Goal: Information Seeking & Learning: Learn about a topic

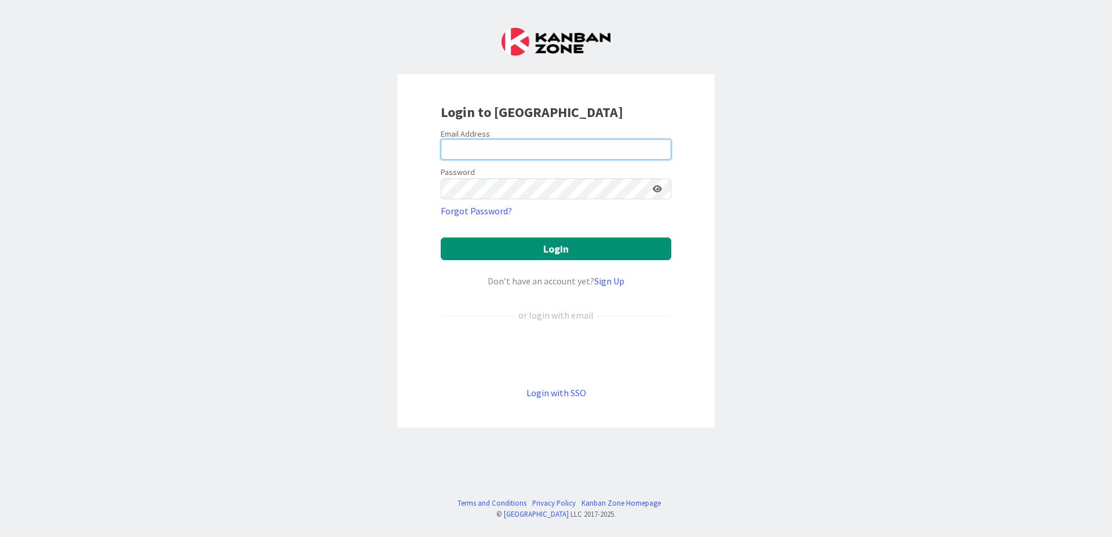
click at [555, 148] on input "email" at bounding box center [556, 149] width 230 height 21
click at [554, 148] on input "email" at bounding box center [556, 149] width 230 height 21
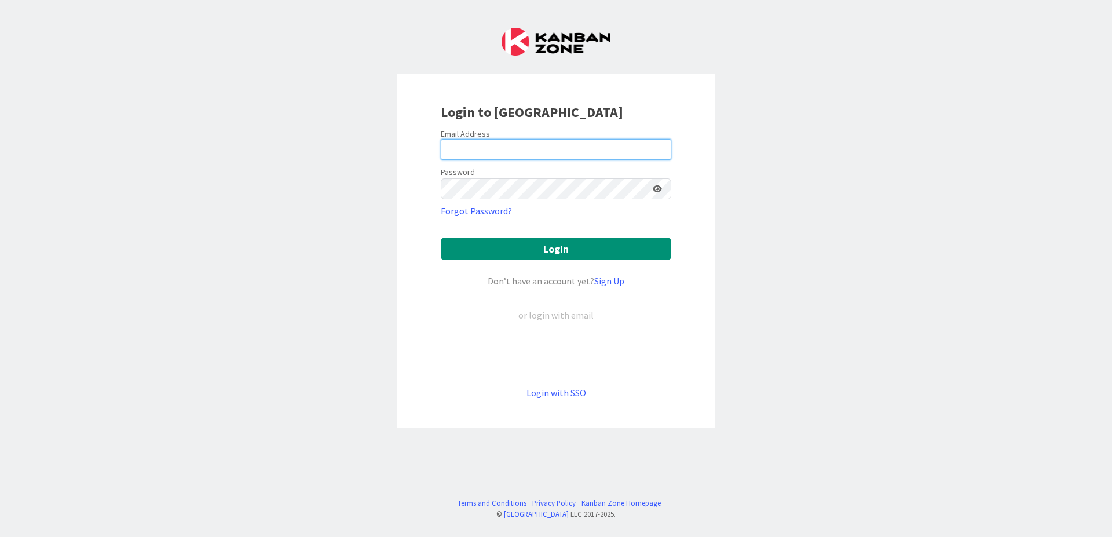
click at [492, 153] on input "email" at bounding box center [556, 149] width 230 height 21
paste input "[PERSON_NAME][EMAIL_ADDRESS][DOMAIN_NAME]"
type input "[PERSON_NAME][EMAIL_ADDRESS][DOMAIN_NAME]"
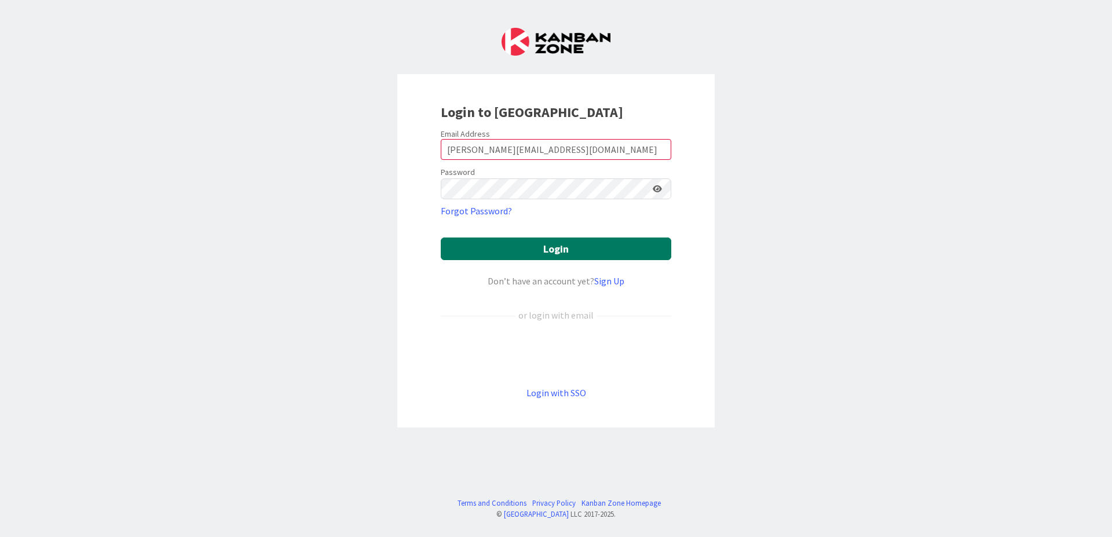
click at [542, 248] on button "Login" at bounding box center [556, 248] width 230 height 23
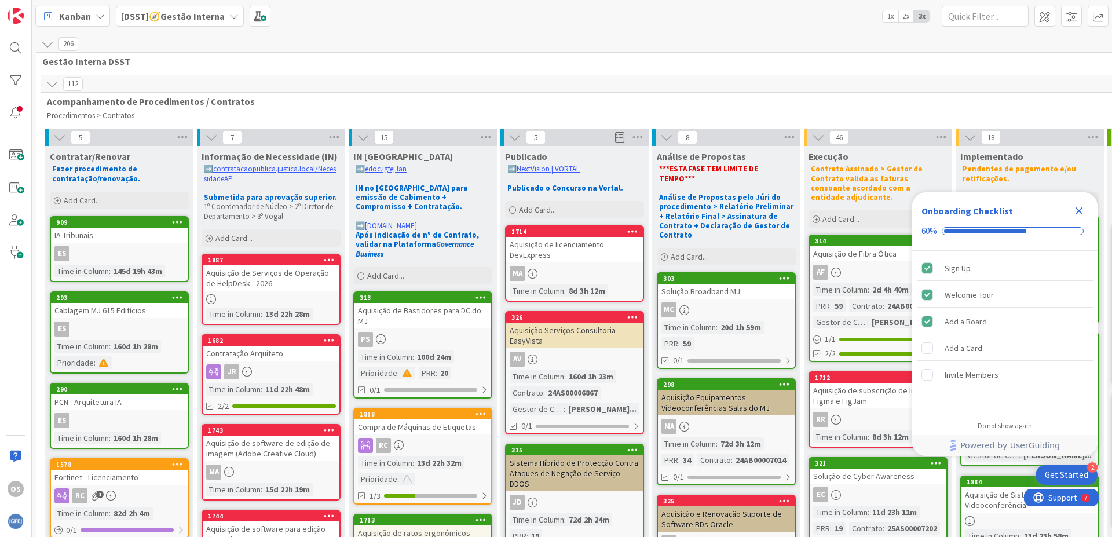
click at [1081, 218] on div "Close Checklist" at bounding box center [1078, 210] width 19 height 19
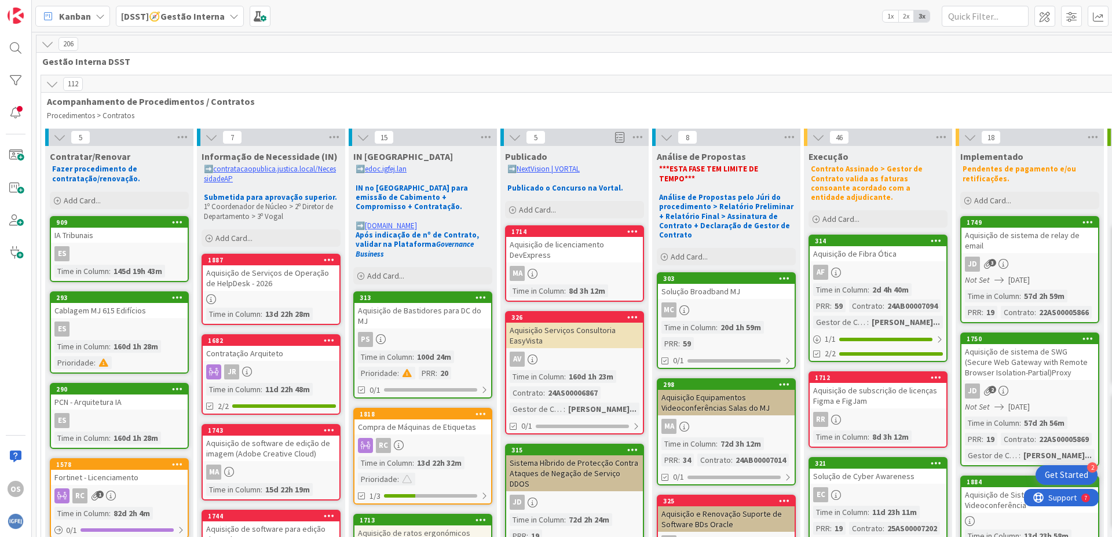
click at [224, 19] on div "[DSST]🧭Gestão Interna" at bounding box center [180, 16] width 128 height 21
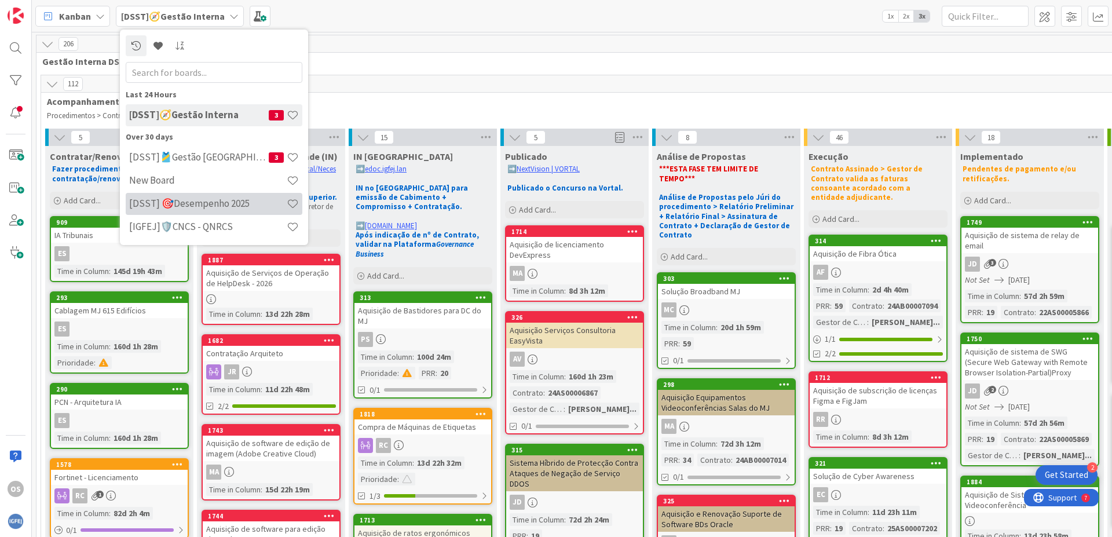
click at [209, 209] on h4 "[DSST] 🎯Desempenho 2025" at bounding box center [207, 203] width 157 height 12
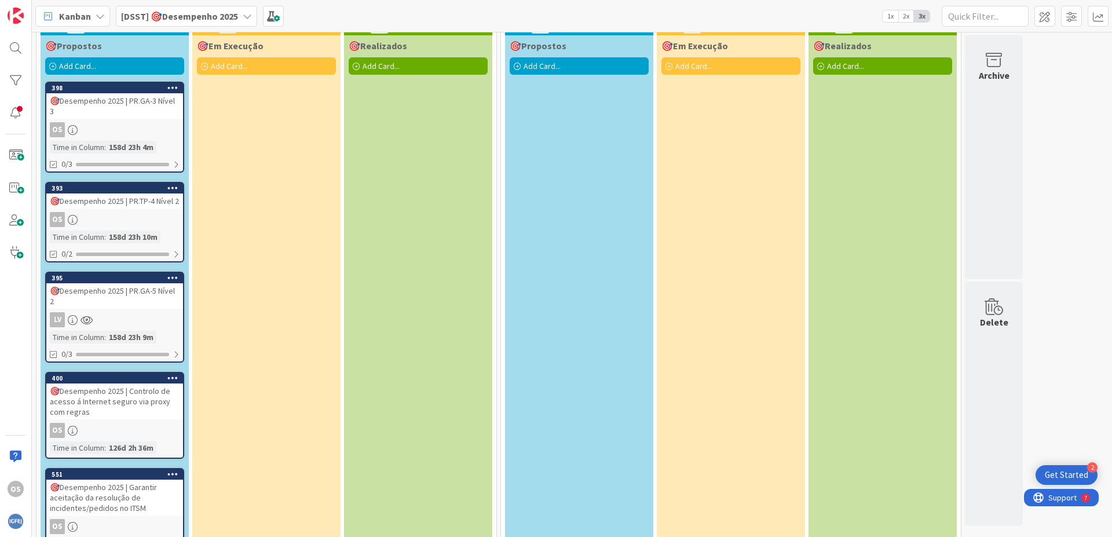
scroll to position [96, 0]
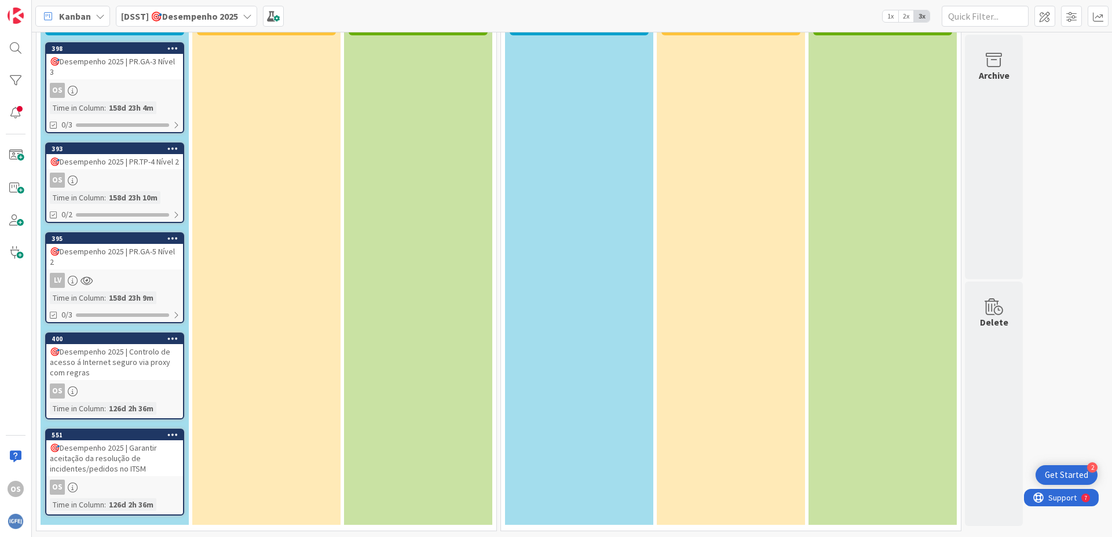
click at [148, 381] on link "400 🎯Desempenho 2025 | Controlo de acesso á Internet seguro via proxy com regra…" at bounding box center [114, 375] width 139 height 87
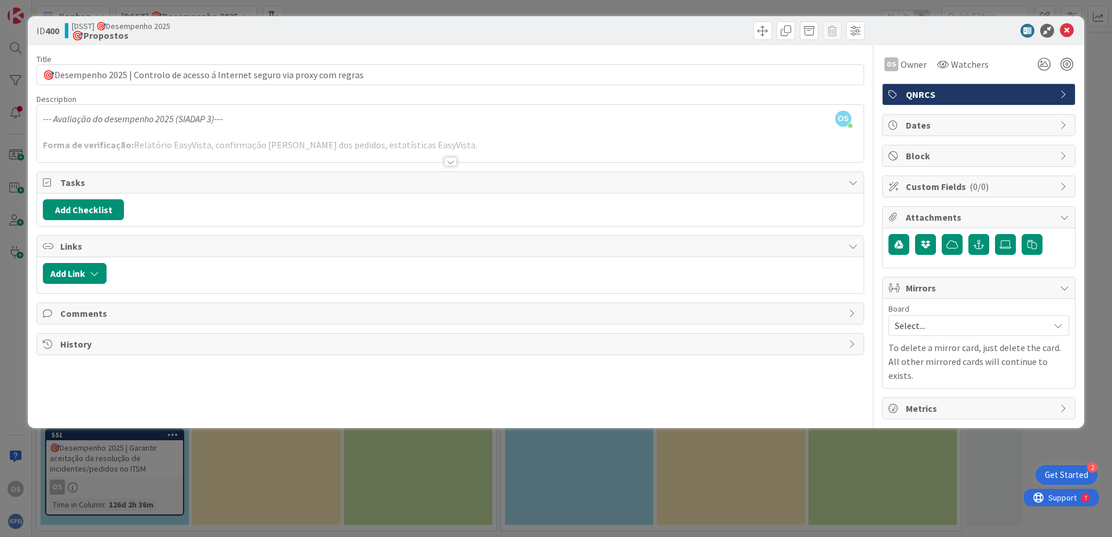
click at [453, 166] on div at bounding box center [450, 161] width 13 height 9
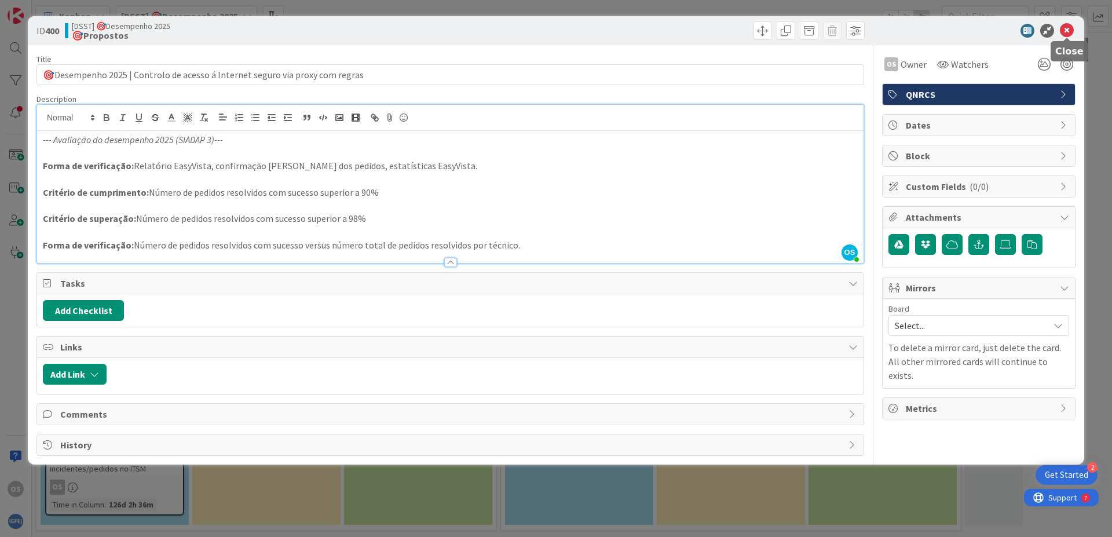
click at [1066, 26] on icon at bounding box center [1066, 31] width 14 height 14
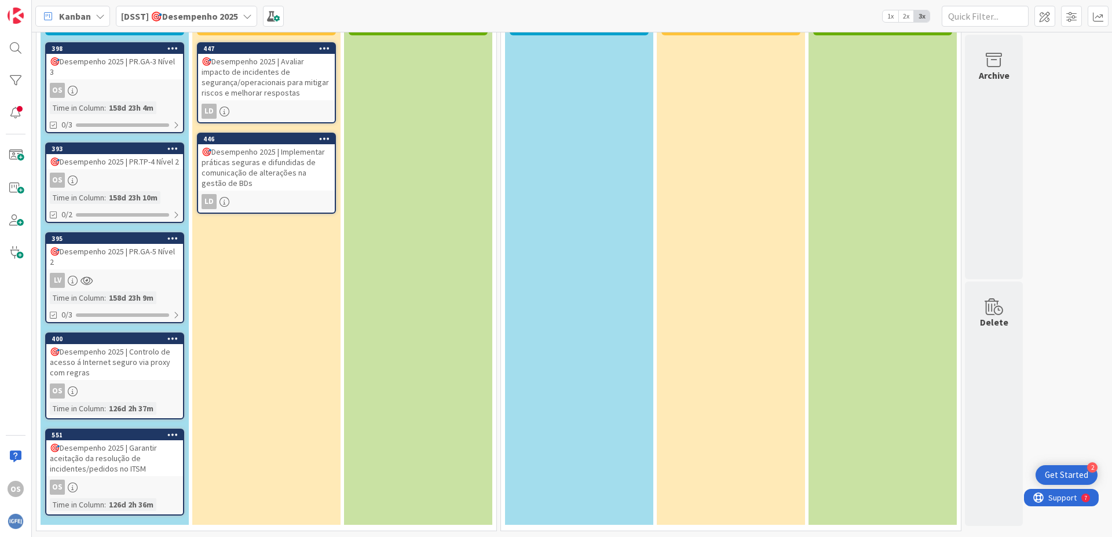
click at [156, 251] on div "🎯Desempenho 2025 | PR.GA-5 Nível 2" at bounding box center [114, 256] width 137 height 25
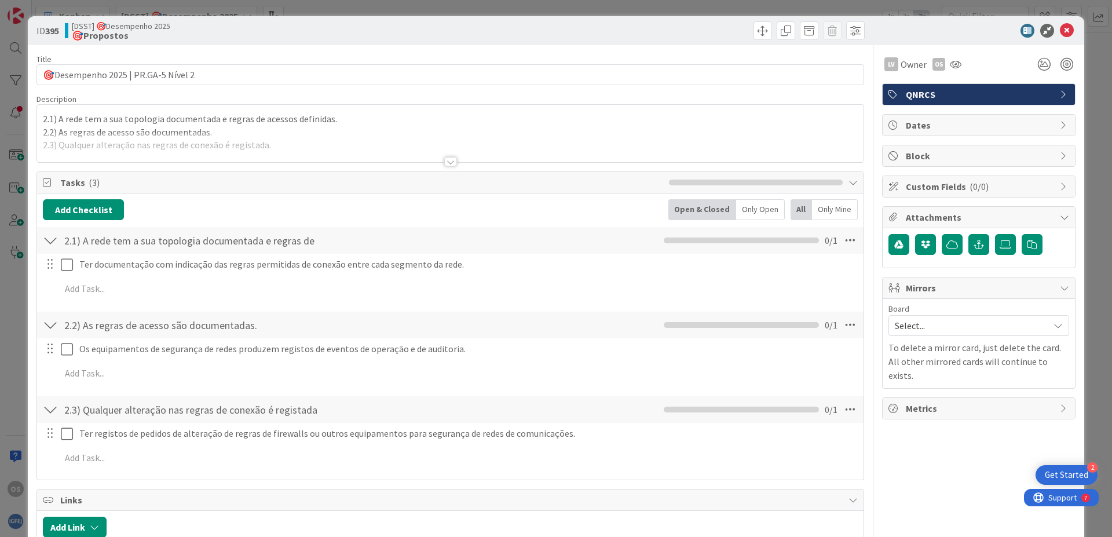
click at [445, 162] on div at bounding box center [450, 161] width 13 height 9
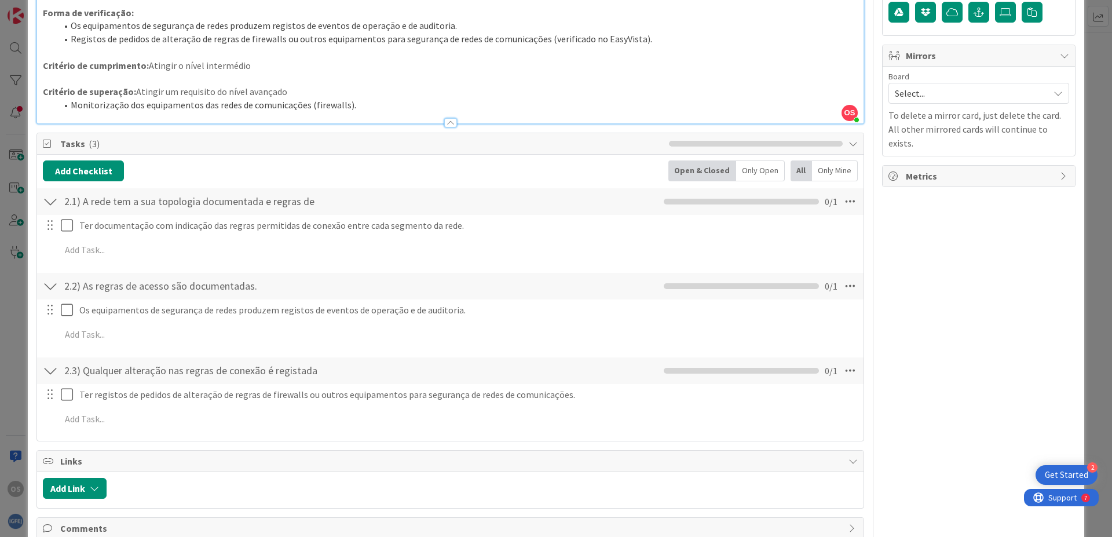
scroll to position [278, 0]
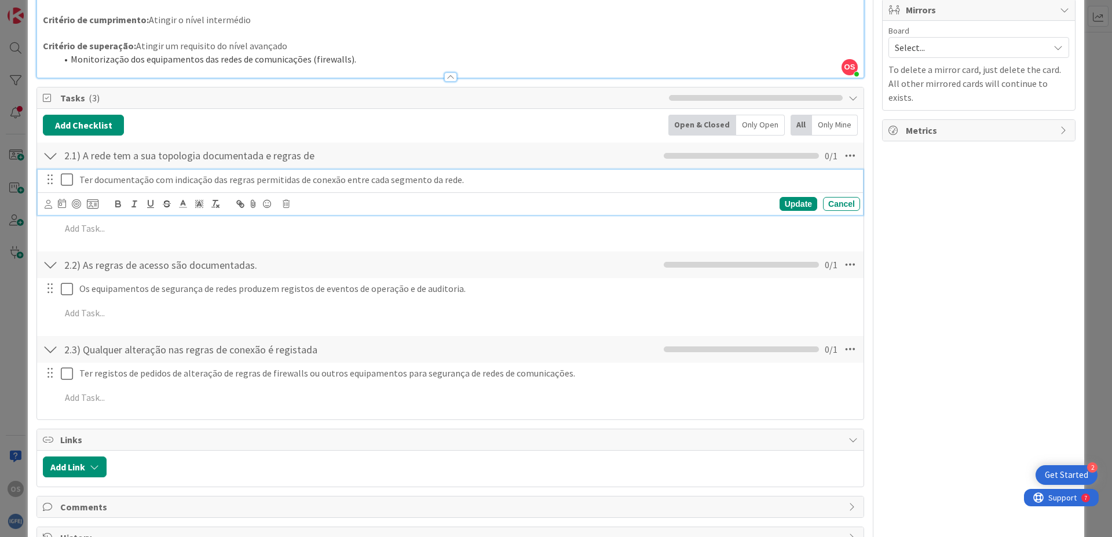
click at [67, 180] on icon at bounding box center [69, 180] width 17 height 14
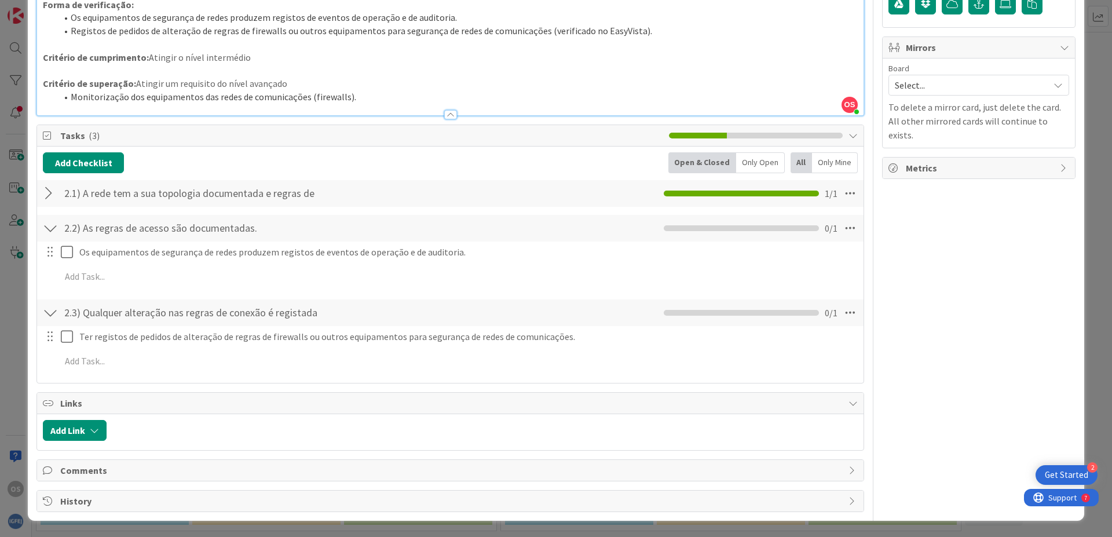
scroll to position [240, 0]
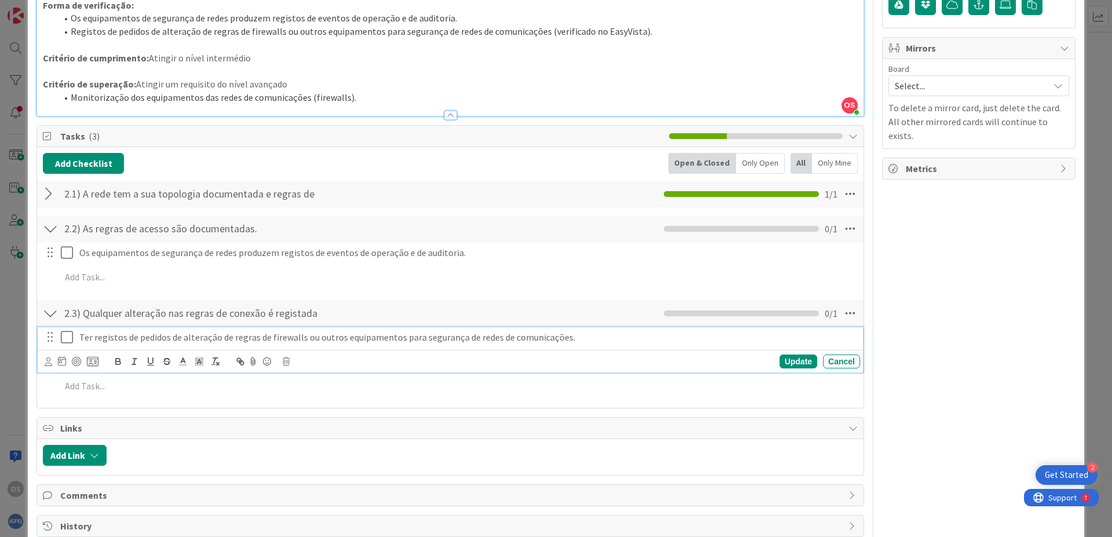
click at [65, 333] on icon at bounding box center [69, 337] width 17 height 14
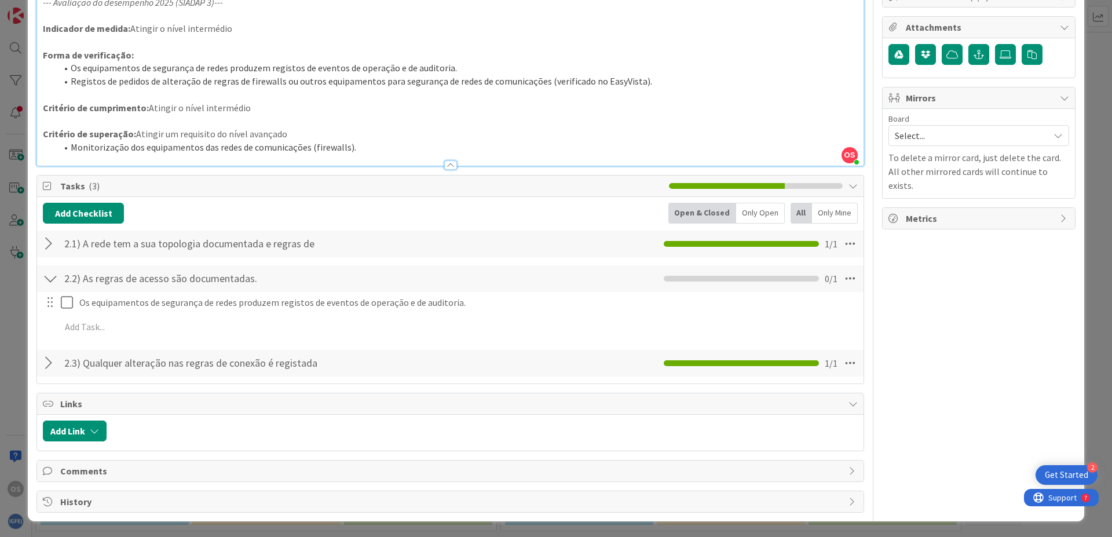
scroll to position [0, 0]
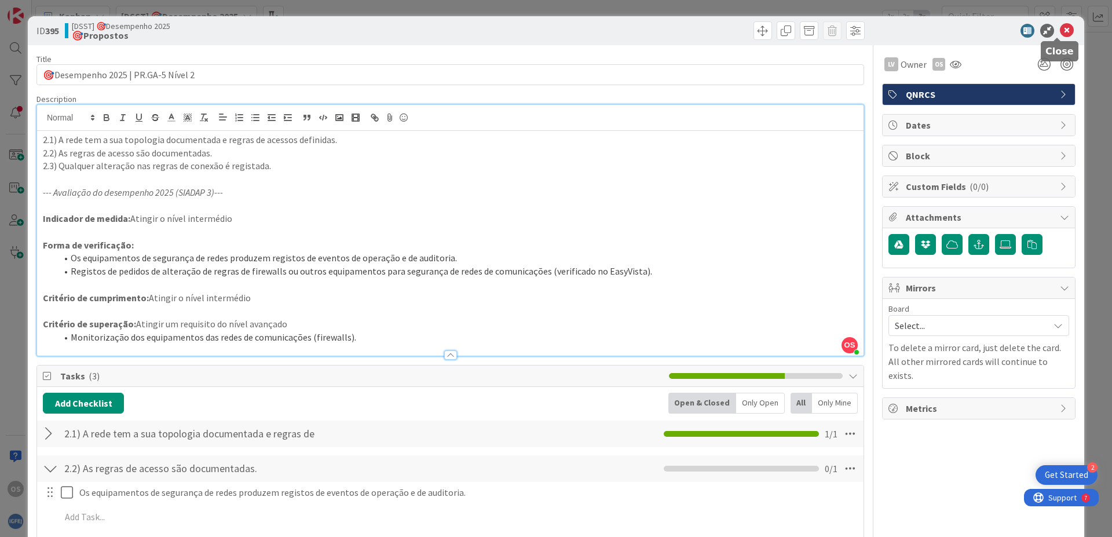
click at [1059, 31] on icon at bounding box center [1066, 31] width 14 height 14
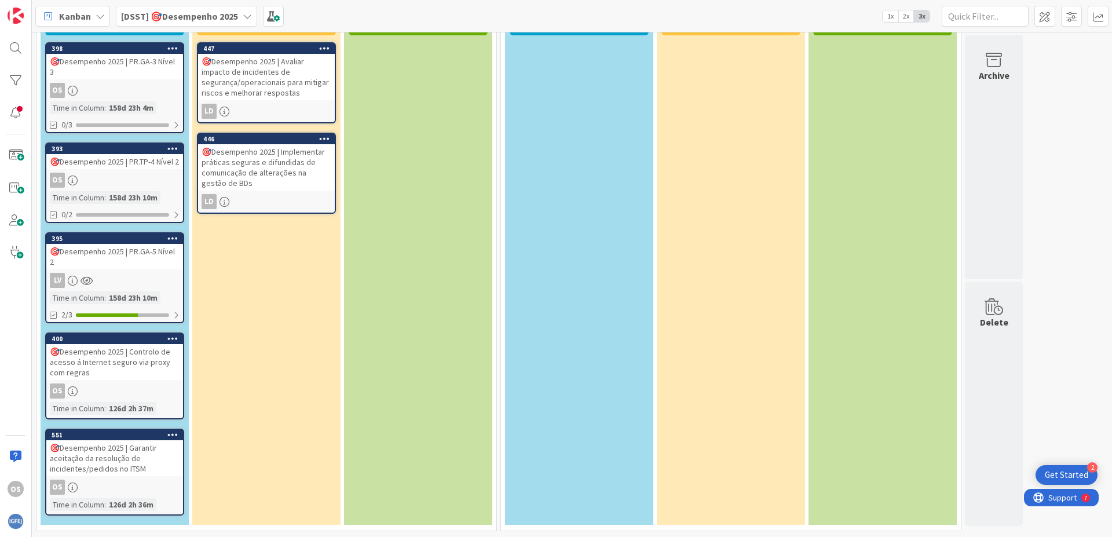
click at [126, 465] on div "🎯Desempenho 2025 | Garantir aceitação da resolução de incidentes/pedidos no ITSM" at bounding box center [114, 458] width 137 height 36
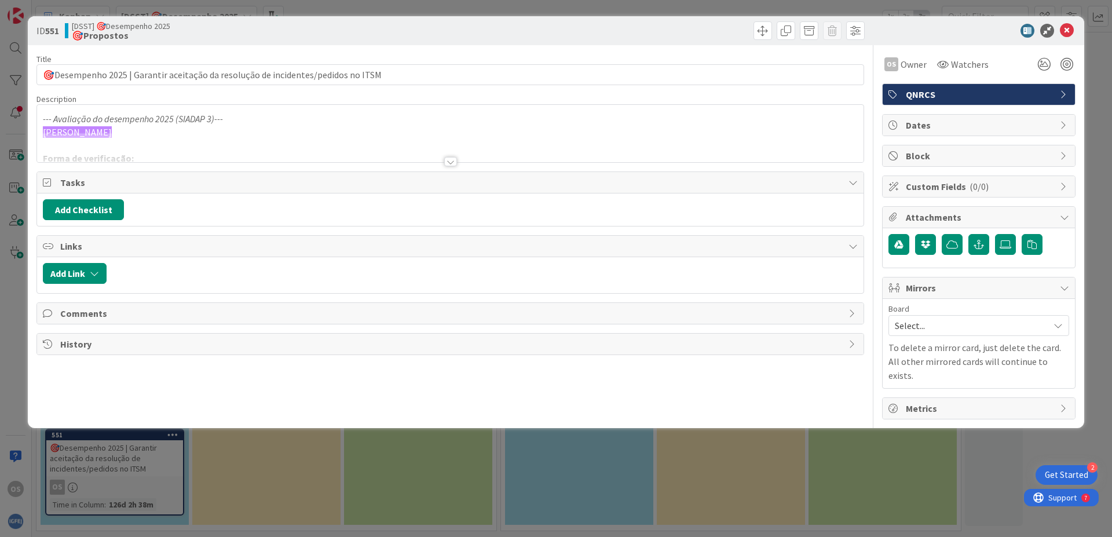
click at [444, 161] on div at bounding box center [450, 161] width 13 height 9
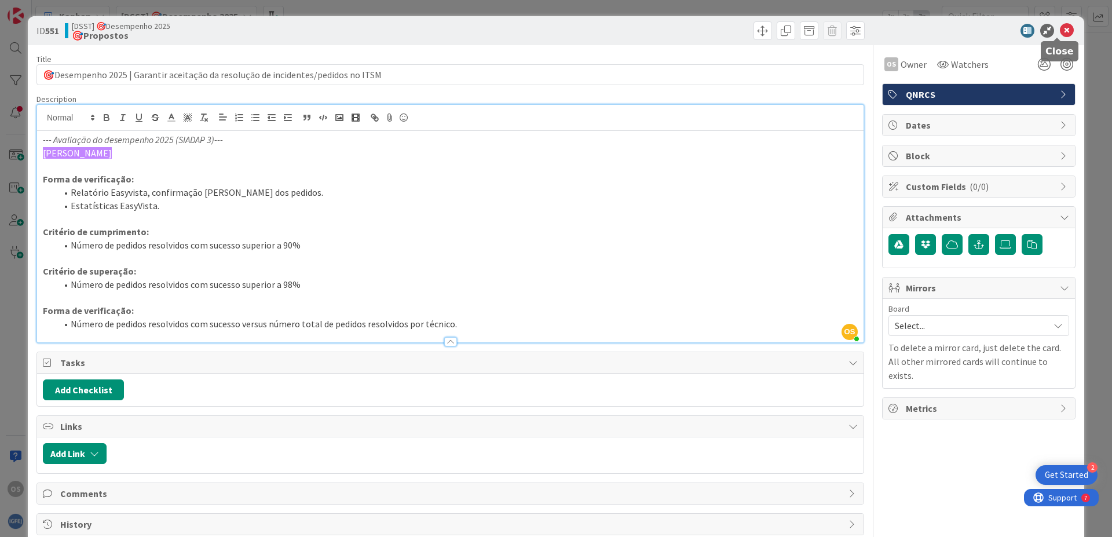
click at [1059, 34] on icon at bounding box center [1066, 31] width 14 height 14
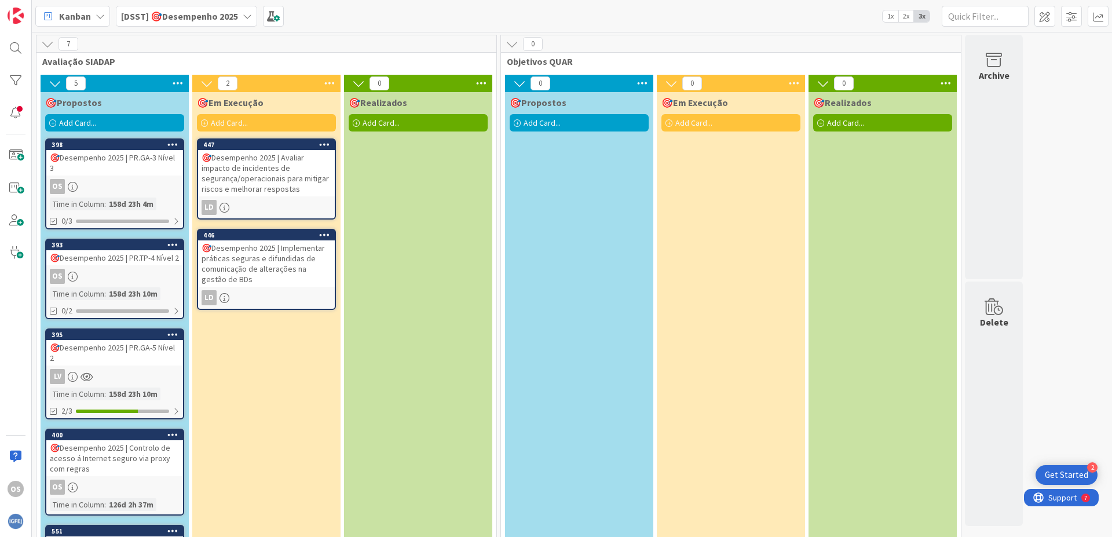
click at [291, 181] on div "🎯Desempenho 2025 | Avaliar impacto de incidentes de segurança/operacionais para…" at bounding box center [266, 173] width 137 height 46
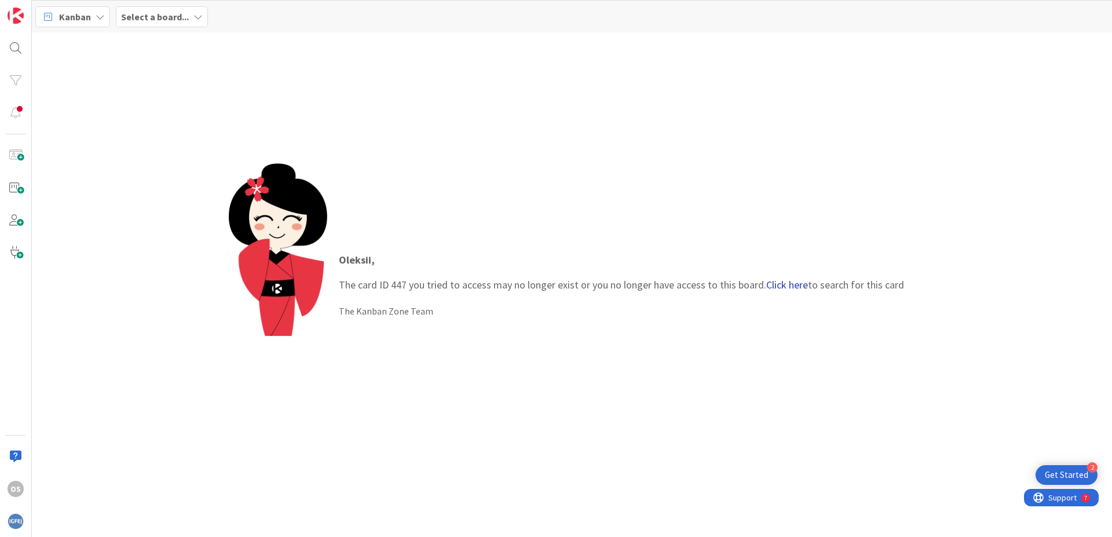
click at [796, 284] on link "Click here" at bounding box center [787, 284] width 42 height 13
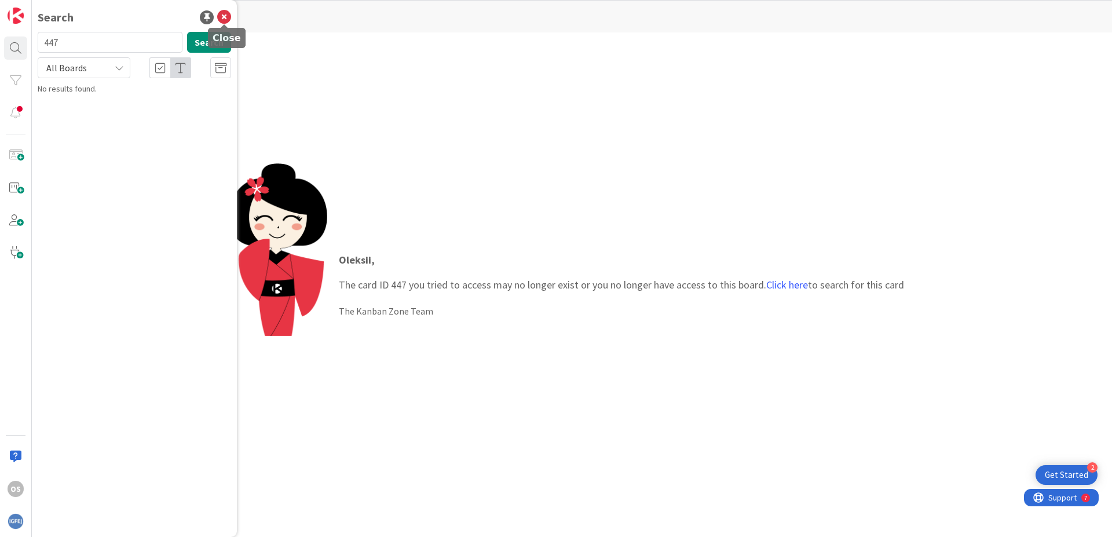
click at [226, 20] on icon at bounding box center [224, 17] width 14 height 14
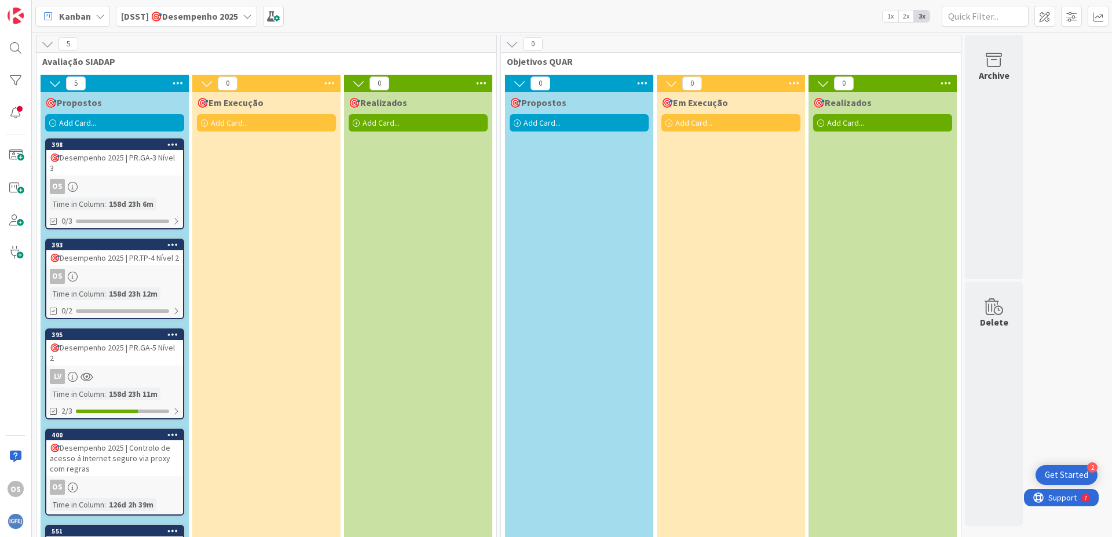
click at [107, 156] on div "🎯Desempenho 2025 | PR.GA-3 Nível 3" at bounding box center [114, 162] width 137 height 25
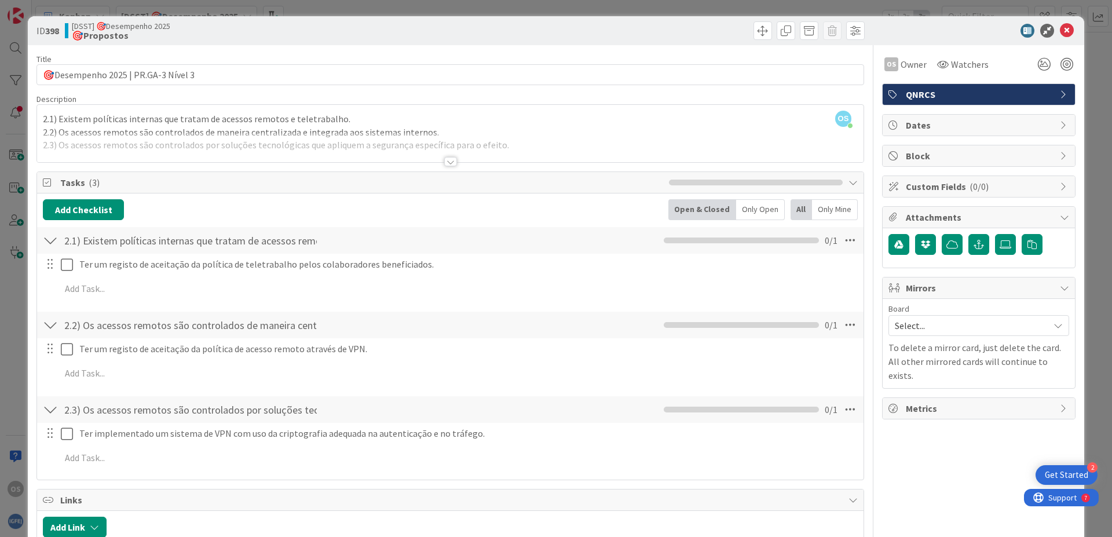
click at [447, 160] on div at bounding box center [450, 161] width 13 height 9
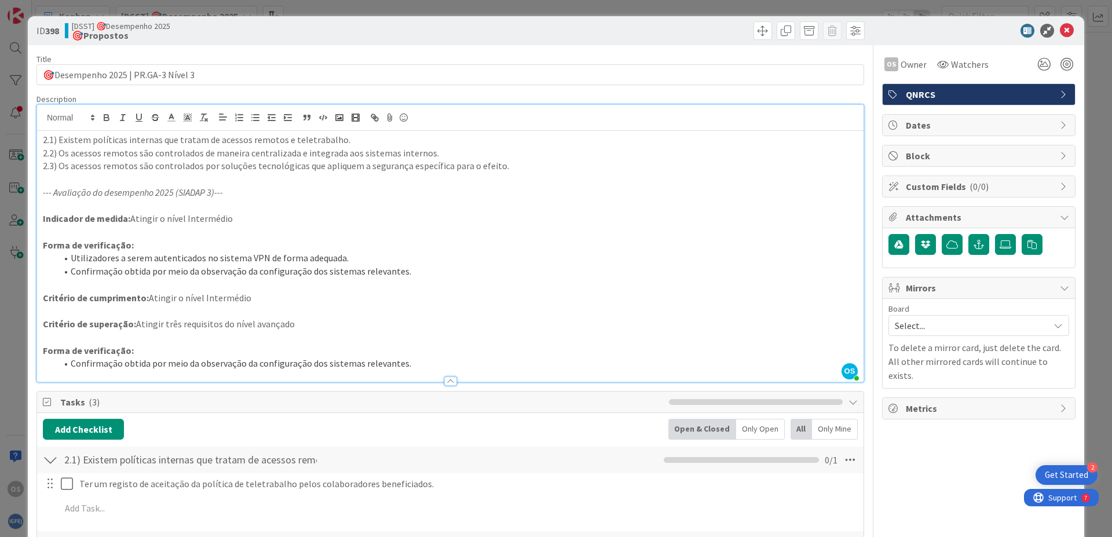
click at [431, 188] on p "--- Avaliação do desempenho 2025 (SIADAP 3)---" at bounding box center [450, 192] width 815 height 13
click at [500, 195] on p "--- Avaliação do desempenho 2025 (SIADAP 3)---" at bounding box center [450, 192] width 815 height 13
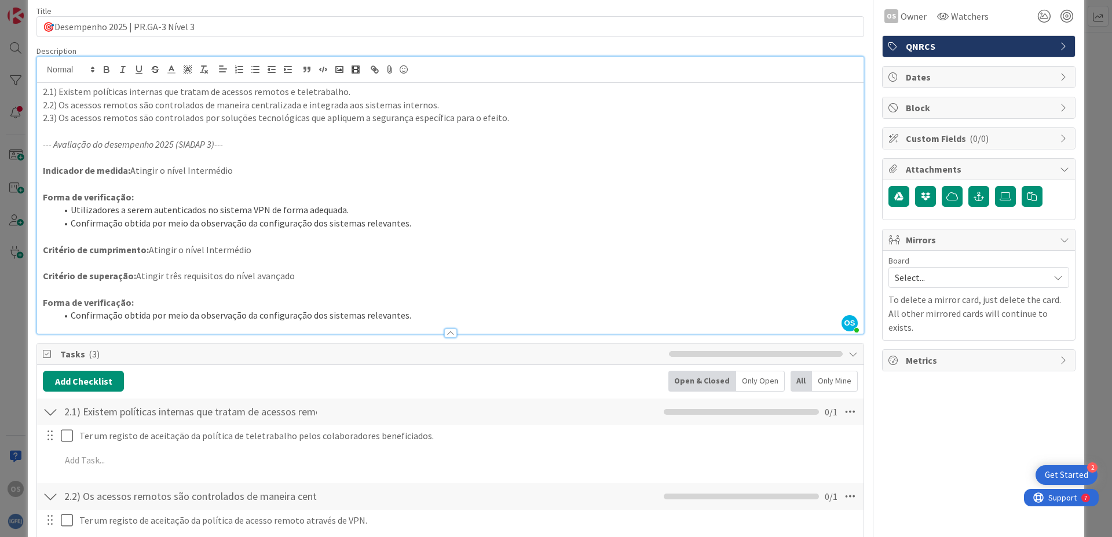
scroll to position [69, 0]
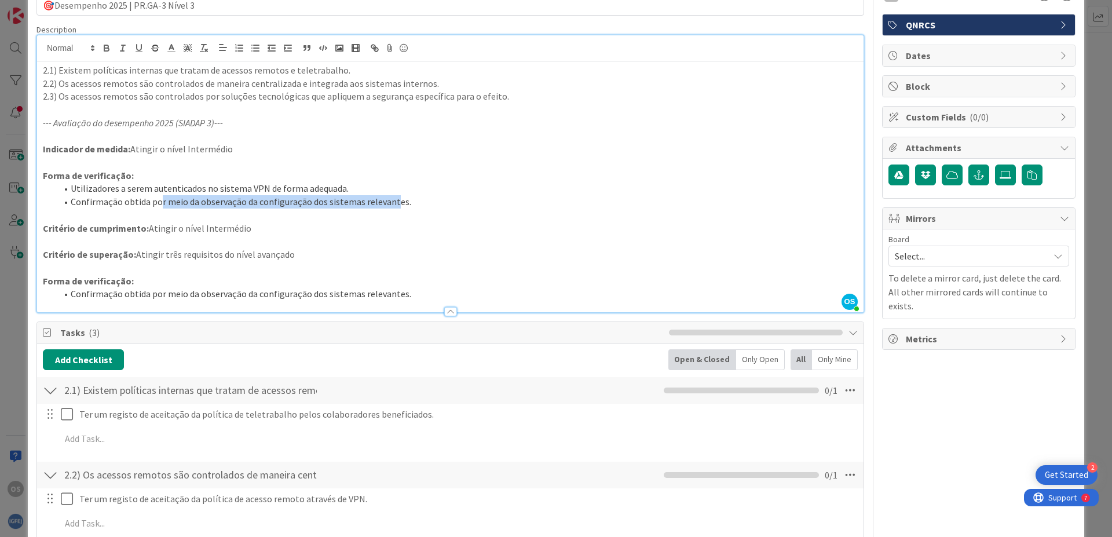
drag, startPoint x: 160, startPoint y: 204, endPoint x: 391, endPoint y: 201, distance: 231.0
click at [391, 201] on li "Confirmação obtida por meio da observação da configuração dos sistemas relevant…" at bounding box center [457, 201] width 801 height 13
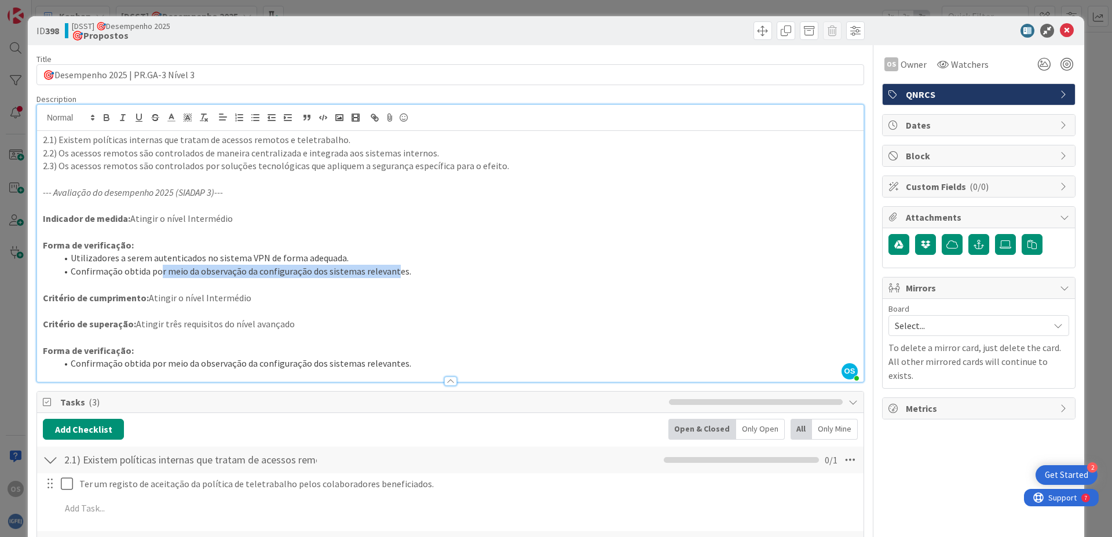
click at [1061, 28] on icon at bounding box center [1066, 31] width 14 height 14
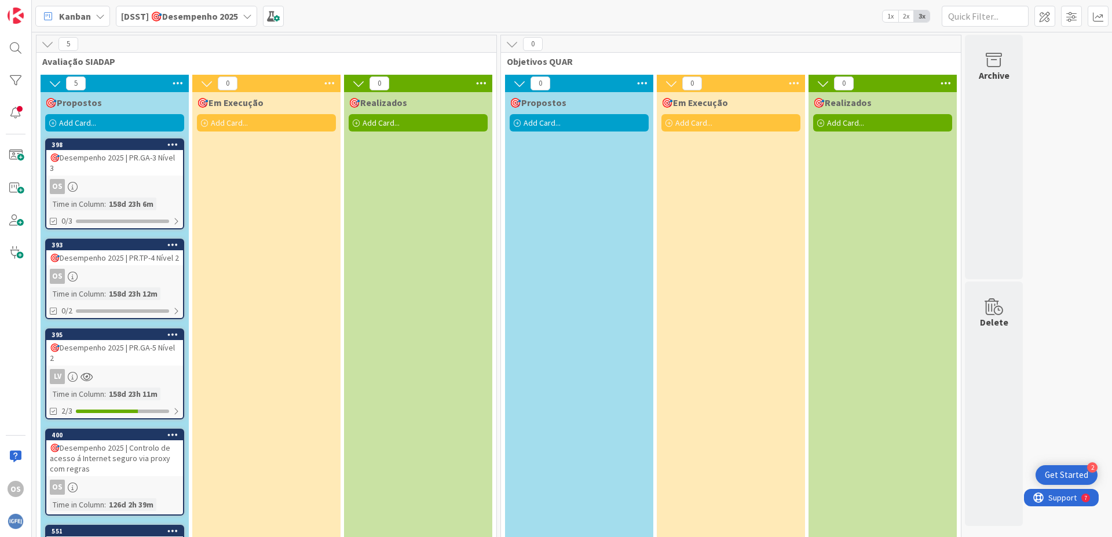
click at [137, 259] on div "🎯Desempenho 2025 | PR.TP-4 Nível 2" at bounding box center [114, 257] width 137 height 15
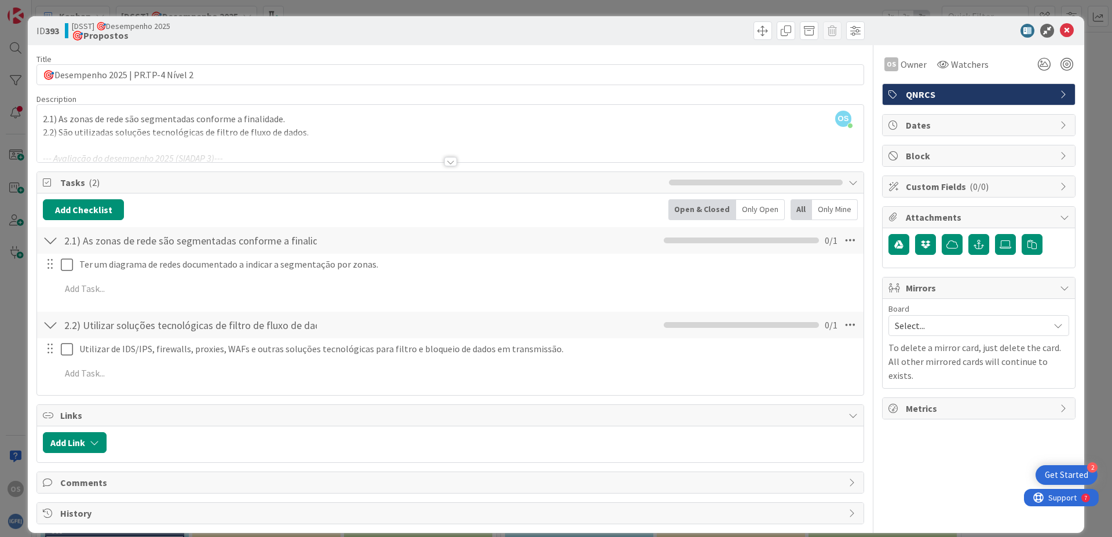
scroll to position [12, 0]
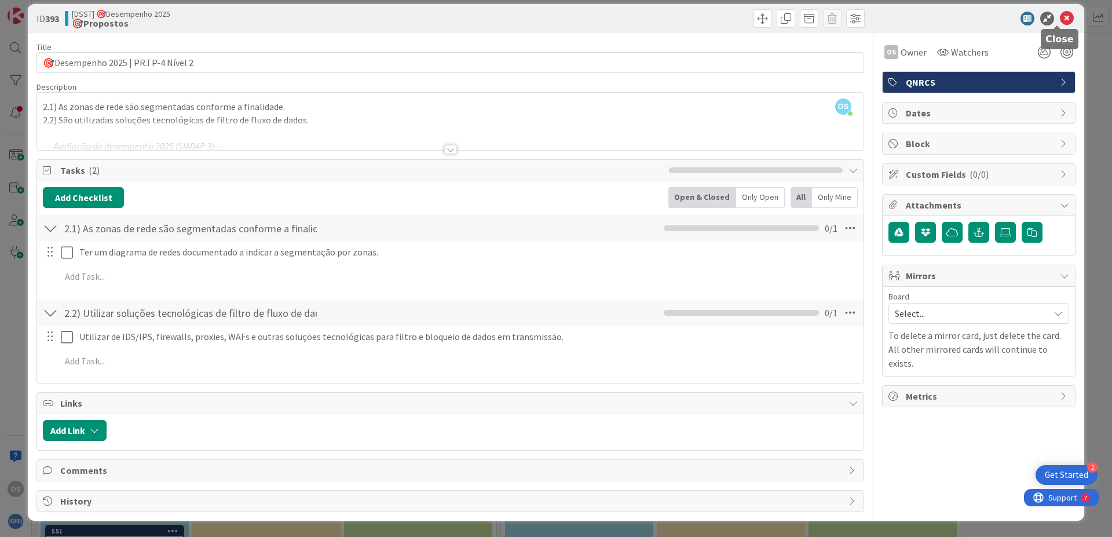
click at [1060, 20] on icon at bounding box center [1066, 19] width 14 height 14
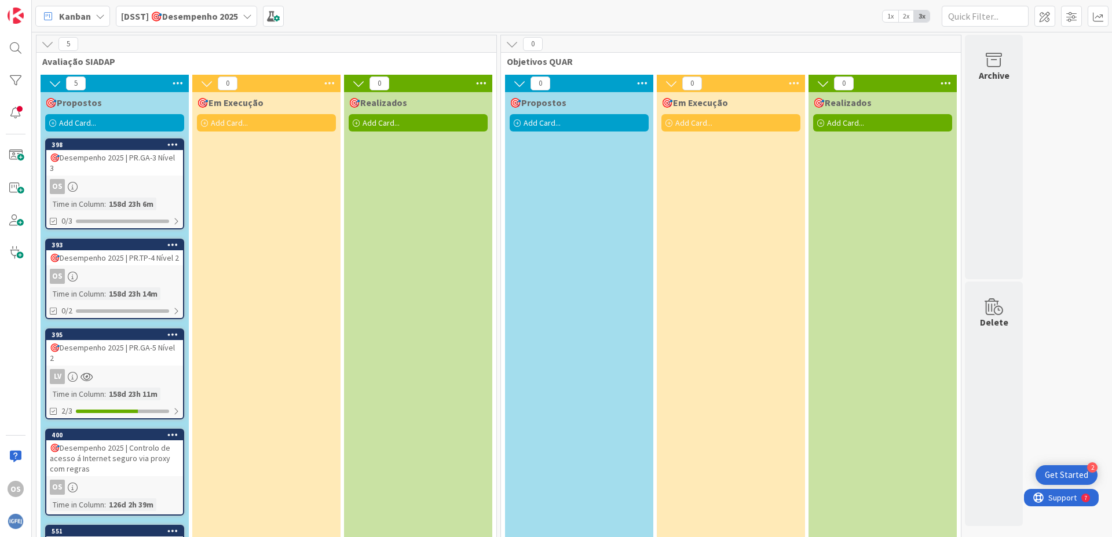
click at [210, 18] on b "[DSST] 🎯Desempenho 2025" at bounding box center [179, 16] width 117 height 12
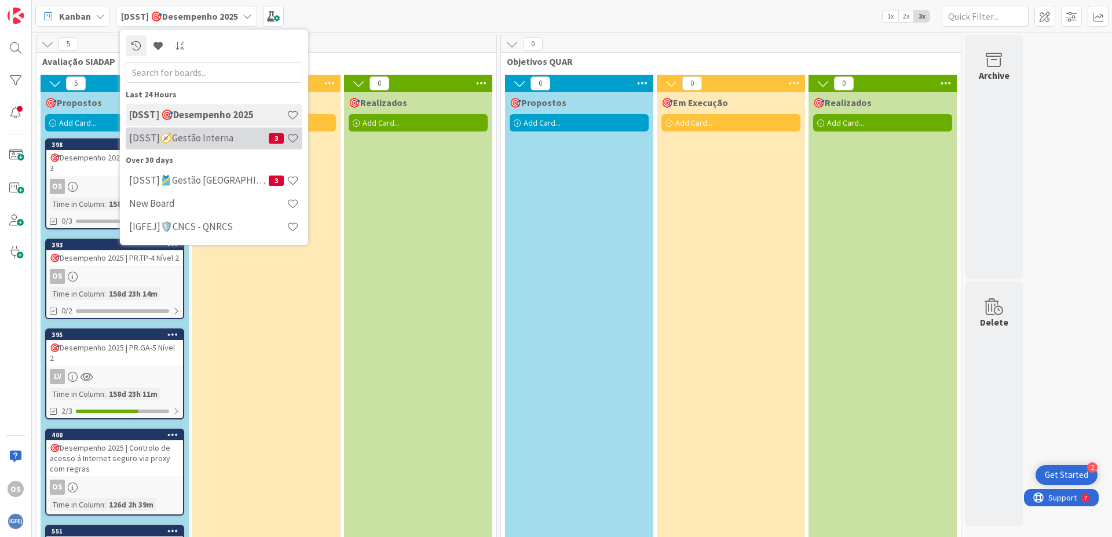
click at [197, 138] on h4 "[DSST]🧭Gestão Interna" at bounding box center [199, 138] width 140 height 12
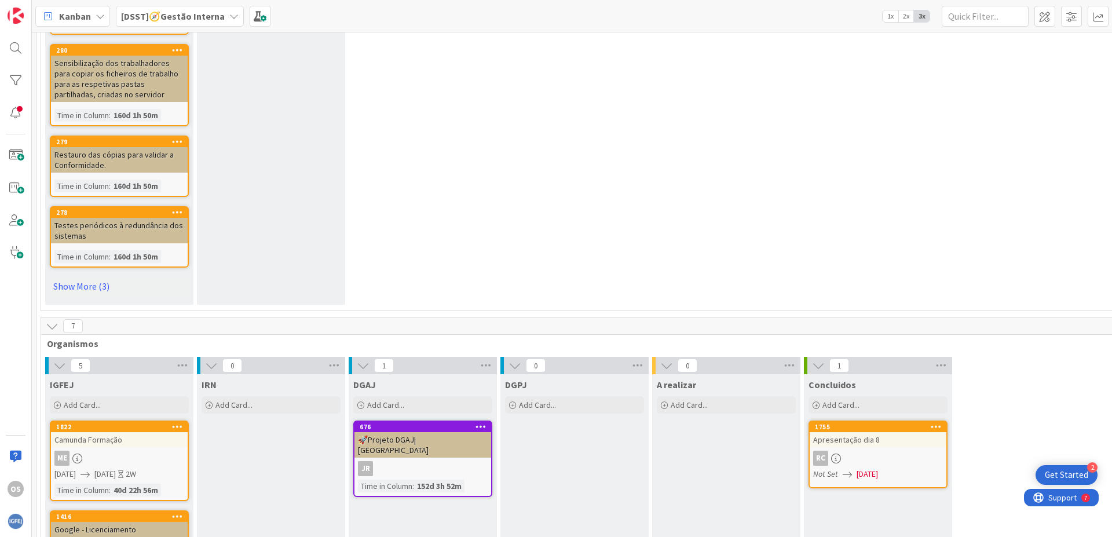
scroll to position [2293, 0]
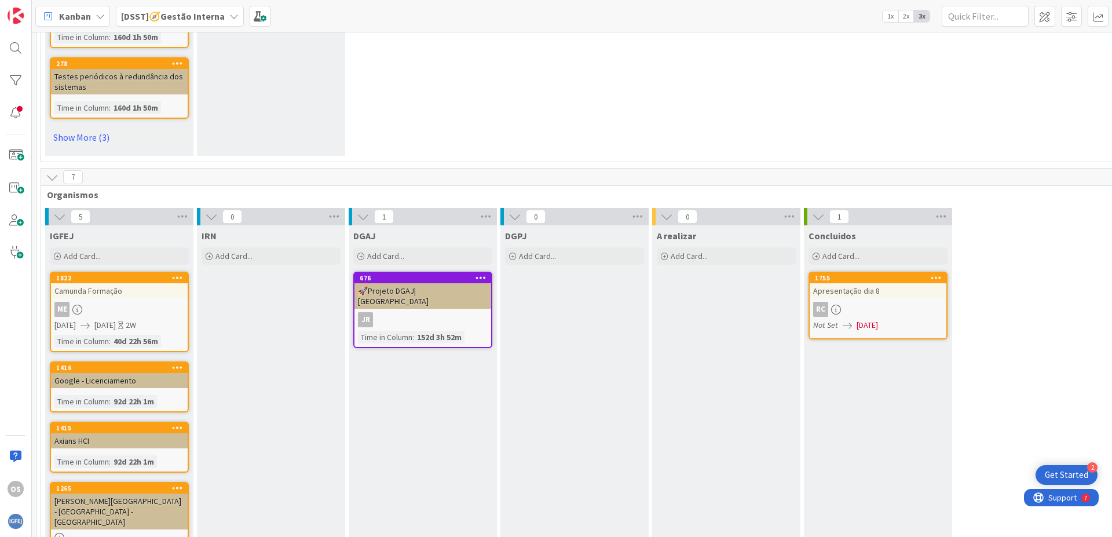
click at [94, 20] on div "Kanban" at bounding box center [72, 16] width 75 height 21
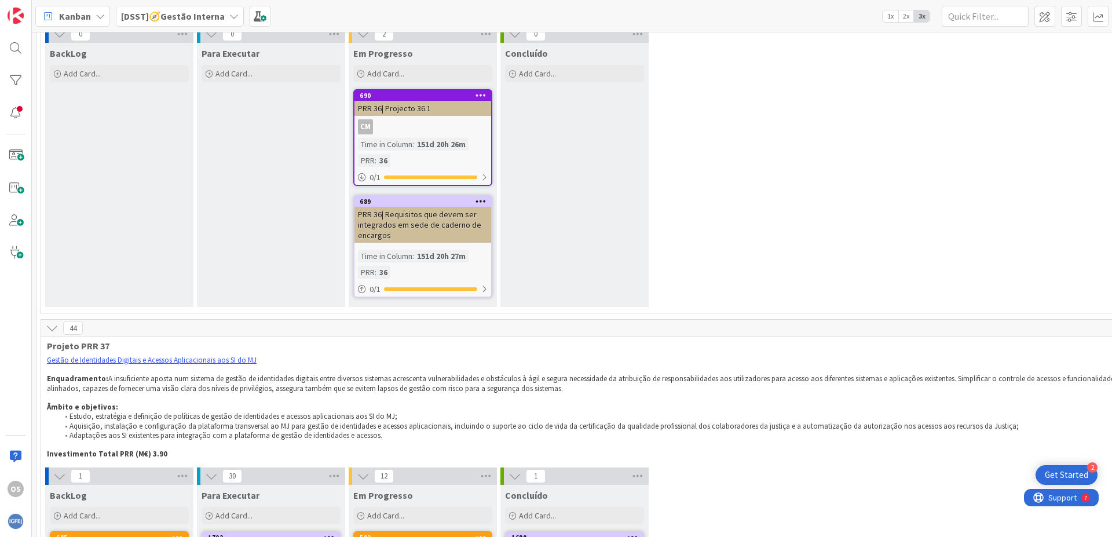
scroll to position [6322, 0]
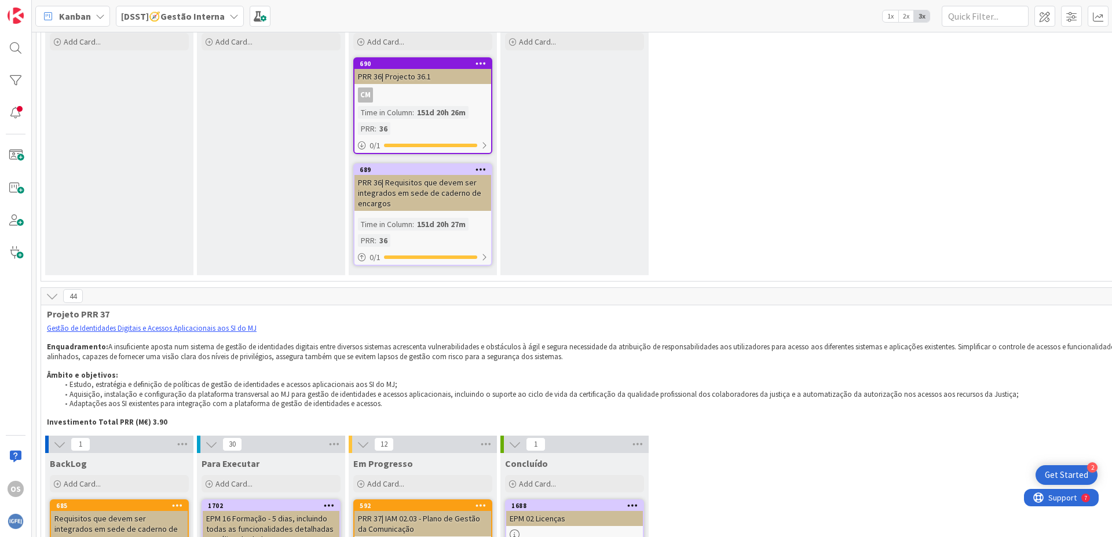
click at [179, 15] on b "[DSST]🧭Gestão Interna" at bounding box center [173, 16] width 104 height 12
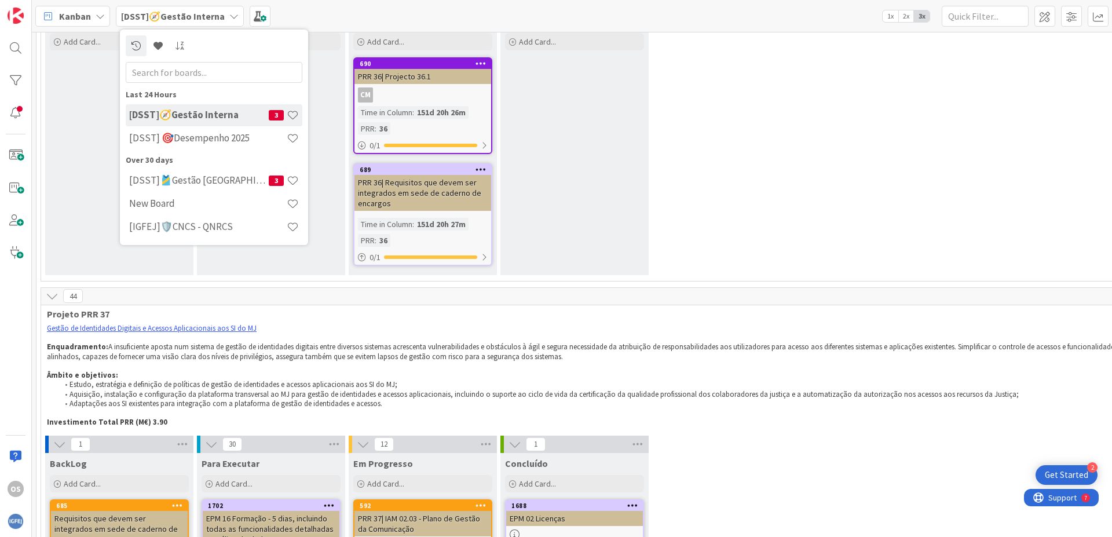
click at [180, 16] on b "[DSST]🧭Gestão Interna" at bounding box center [173, 16] width 104 height 12
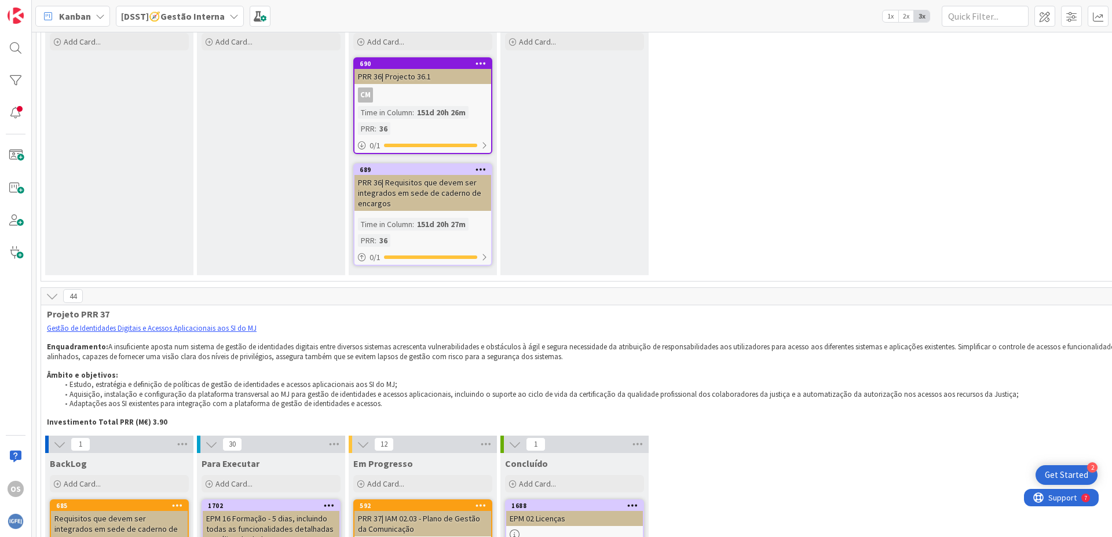
click at [74, 17] on span "Kanban" at bounding box center [75, 16] width 32 height 14
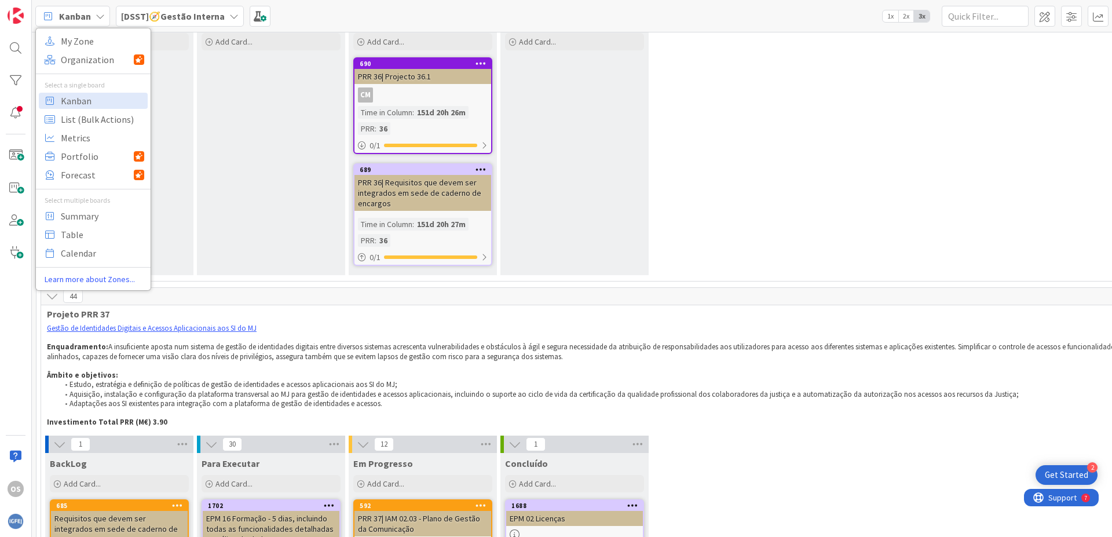
click at [762, 333] on p at bounding box center [650, 337] width 1207 height 9
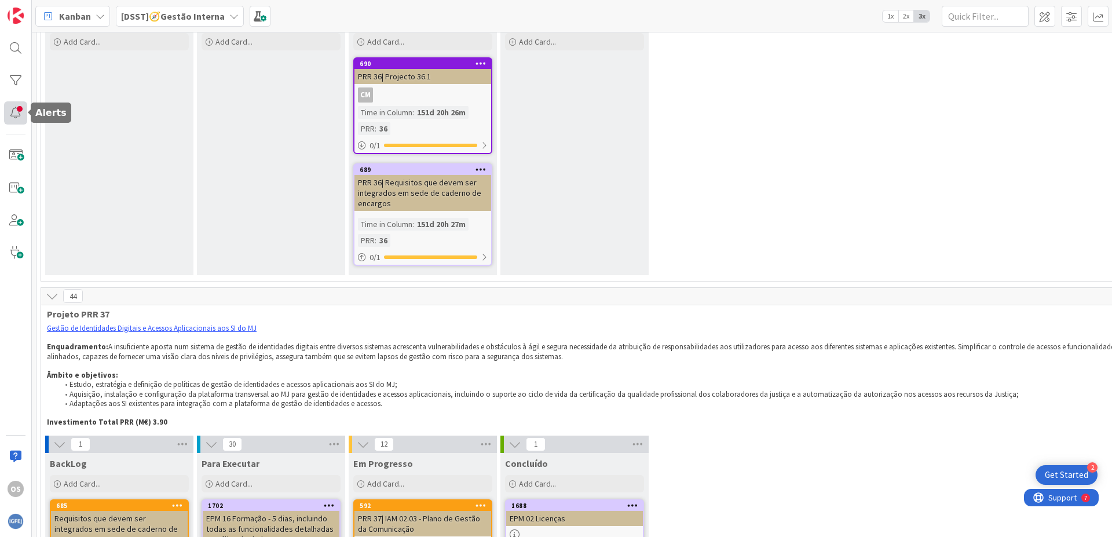
click at [14, 115] on div at bounding box center [15, 112] width 23 height 23
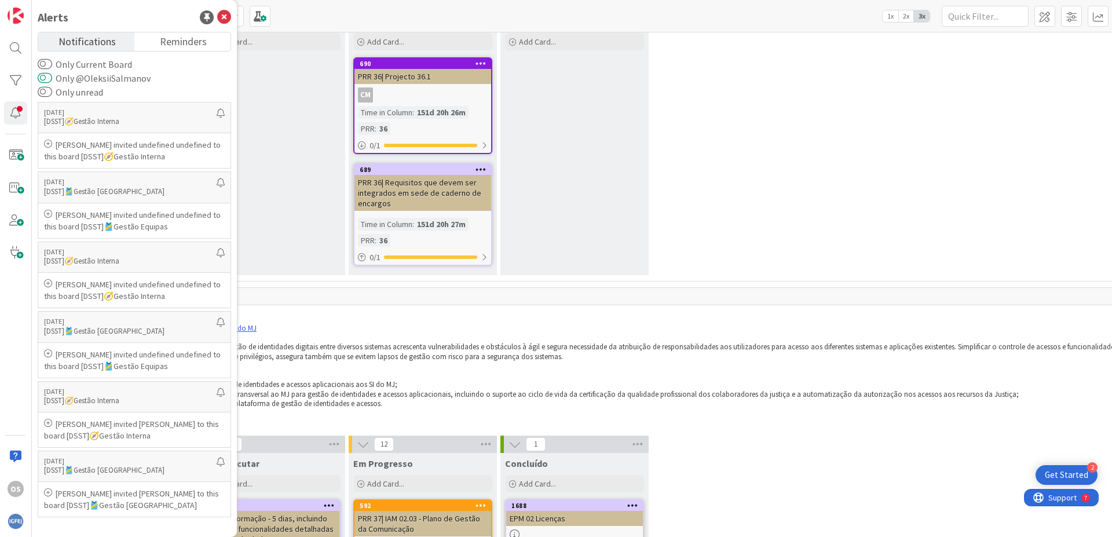
click at [47, 78] on button "Only @OleksiiSalmanov" at bounding box center [45, 78] width 14 height 12
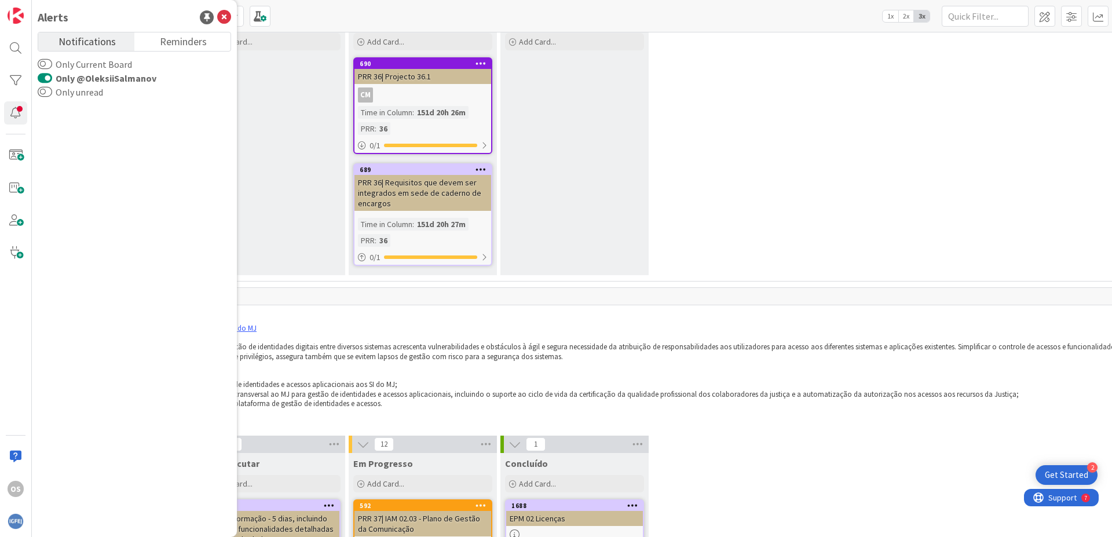
click at [47, 78] on button "Only @OleksiiSalmanov" at bounding box center [45, 78] width 14 height 12
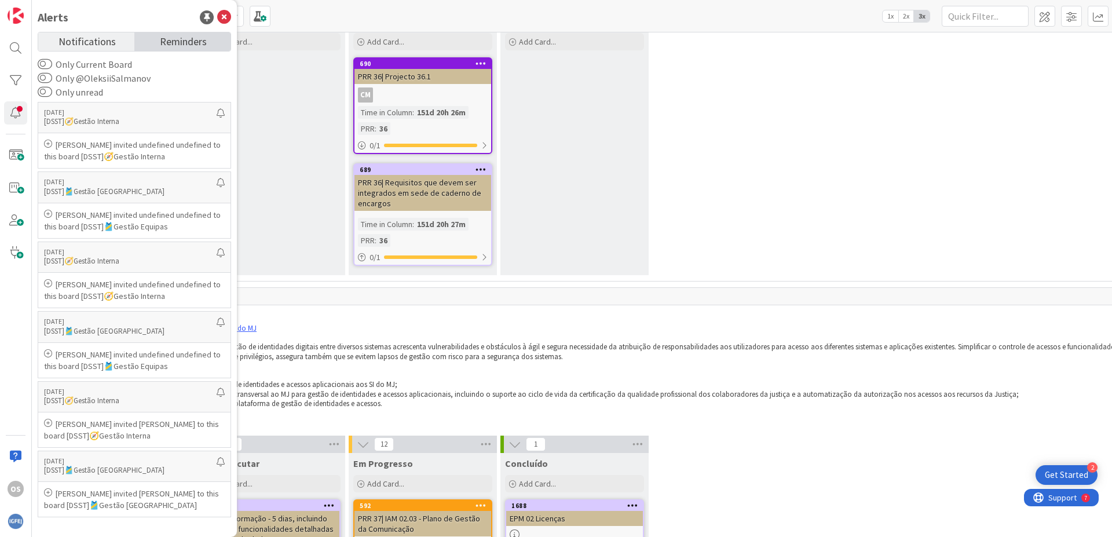
click at [189, 42] on span "Reminders" at bounding box center [183, 40] width 47 height 16
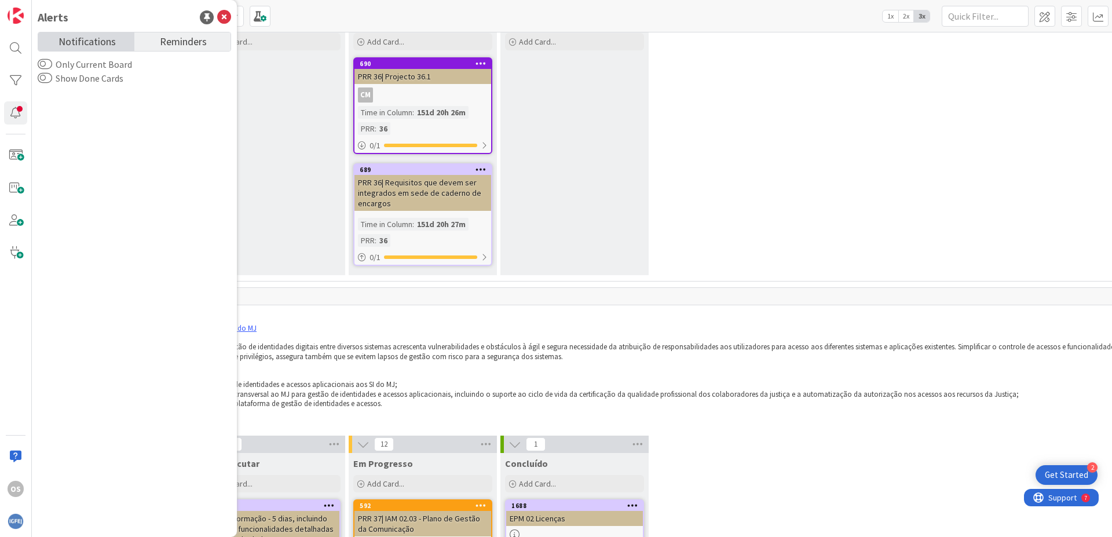
click at [108, 43] on span "Notifications" at bounding box center [86, 40] width 57 height 16
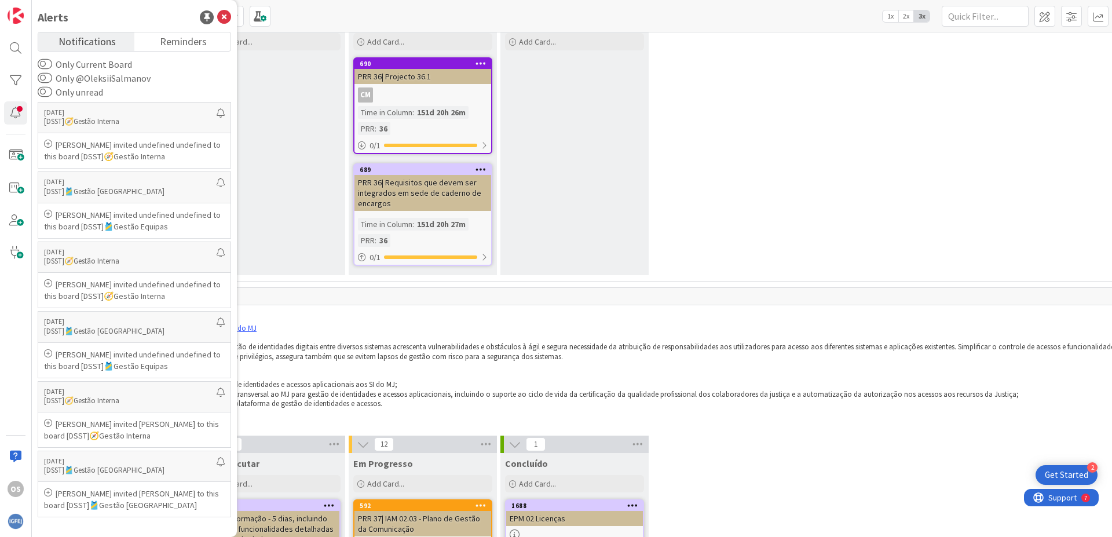
click at [791, 417] on p "Investimento Total PRR (M€) 3.90" at bounding box center [650, 421] width 1207 height 9
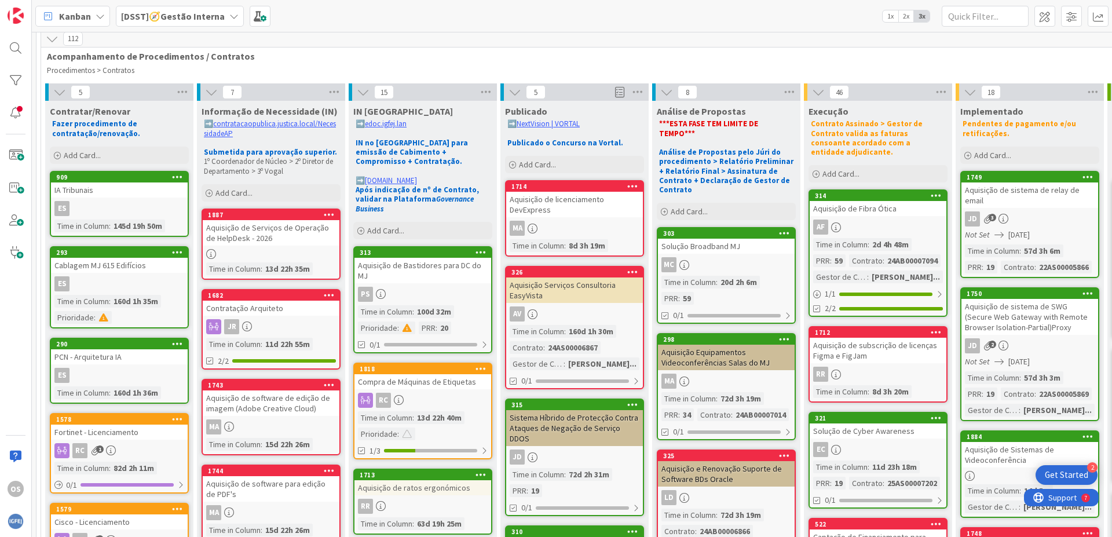
scroll to position [0, 0]
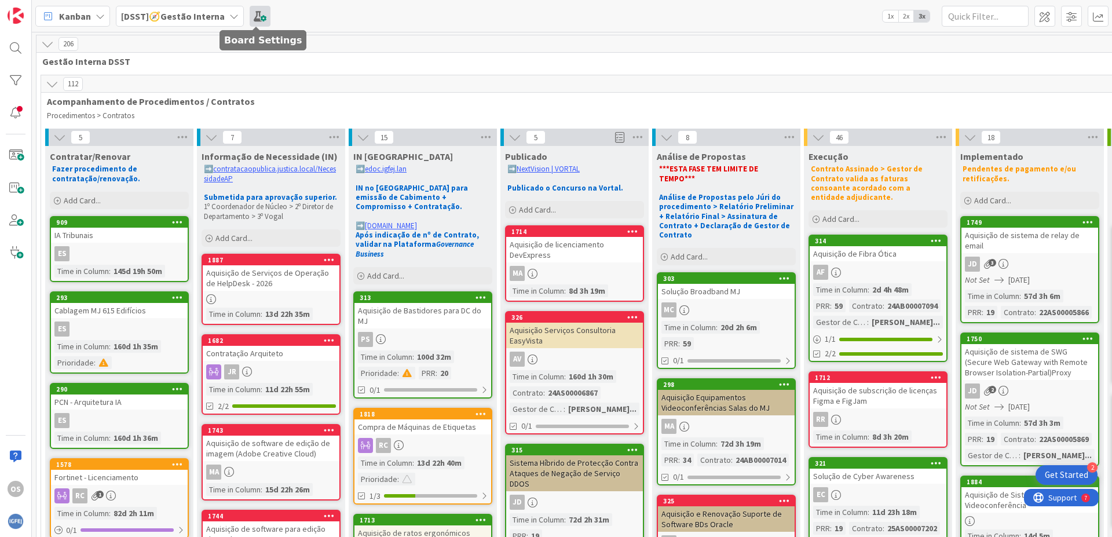
click at [262, 17] on span at bounding box center [260, 16] width 21 height 21
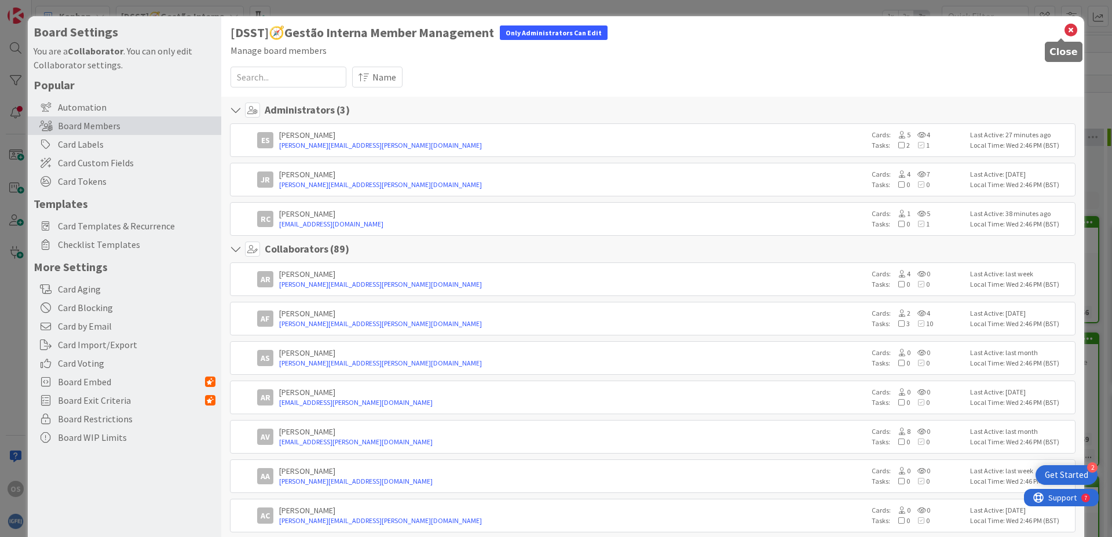
click at [1063, 28] on icon at bounding box center [1070, 30] width 15 height 16
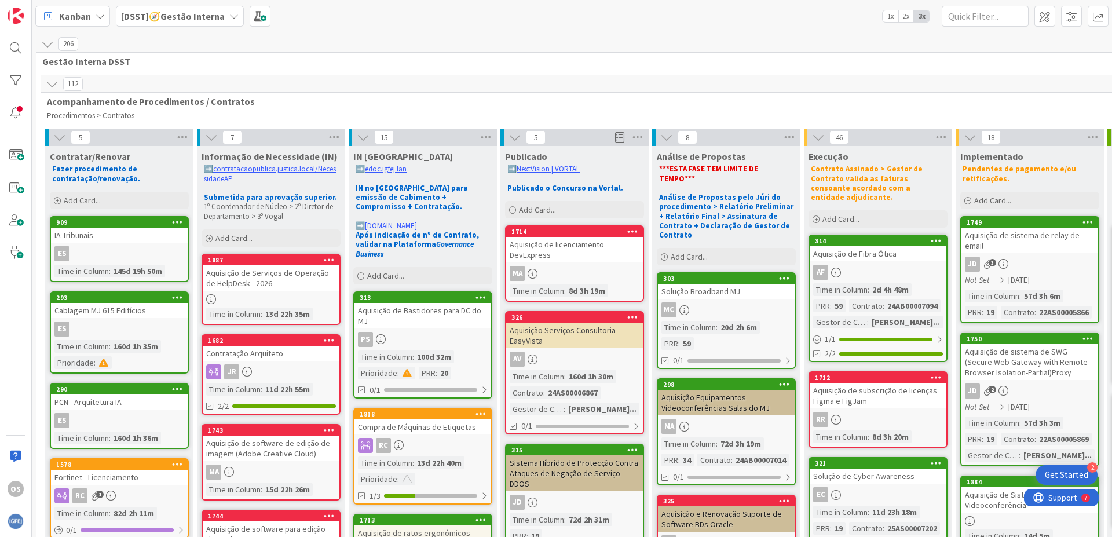
click at [192, 17] on b "[DSST]🧭Gestão Interna" at bounding box center [173, 16] width 104 height 12
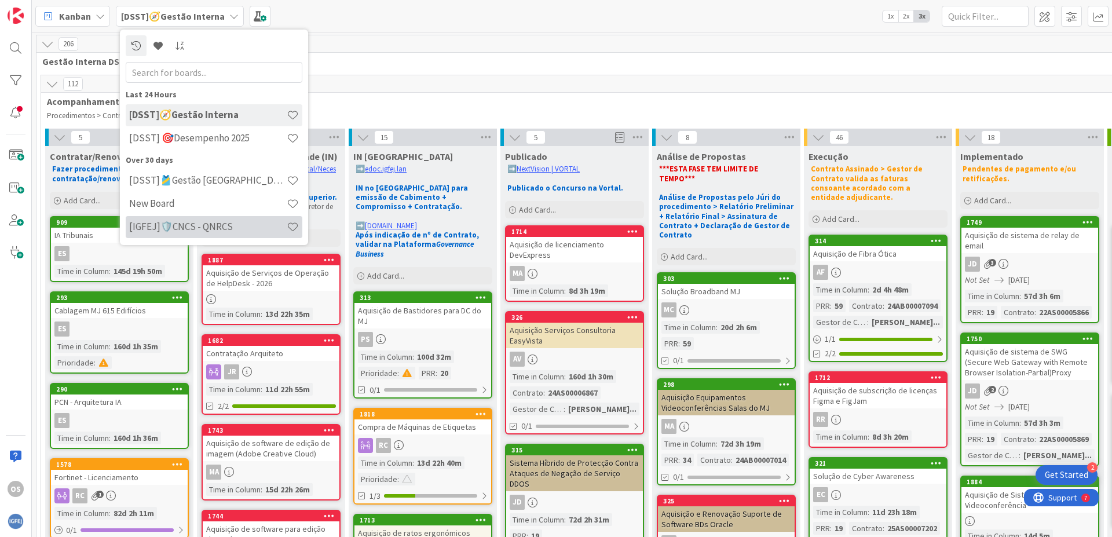
click at [204, 229] on h4 "[IGFEJ]🛡️CNCS - QNRCS" at bounding box center [207, 227] width 157 height 12
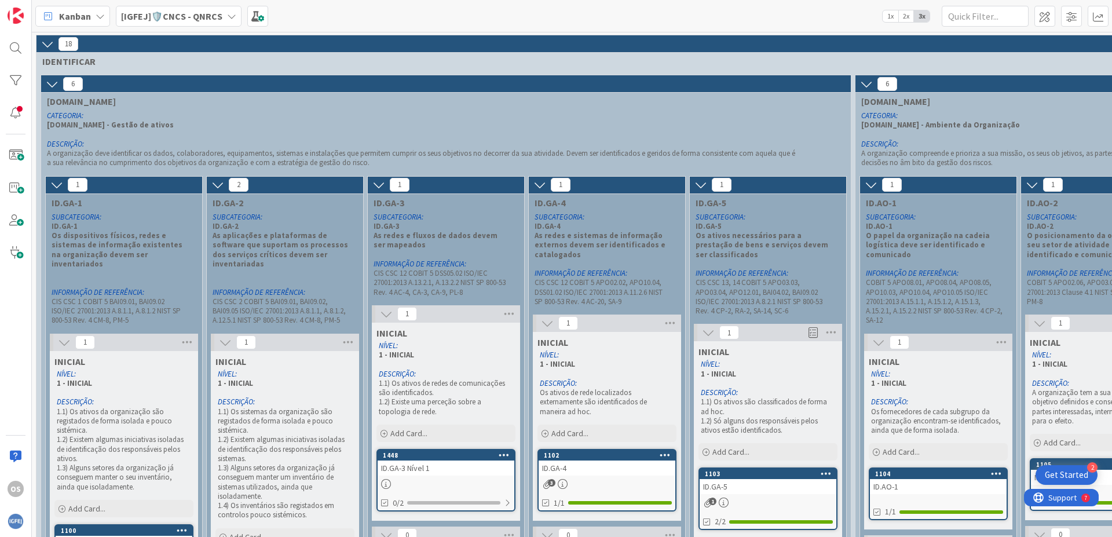
click at [192, 17] on b "[IGFEJ]🛡️CNCS - QNRCS" at bounding box center [171, 16] width 101 height 12
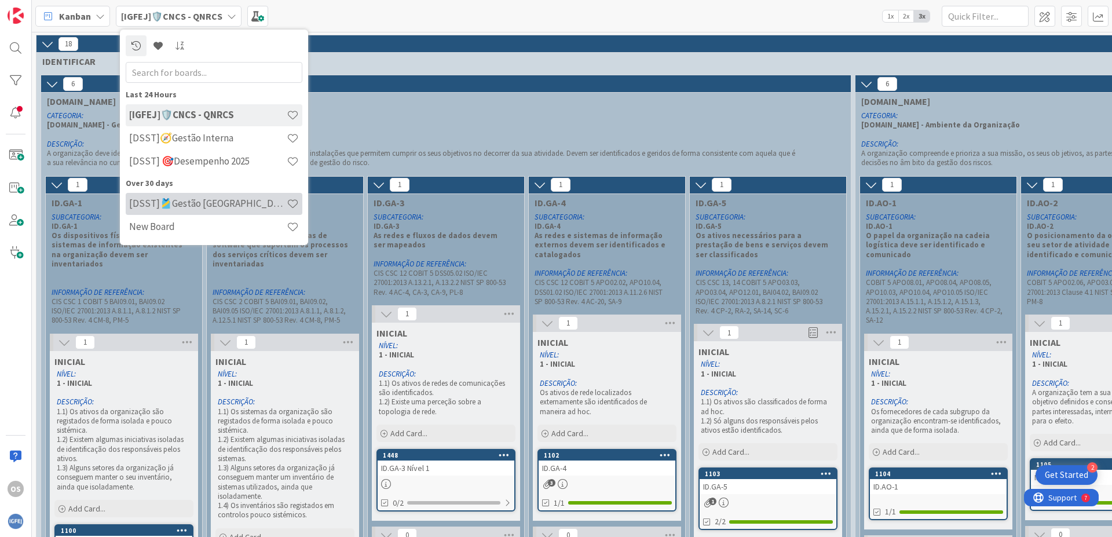
click at [211, 208] on h4 "[DSST]🎽Gestão [GEOGRAPHIC_DATA]" at bounding box center [207, 203] width 157 height 12
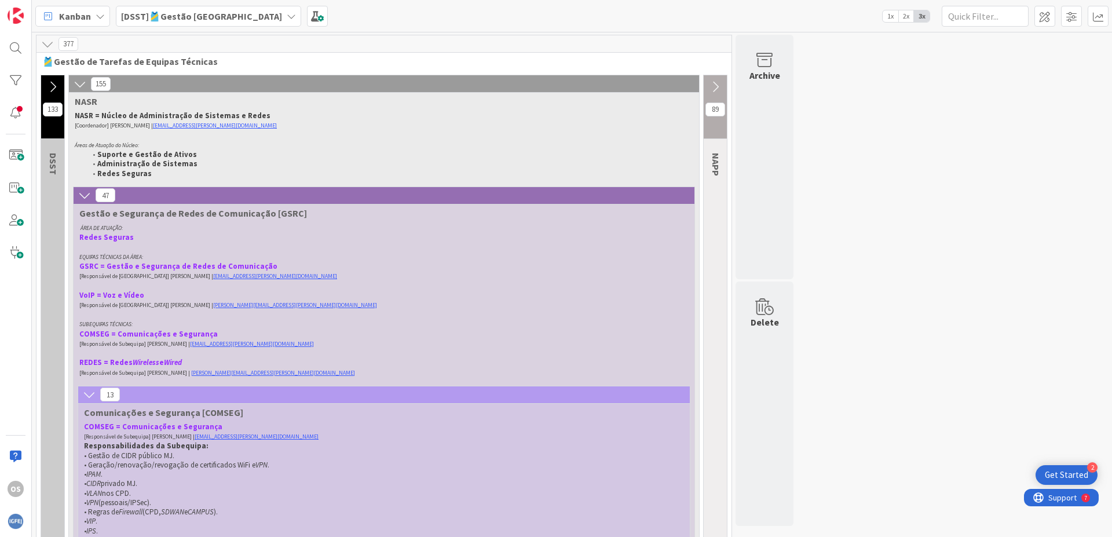
click at [208, 20] on b "[DSST]🎽Gestão [GEOGRAPHIC_DATA]" at bounding box center [201, 16] width 161 height 12
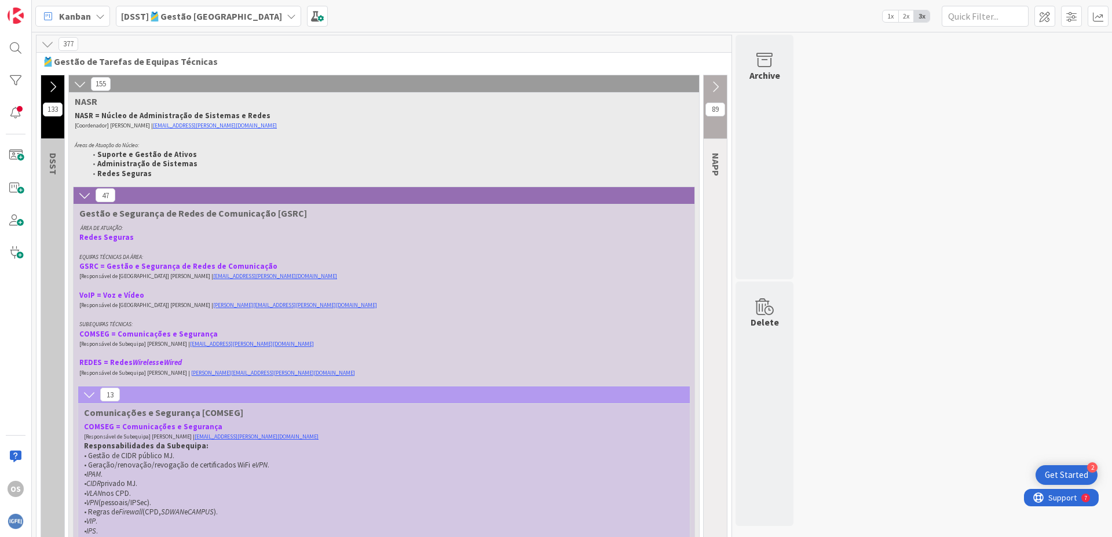
click at [204, 16] on b "[DSST]🎽Gestão [GEOGRAPHIC_DATA]" at bounding box center [201, 16] width 161 height 12
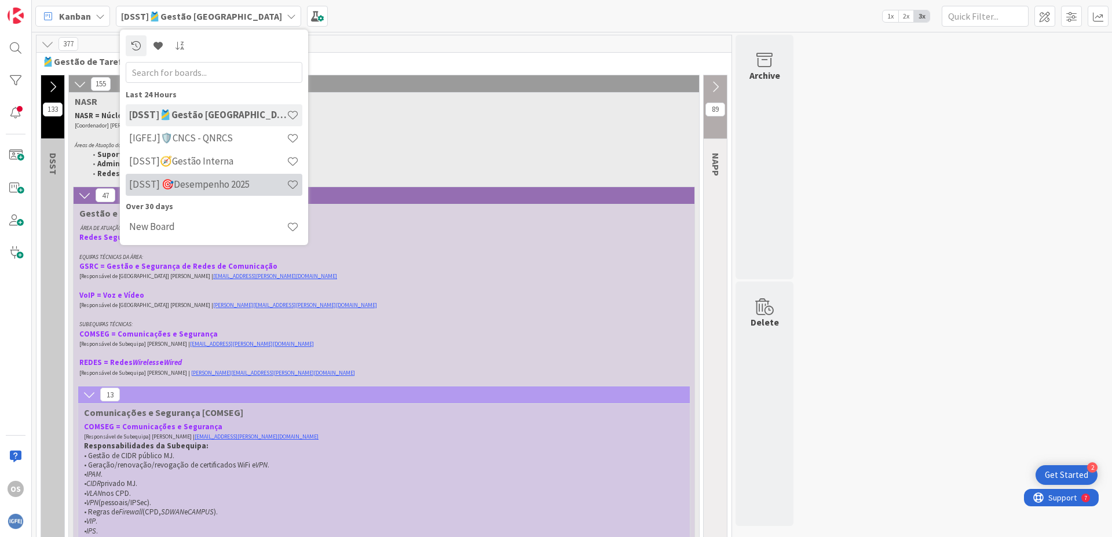
click at [222, 182] on h4 "[DSST] 🎯Desempenho 2025" at bounding box center [207, 184] width 157 height 12
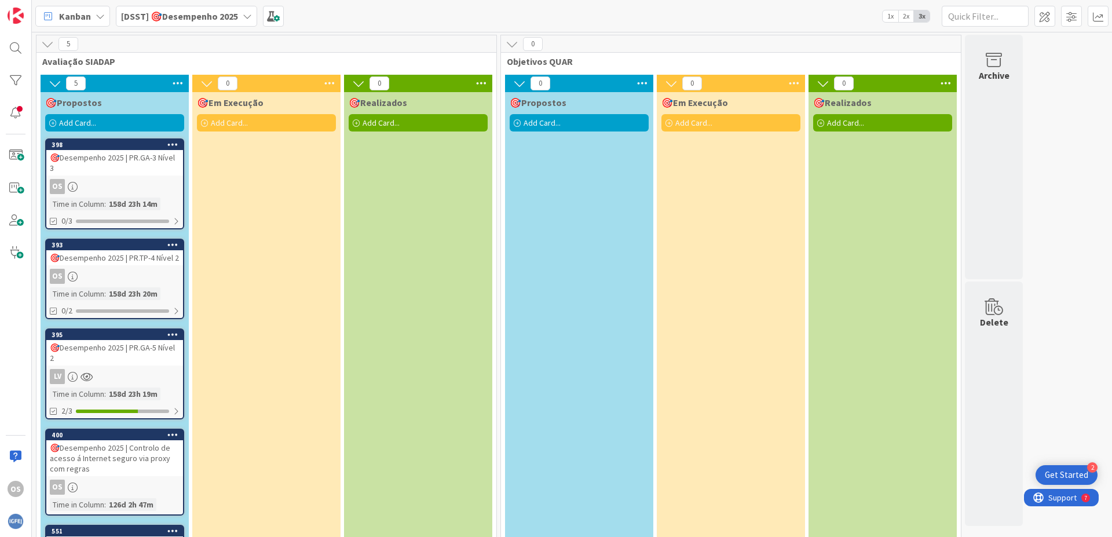
click at [52, 40] on icon at bounding box center [47, 44] width 13 height 13
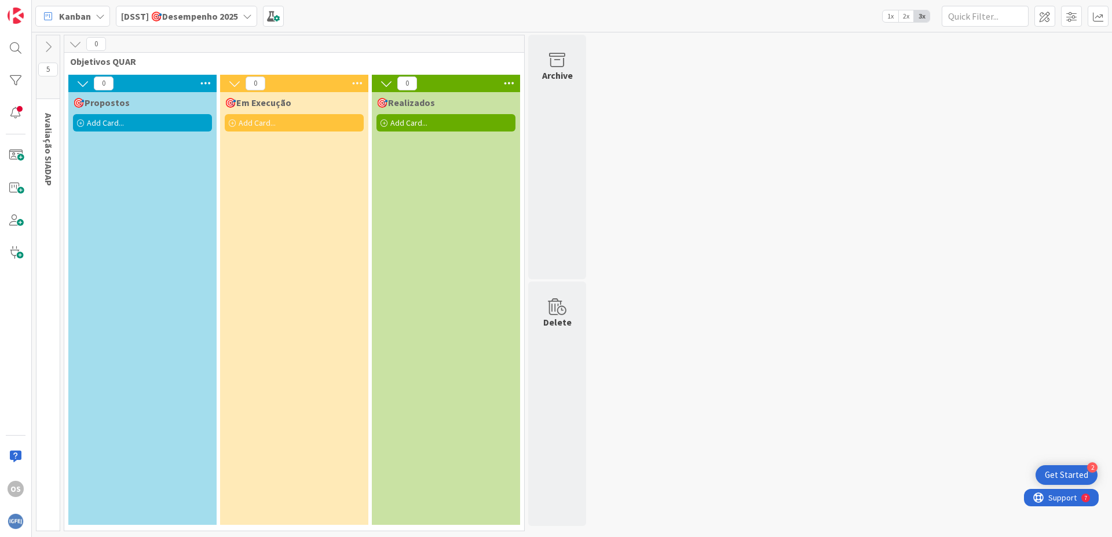
click at [53, 46] on icon at bounding box center [48, 47] width 13 height 13
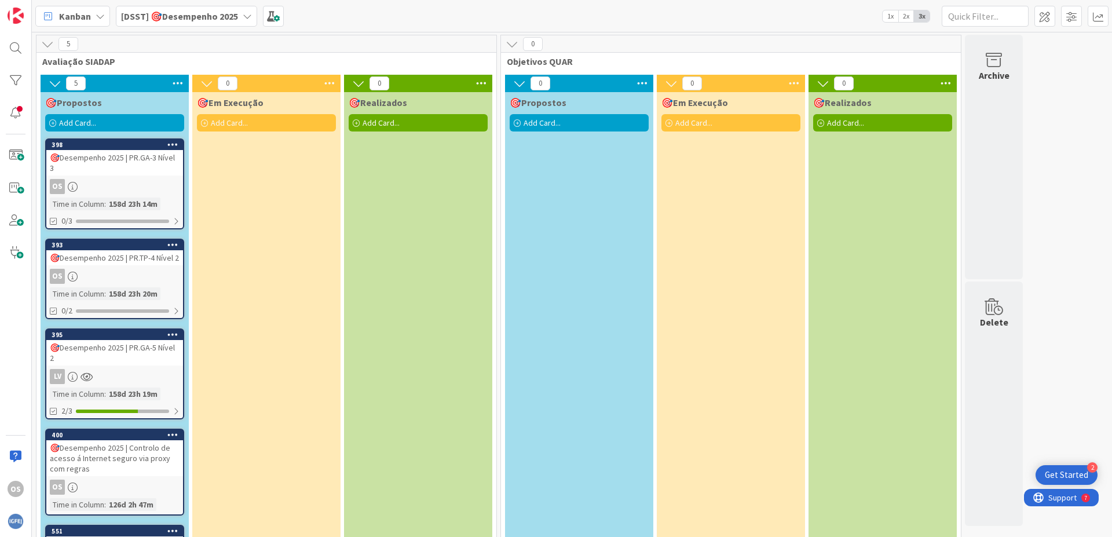
click at [130, 159] on div "🎯Desempenho 2025 | PR.GA-3 Nível 3" at bounding box center [114, 162] width 137 height 25
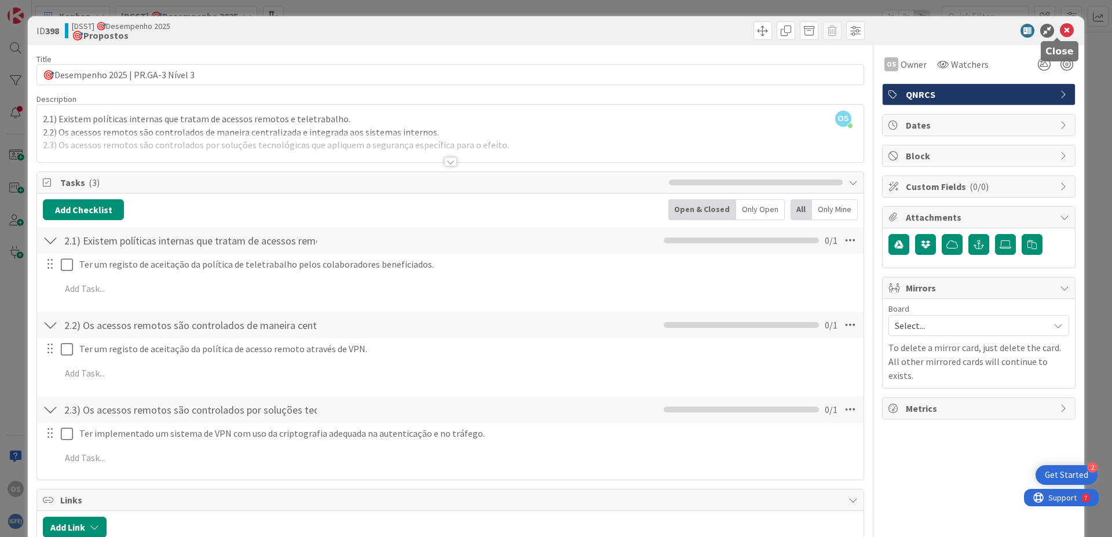
click at [1060, 30] on icon at bounding box center [1066, 31] width 14 height 14
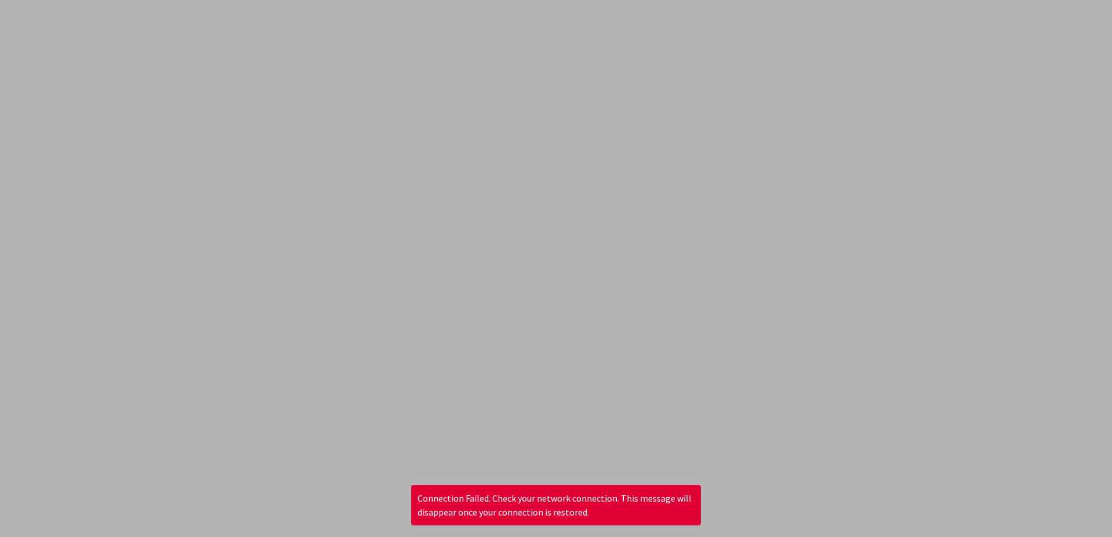
click at [596, 500] on div "Connection Failed. Check your network connection. This message will disappear o…" at bounding box center [555, 505] width 289 height 41
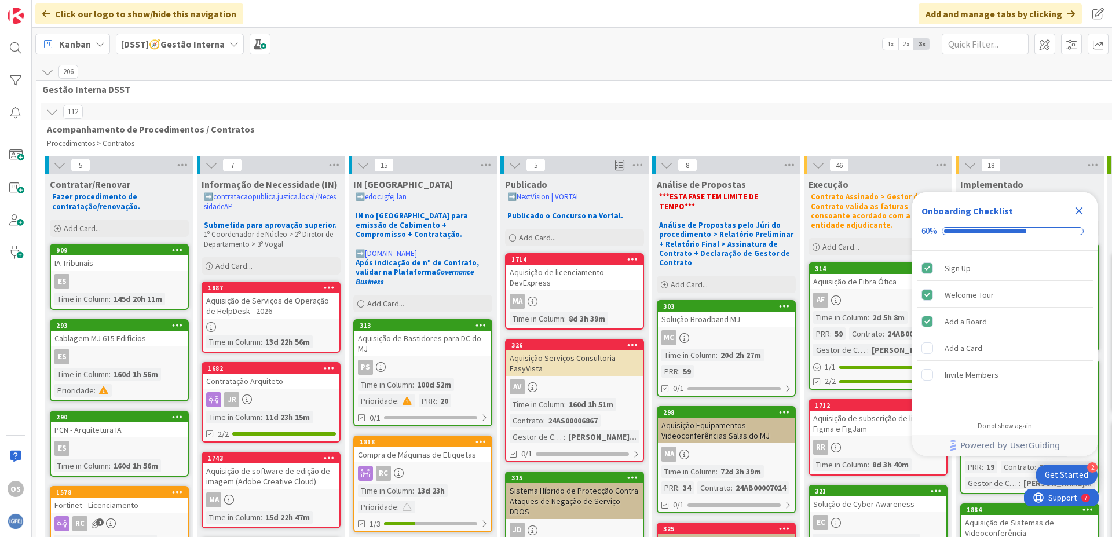
click at [1079, 212] on icon "Close Checklist" at bounding box center [1079, 211] width 8 height 8
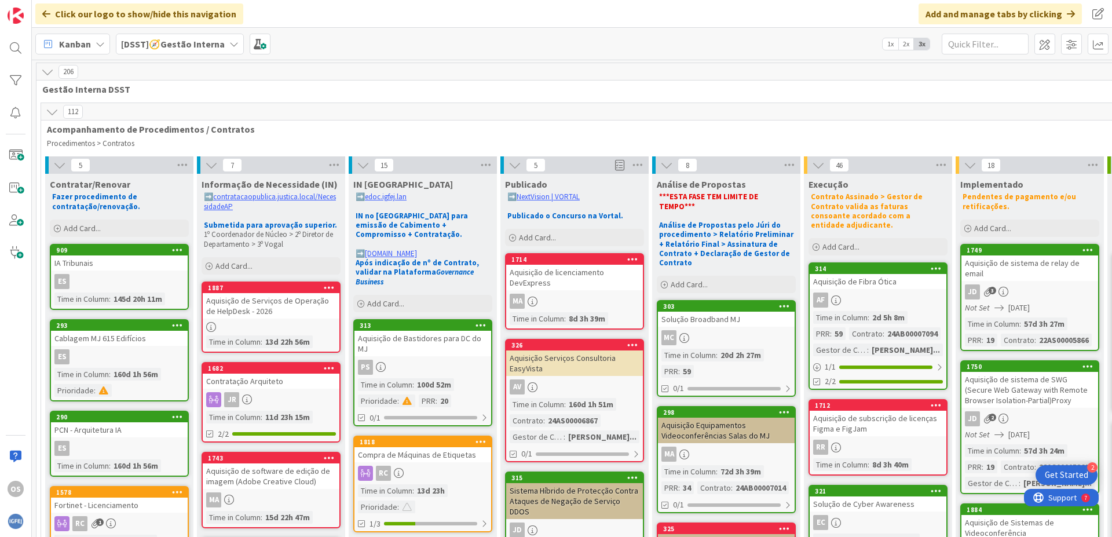
click at [201, 45] on b "[DSST]🧭Gestão Interna" at bounding box center [173, 44] width 104 height 12
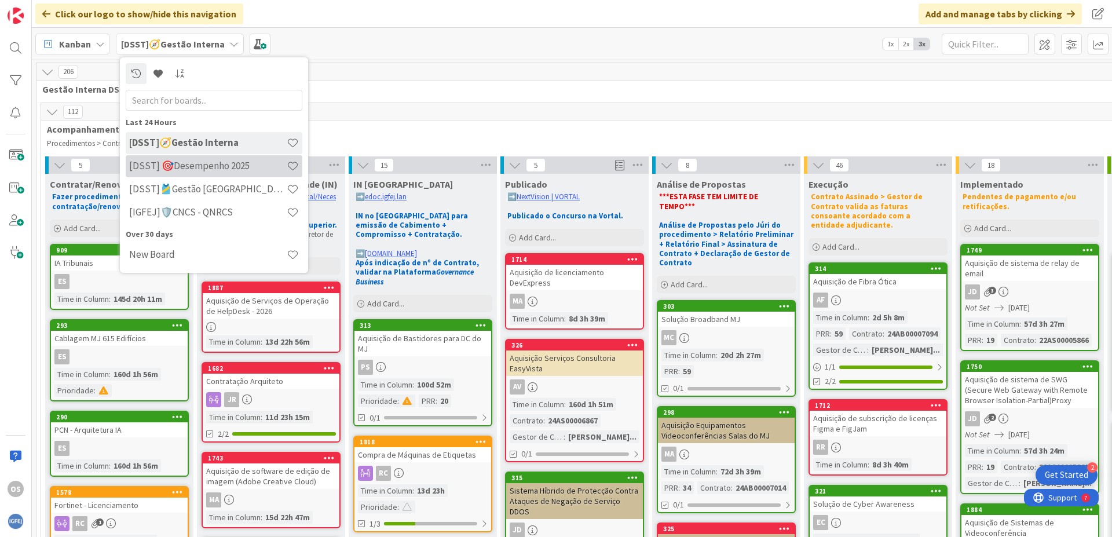
click at [212, 170] on h4 "[DSST] 🎯Desempenho 2025" at bounding box center [207, 166] width 157 height 12
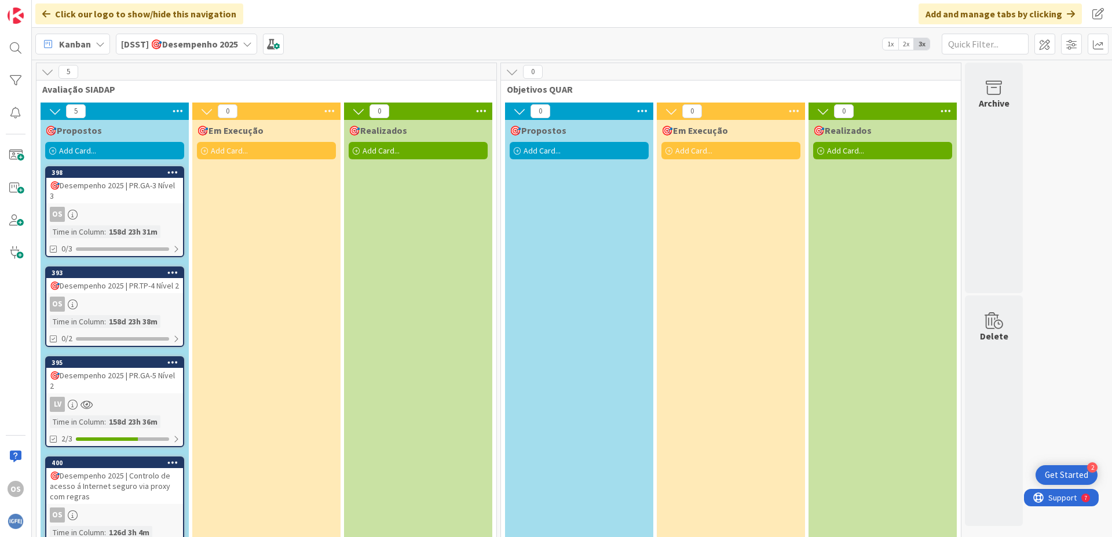
scroll to position [124, 0]
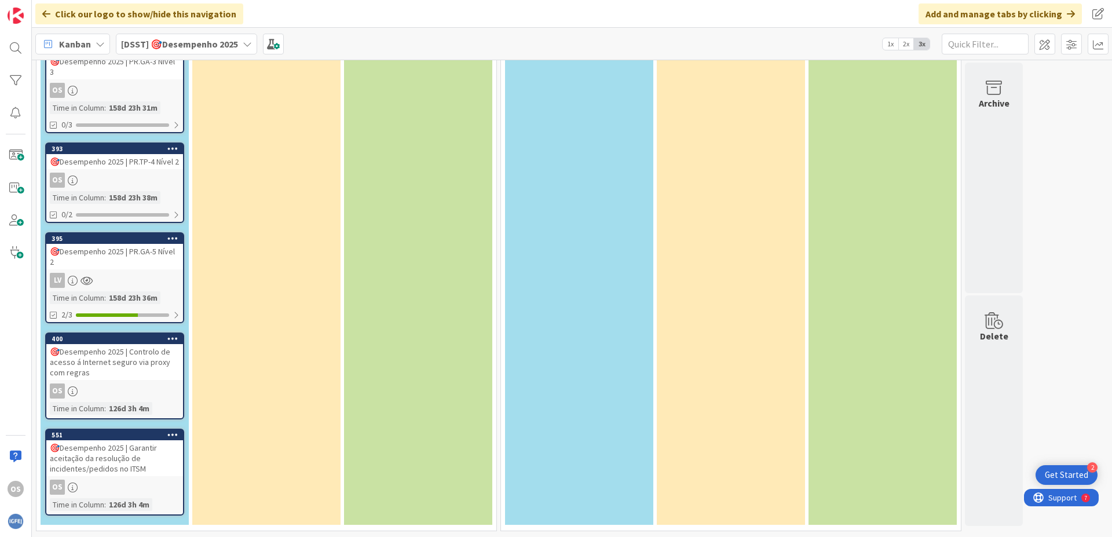
click at [123, 255] on div "🎯Desempenho 2025 | PR.GA-5 Nível 2" at bounding box center [114, 256] width 137 height 25
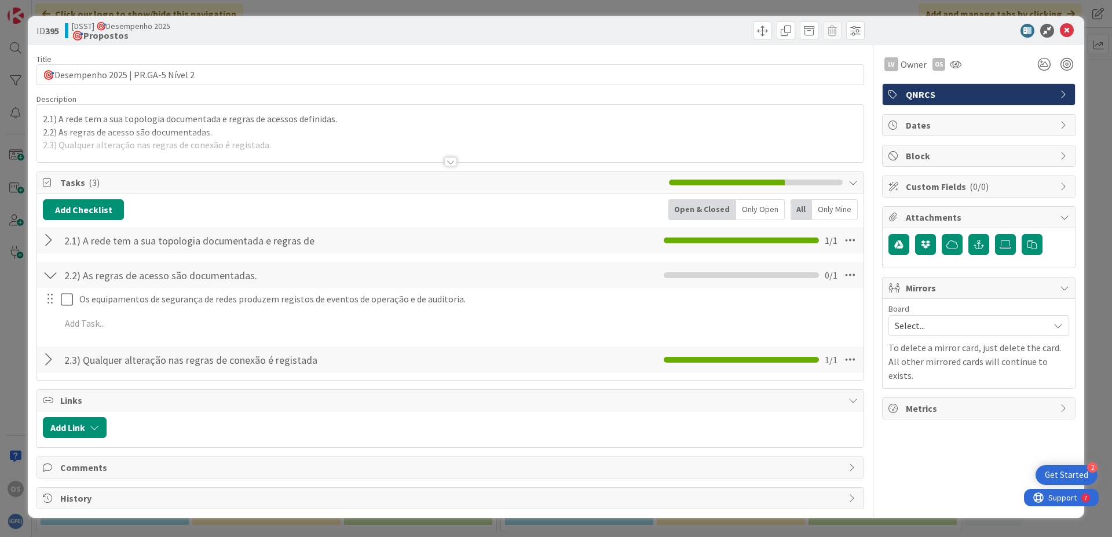
click at [47, 241] on div at bounding box center [50, 240] width 15 height 21
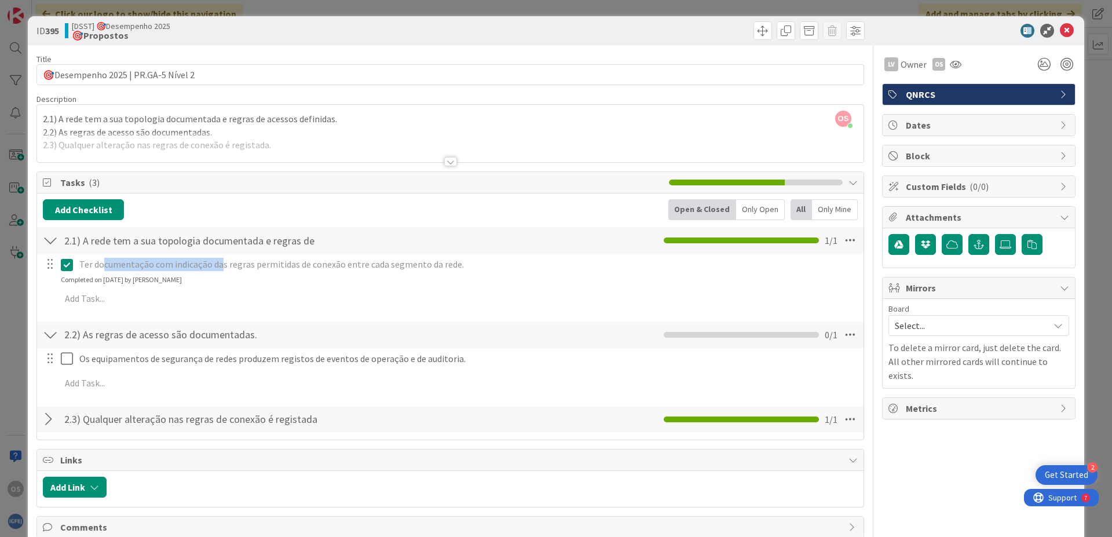
drag, startPoint x: 103, startPoint y: 269, endPoint x: 229, endPoint y: 272, distance: 125.7
click at [229, 272] on div "Ter documentação com indicação das regras permitidas de conexão entre cada segm…" at bounding box center [467, 264] width 785 height 20
click at [291, 278] on div "Ter documentação com indicação das regras permitidas de conexão entre cada segm…" at bounding box center [450, 269] width 825 height 31
click at [444, 163] on div at bounding box center [450, 161] width 13 height 9
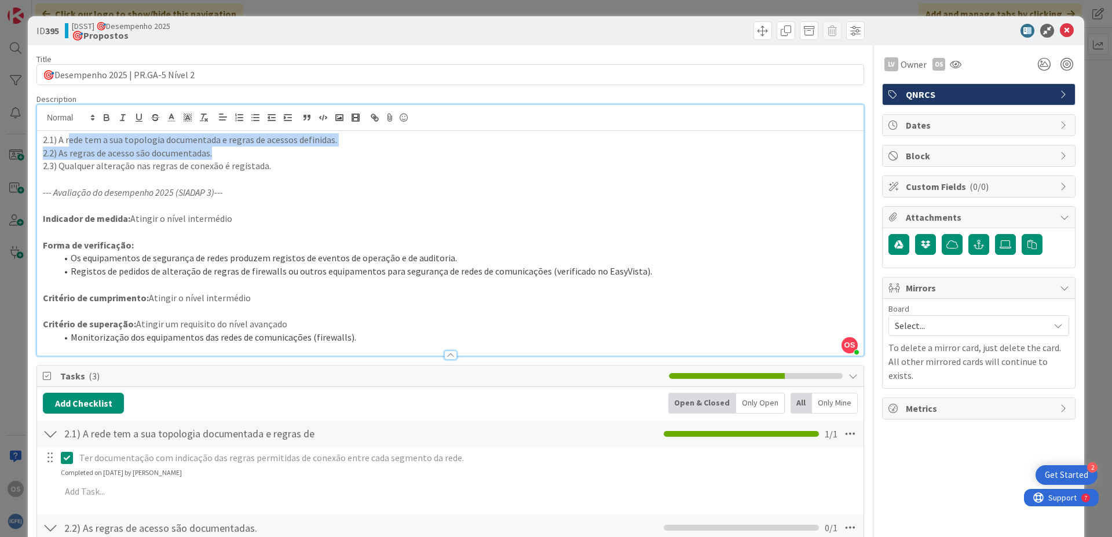
drag, startPoint x: 77, startPoint y: 142, endPoint x: 324, endPoint y: 149, distance: 246.7
click at [324, 149] on div "2.1) A rede tem a sua topologia documentada e regras de acessos definidas. 2.2)…" at bounding box center [450, 243] width 826 height 225
click at [221, 155] on p "2.2) As regras de acesso são documentadas." at bounding box center [450, 152] width 815 height 13
drag, startPoint x: 86, startPoint y: 153, endPoint x: 225, endPoint y: 151, distance: 139.0
click at [225, 151] on p "2.2) As regras de acesso são documentadas." at bounding box center [450, 152] width 815 height 13
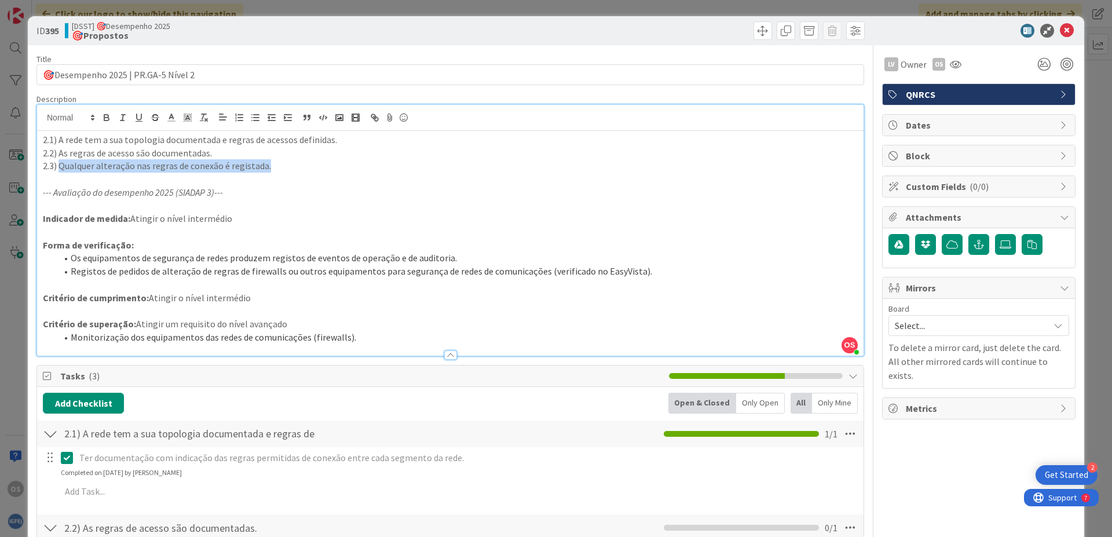
drag, startPoint x: 275, startPoint y: 167, endPoint x: 60, endPoint y: 167, distance: 214.8
click at [60, 167] on p "2.3) Qualquer alteração nas regras de conexão é registada." at bounding box center [450, 165] width 815 height 13
drag, startPoint x: 60, startPoint y: 156, endPoint x: 216, endPoint y: 170, distance: 156.3
click at [217, 155] on p "2.2) As regras de acesso são documentadas." at bounding box center [450, 152] width 815 height 13
click at [200, 154] on p "2.2) As regras de acesso são documentadas." at bounding box center [450, 152] width 815 height 13
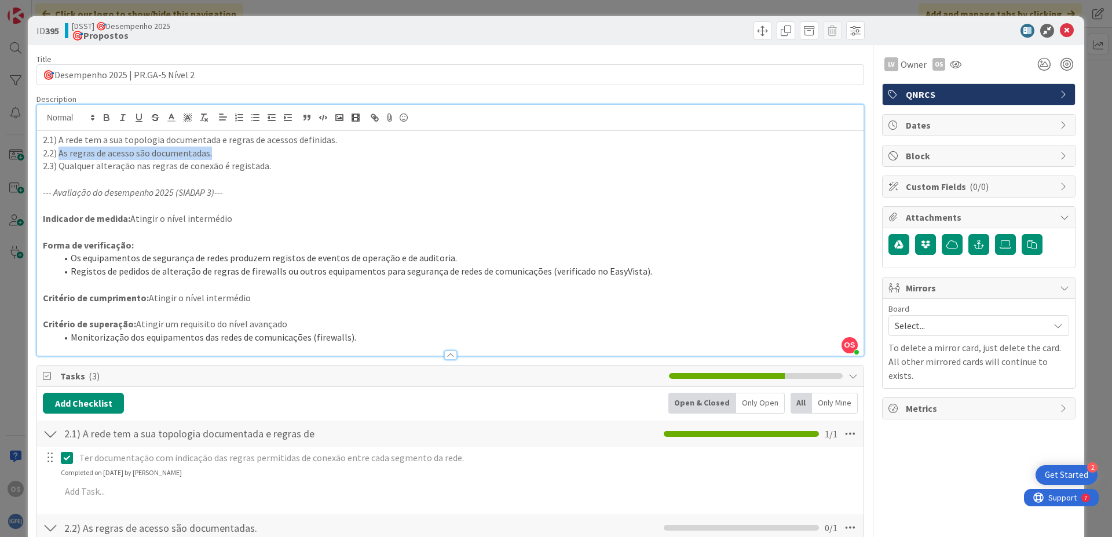
drag, startPoint x: 215, startPoint y: 154, endPoint x: 60, endPoint y: 154, distance: 154.6
click at [60, 154] on p "2.2) As regras de acesso são documentadas." at bounding box center [450, 152] width 815 height 13
drag, startPoint x: 269, startPoint y: 170, endPoint x: 59, endPoint y: 171, distance: 209.6
click at [59, 171] on p "2.3) Qualquer alteração nas regras de conexão é registada." at bounding box center [450, 165] width 815 height 13
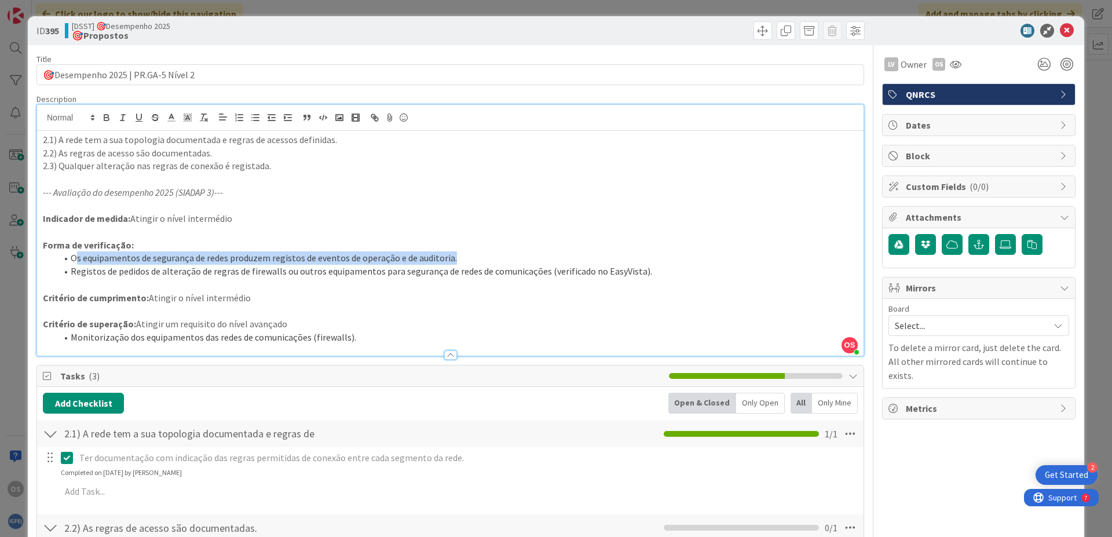
drag, startPoint x: 78, startPoint y: 259, endPoint x: 467, endPoint y: 259, distance: 388.5
click at [467, 259] on li "Os equipamentos de segurança de redes produzem registos de eventos de operação …" at bounding box center [457, 257] width 801 height 13
drag, startPoint x: 153, startPoint y: 296, endPoint x: 271, endPoint y: 292, distance: 118.2
click at [271, 292] on p "Critério de cumprimento: Atingir o nível intermédio" at bounding box center [450, 297] width 815 height 13
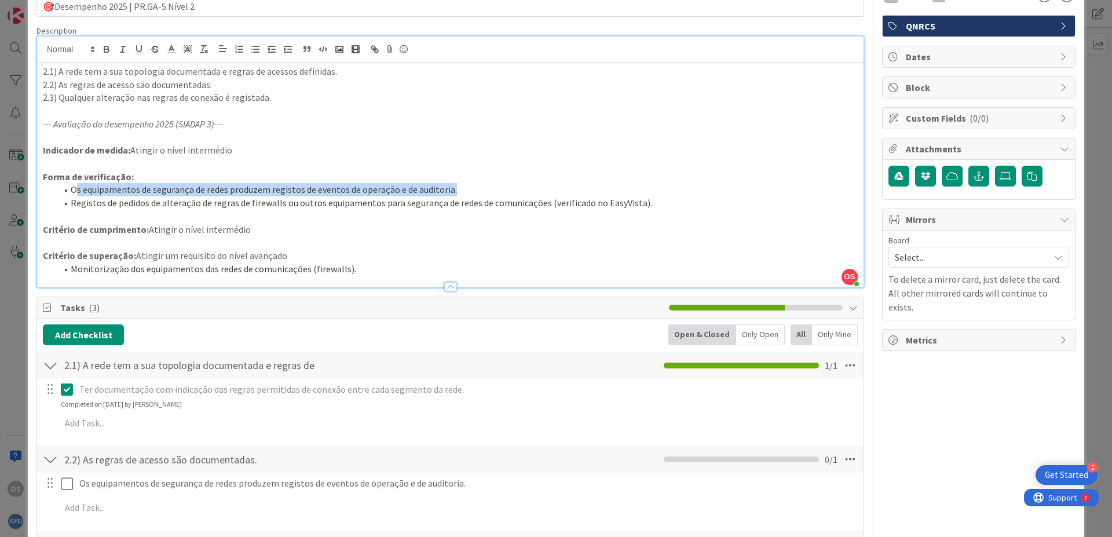
scroll to position [69, 0]
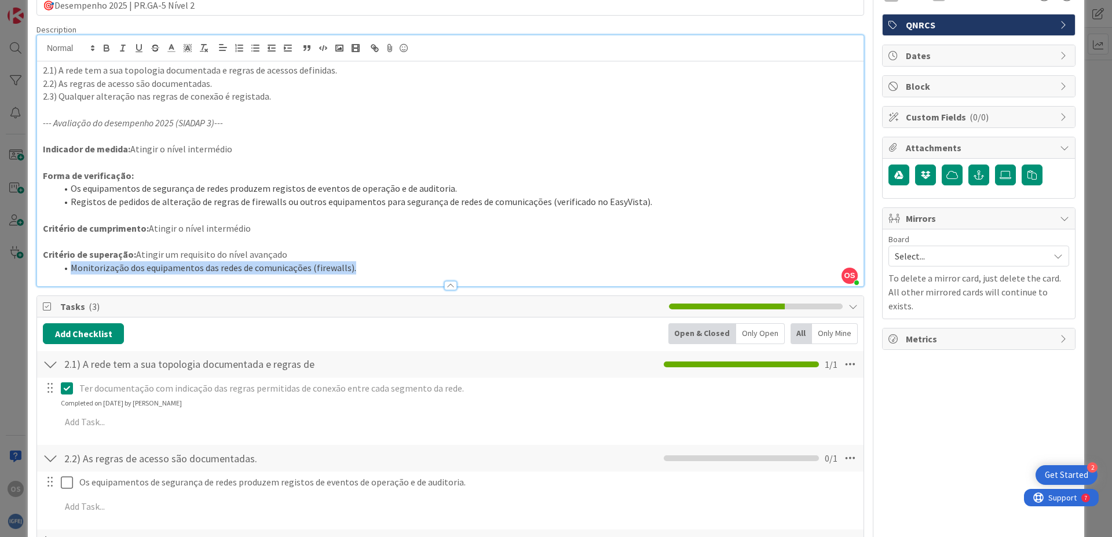
drag, startPoint x: 356, startPoint y: 265, endPoint x: 43, endPoint y: 269, distance: 313.2
click at [43, 269] on ol "Monitorização dos equipamentos das redes de comunicações (firewalls)." at bounding box center [450, 267] width 815 height 13
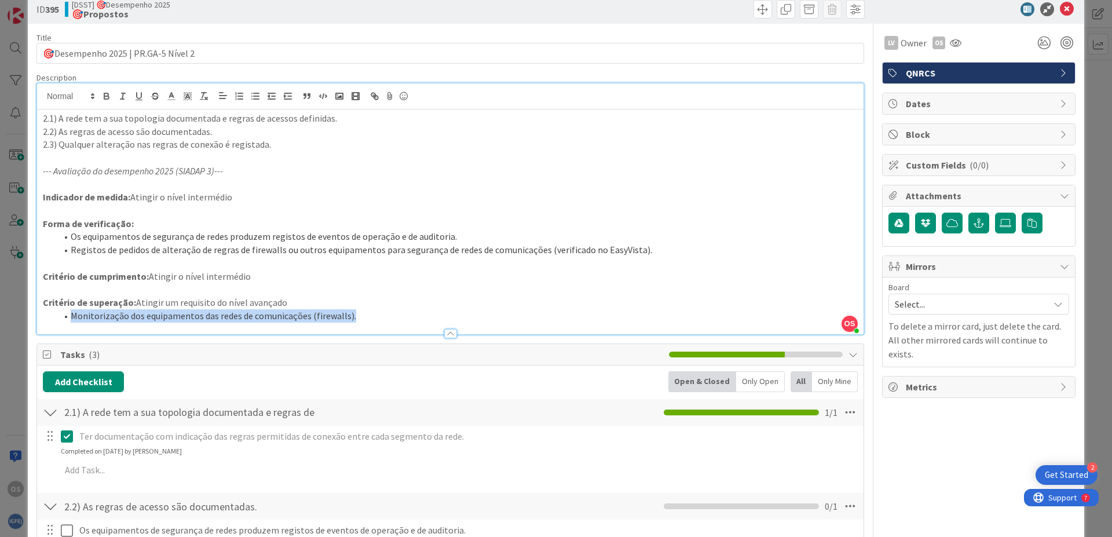
scroll to position [0, 0]
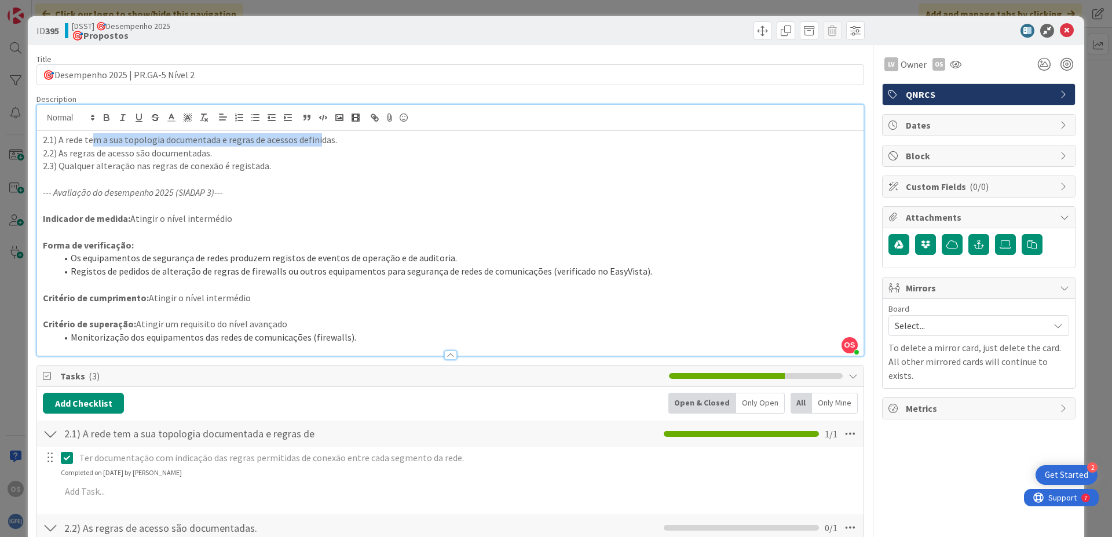
drag, startPoint x: 94, startPoint y: 142, endPoint x: 317, endPoint y: 142, distance: 222.3
click at [317, 142] on p "2.1) A rede tem a sua topologia documentada e regras de acessos definidas." at bounding box center [450, 139] width 815 height 13
drag, startPoint x: 331, startPoint y: 140, endPoint x: 59, endPoint y: 140, distance: 272.1
click at [59, 140] on p "2.1) A rede tem a sua topologia documentada e regras de acessos definidas." at bounding box center [450, 139] width 815 height 13
click at [315, 210] on p at bounding box center [450, 205] width 815 height 13
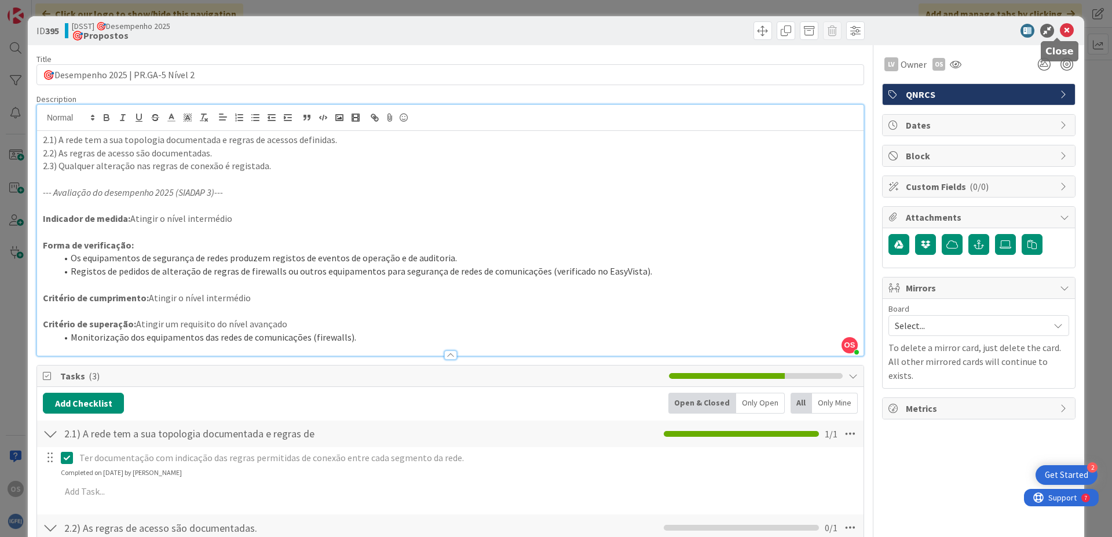
click at [1061, 30] on icon at bounding box center [1066, 31] width 14 height 14
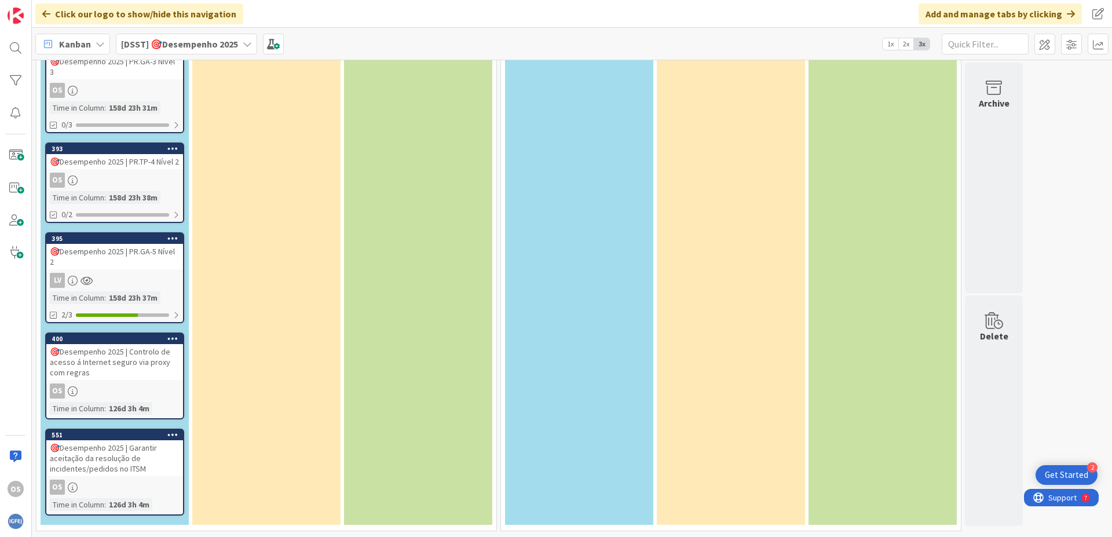
click at [129, 357] on div "🎯Desempenho 2025 | Controlo de acesso á Internet seguro via proxy com regras" at bounding box center [114, 362] width 137 height 36
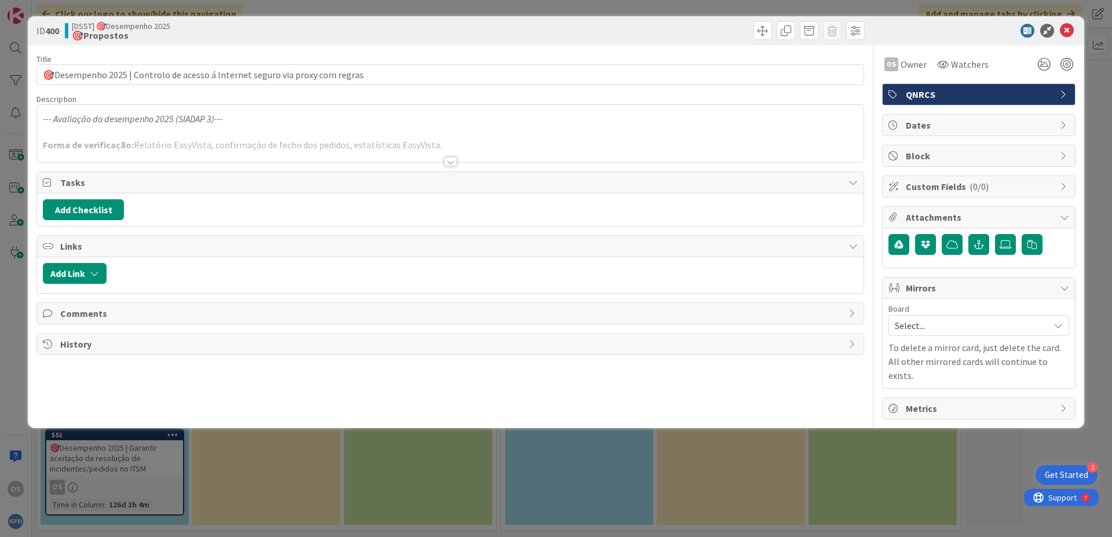
click at [451, 160] on div at bounding box center [450, 161] width 13 height 9
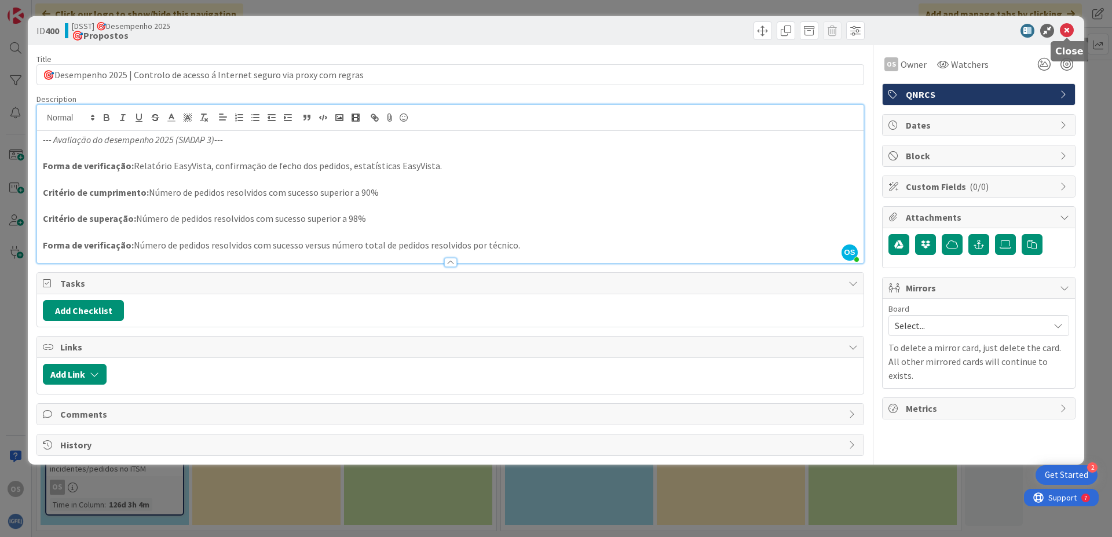
click at [1068, 32] on icon at bounding box center [1066, 31] width 14 height 14
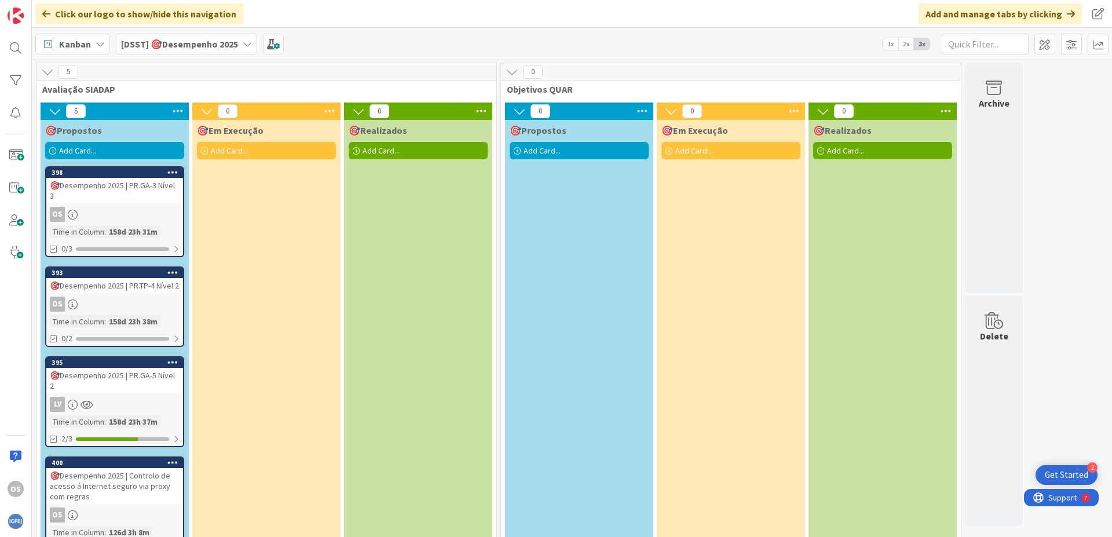
click at [122, 178] on div "🎯Desempenho 2025 | PR.GA-3 Nível 3" at bounding box center [114, 190] width 137 height 25
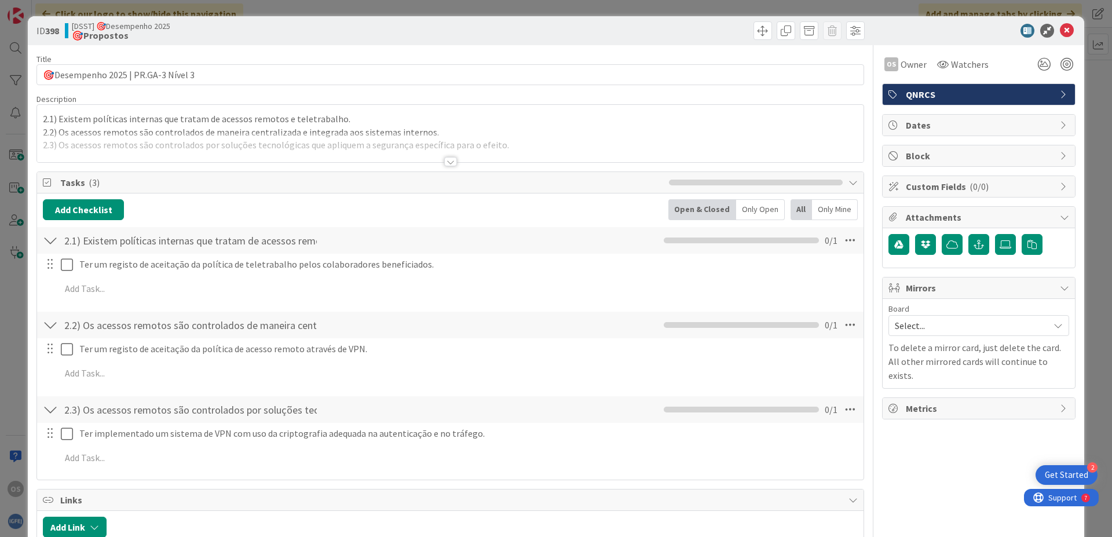
click at [448, 160] on div at bounding box center [450, 161] width 13 height 9
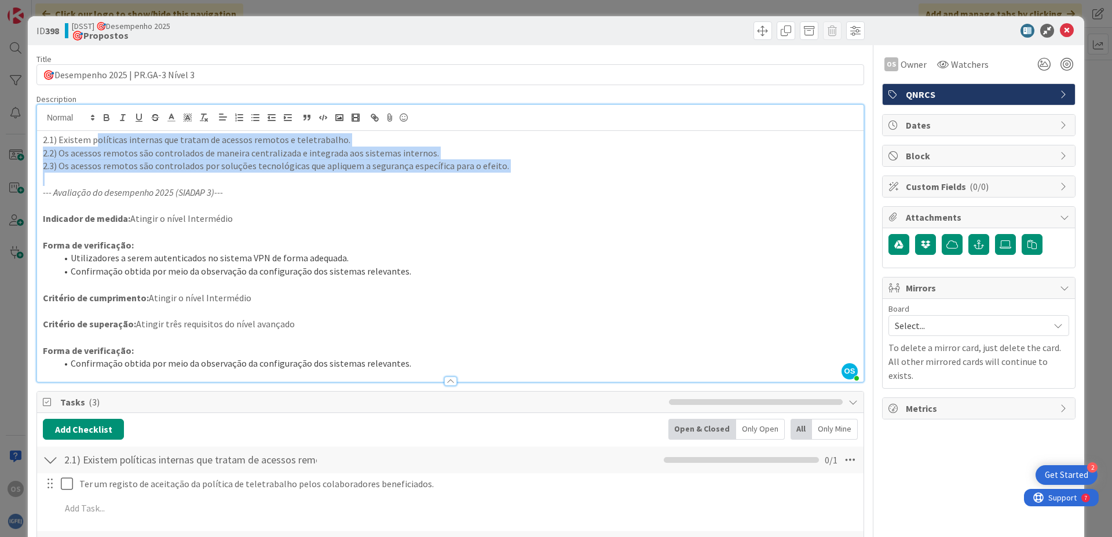
drag, startPoint x: 94, startPoint y: 138, endPoint x: 457, endPoint y: 175, distance: 364.8
click at [457, 175] on div "2.1) Existem políticas internas que tratam de acessos remotos e teletrabalho. 2…" at bounding box center [450, 256] width 826 height 251
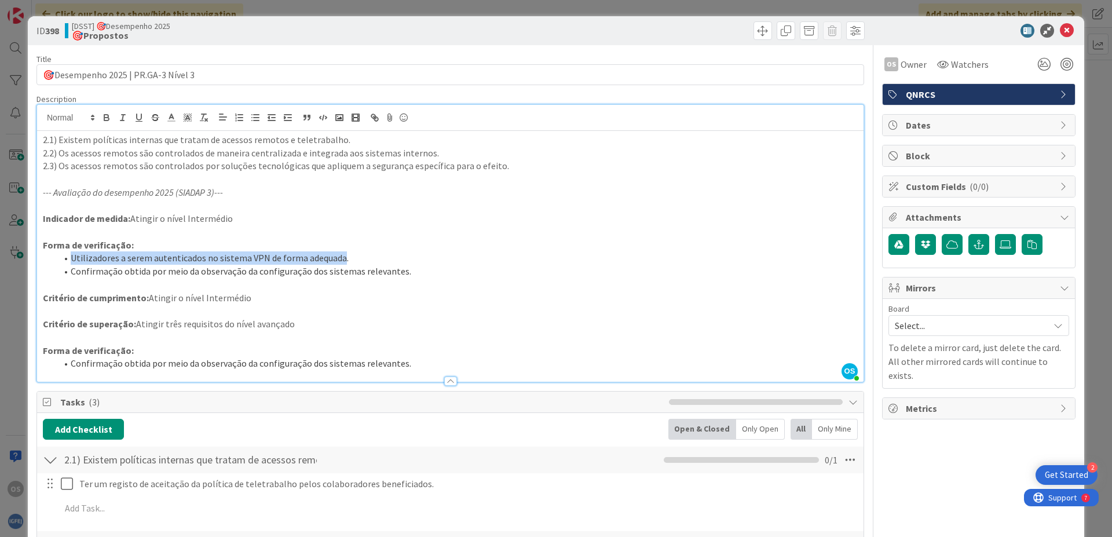
drag, startPoint x: 72, startPoint y: 255, endPoint x: 340, endPoint y: 254, distance: 268.1
click at [340, 254] on li "Utilizadores a serem autenticados no sistema VPN de forma adequada." at bounding box center [457, 257] width 801 height 13
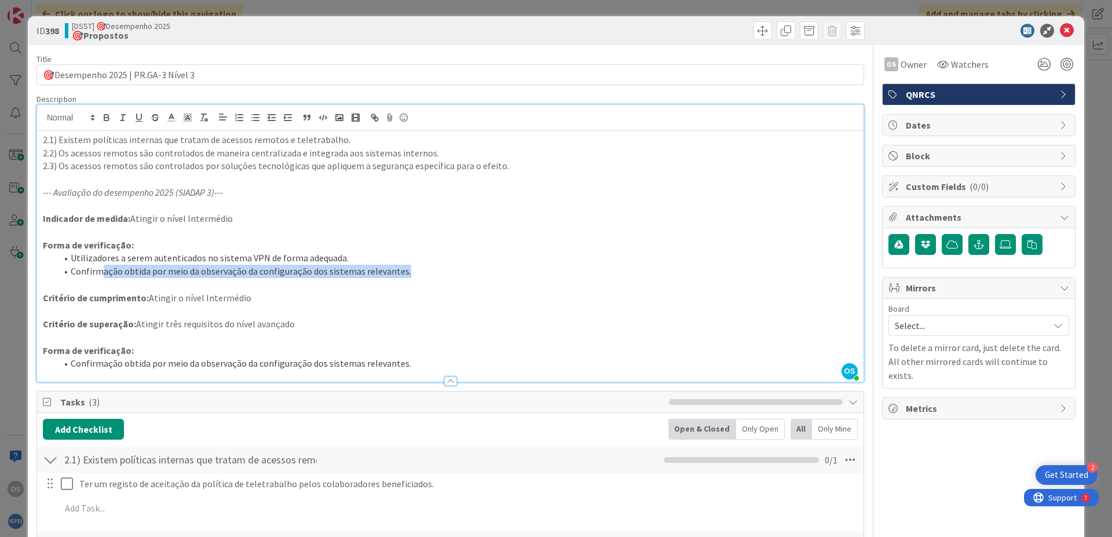
drag, startPoint x: 98, startPoint y: 269, endPoint x: 408, endPoint y: 269, distance: 309.7
click at [408, 269] on li "Confirmação obtida por meio da observação da configuração dos sistemas relevant…" at bounding box center [457, 271] width 801 height 13
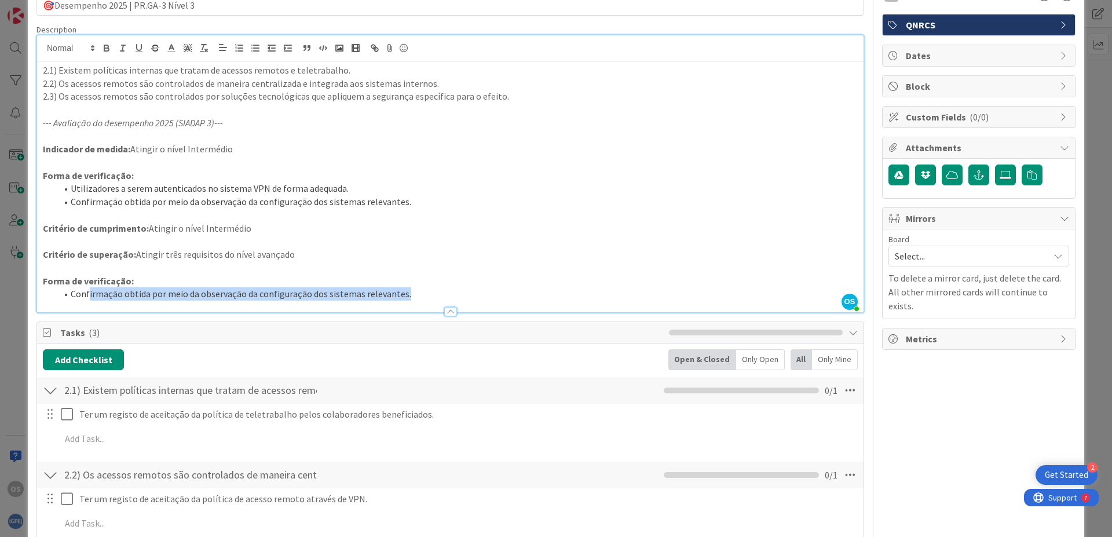
drag, startPoint x: 89, startPoint y: 296, endPoint x: 406, endPoint y: 297, distance: 316.7
click at [406, 297] on li "Confirmação obtida por meio da observação da configuração dos sistemas relevant…" at bounding box center [457, 293] width 801 height 13
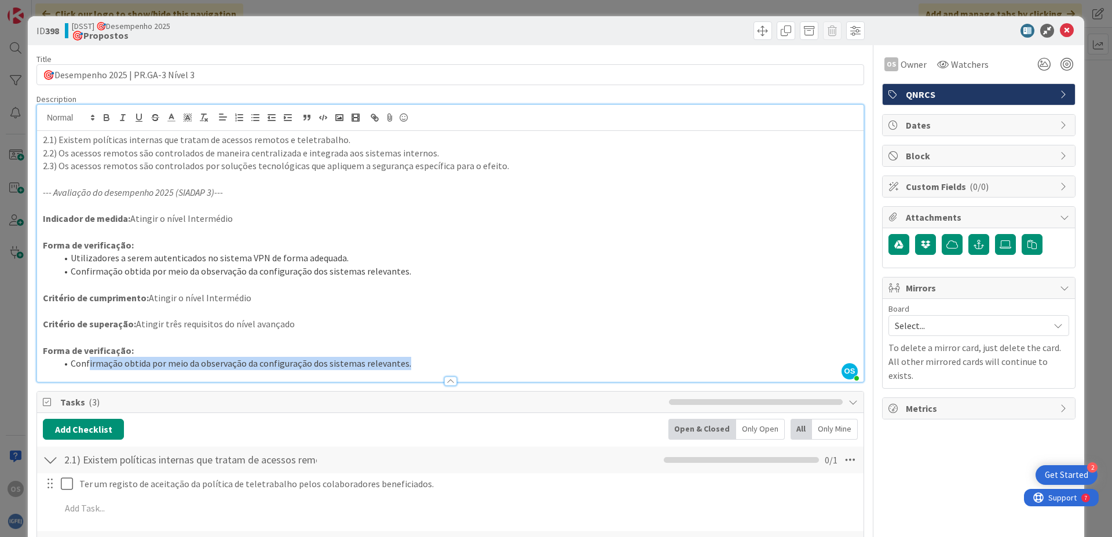
click at [377, 239] on p "Forma de verificação:" at bounding box center [450, 245] width 815 height 13
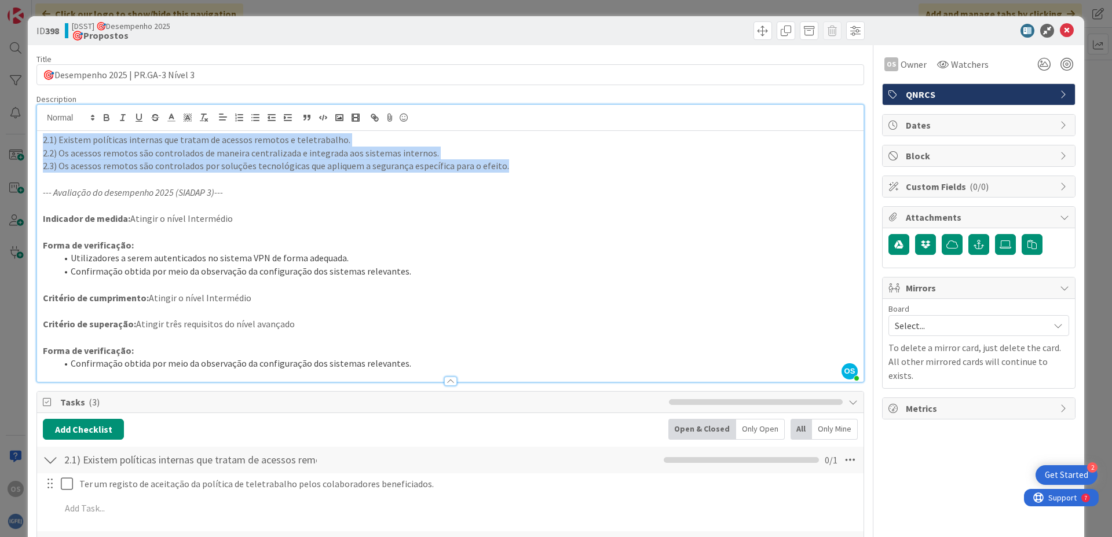
drag, startPoint x: 504, startPoint y: 167, endPoint x: 86, endPoint y: 156, distance: 417.6
click at [42, 143] on div "2.1) Existem políticas internas que tratam de acessos remotos e teletrabalho. 2…" at bounding box center [450, 256] width 826 height 251
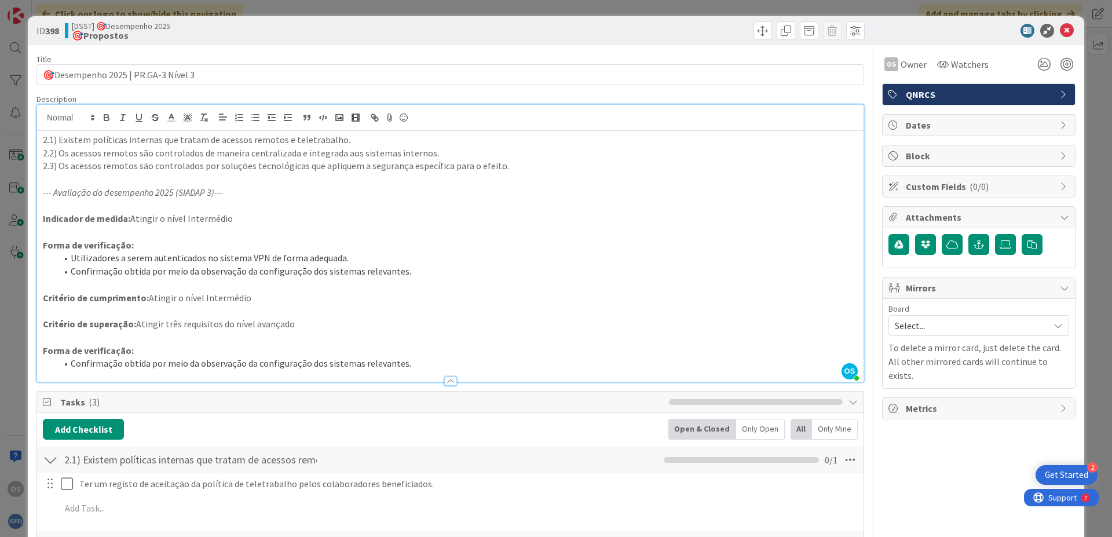
click at [373, 186] on p "--- Avaliação do desempenho 2025 (SIADAP 3)---" at bounding box center [450, 192] width 815 height 13
drag, startPoint x: 176, startPoint y: 142, endPoint x: 340, endPoint y: 142, distance: 164.4
click at [340, 142] on p "2.1) Existem políticas internas que tratam de acessos remotos e teletrabalho." at bounding box center [450, 139] width 815 height 13
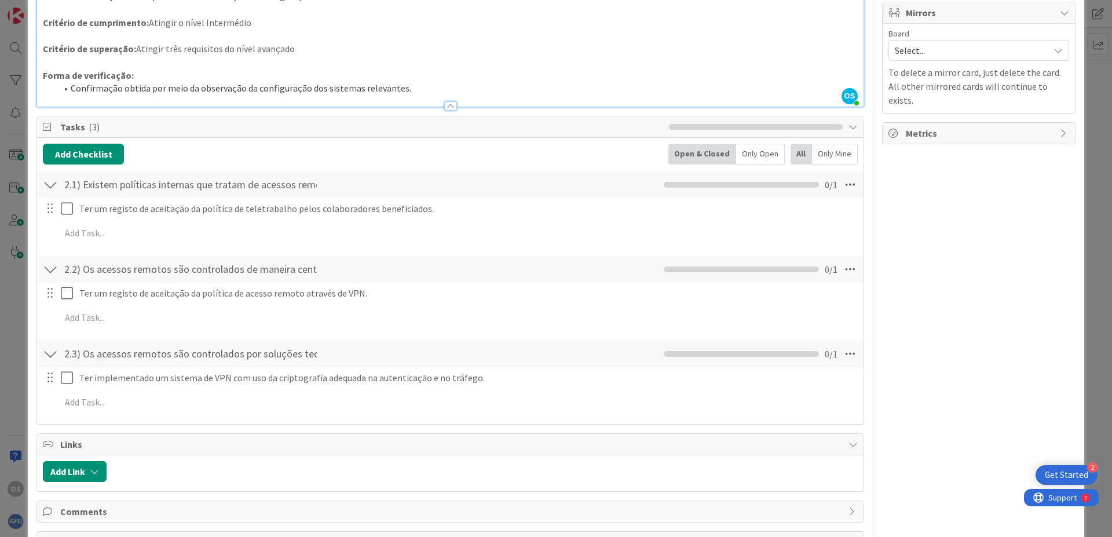
scroll to position [278, 0]
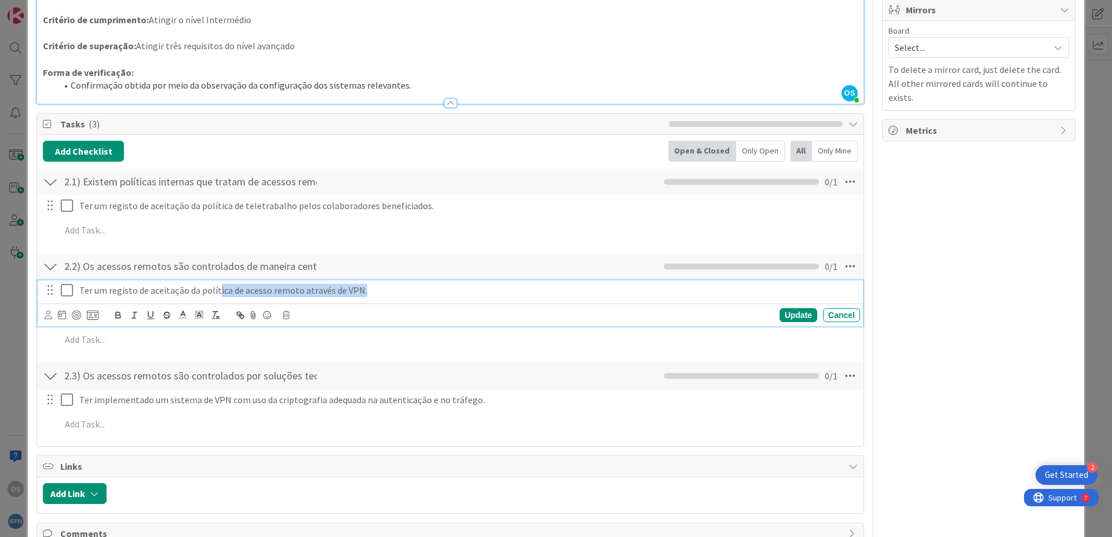
drag, startPoint x: 222, startPoint y: 290, endPoint x: 360, endPoint y: 290, distance: 137.2
click at [360, 290] on p "Ter um registo de aceitação da política de acesso remoto através de VPN." at bounding box center [467, 290] width 776 height 13
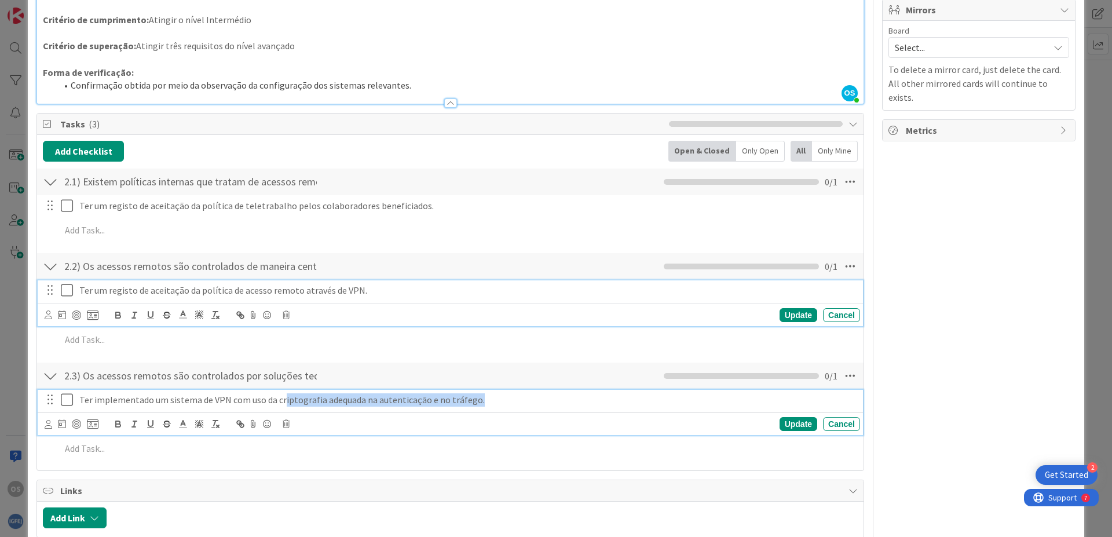
drag, startPoint x: 280, startPoint y: 404, endPoint x: 489, endPoint y: 406, distance: 209.0
click at [489, 406] on div "Ter implementado um sistema de VPN com uso da criptografia adequada na autentic…" at bounding box center [467, 400] width 785 height 20
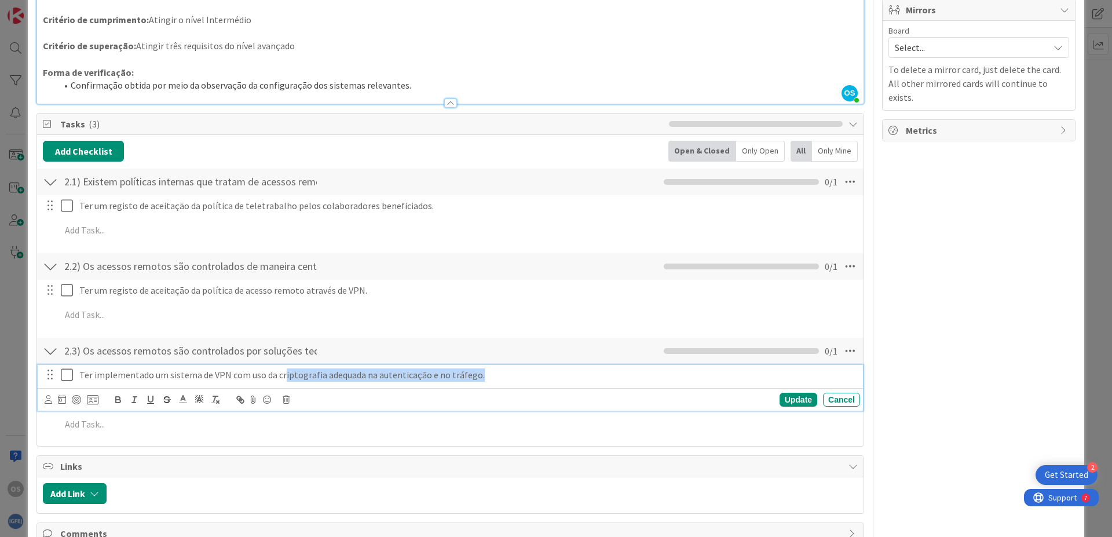
scroll to position [0, 0]
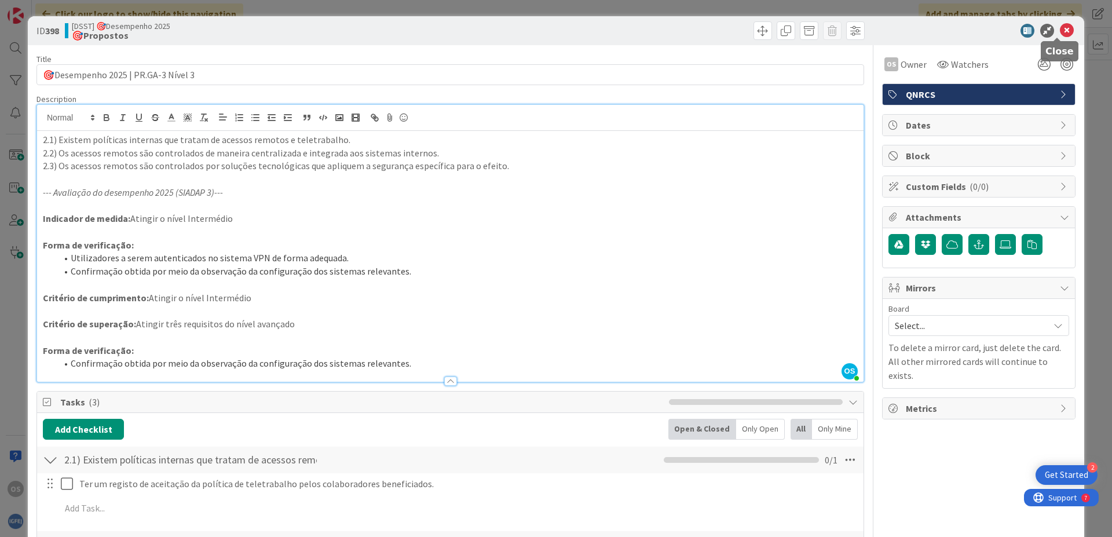
click at [1059, 31] on icon at bounding box center [1066, 31] width 14 height 14
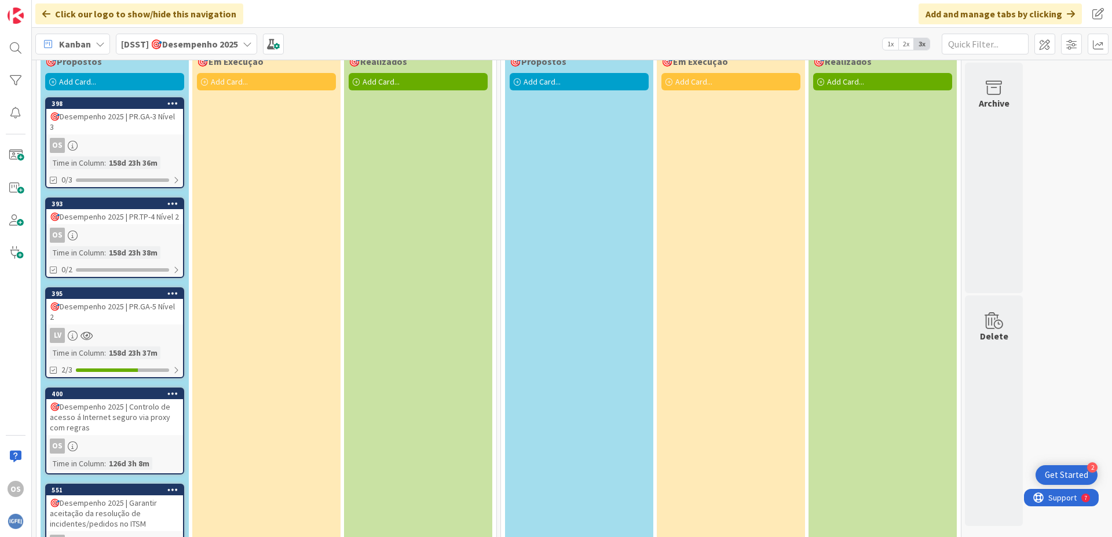
scroll to position [69, 0]
click at [148, 227] on div "OS" at bounding box center [114, 234] width 137 height 15
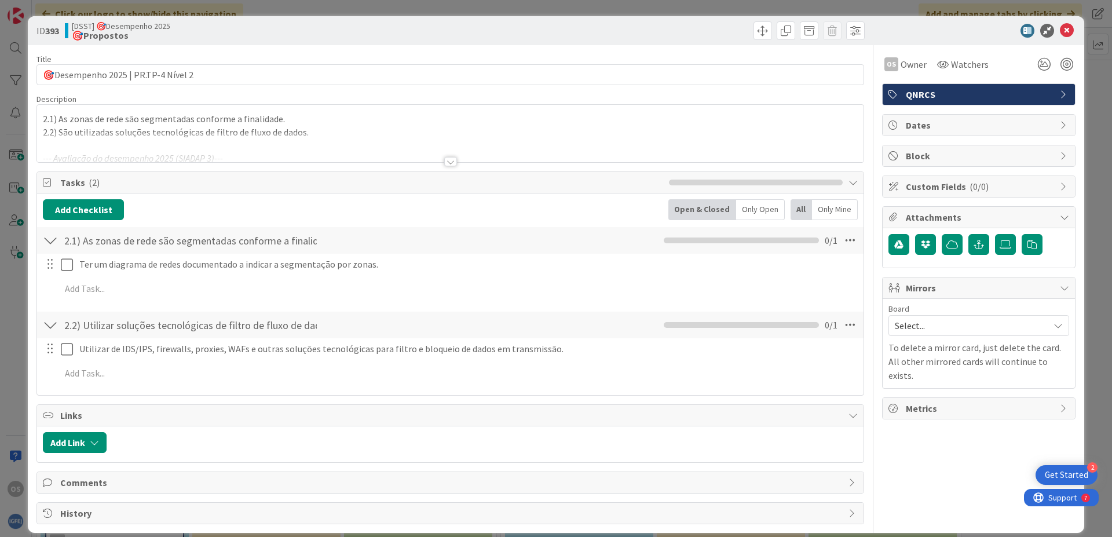
click at [445, 163] on div at bounding box center [450, 161] width 13 height 9
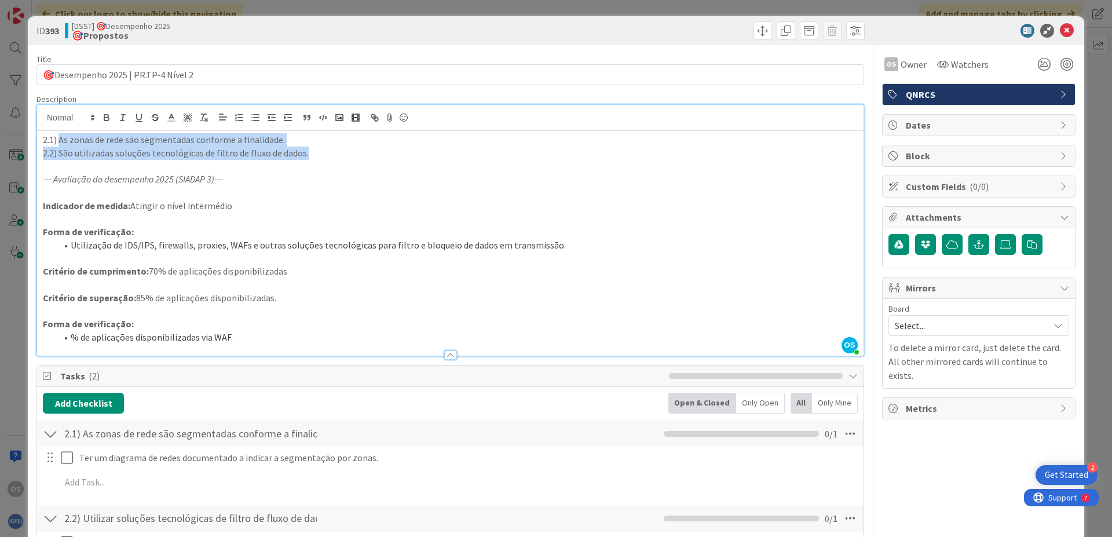
drag, startPoint x: 60, startPoint y: 139, endPoint x: 309, endPoint y: 151, distance: 249.2
click at [309, 151] on div "2.1) As zonas de rede são segmentadas conforme a finalidade. 2.2) São utilizada…" at bounding box center [450, 243] width 826 height 225
click at [311, 155] on p "2.2) São utilizadas soluções tecnológicas de filtro de fluxo de dados." at bounding box center [450, 152] width 815 height 13
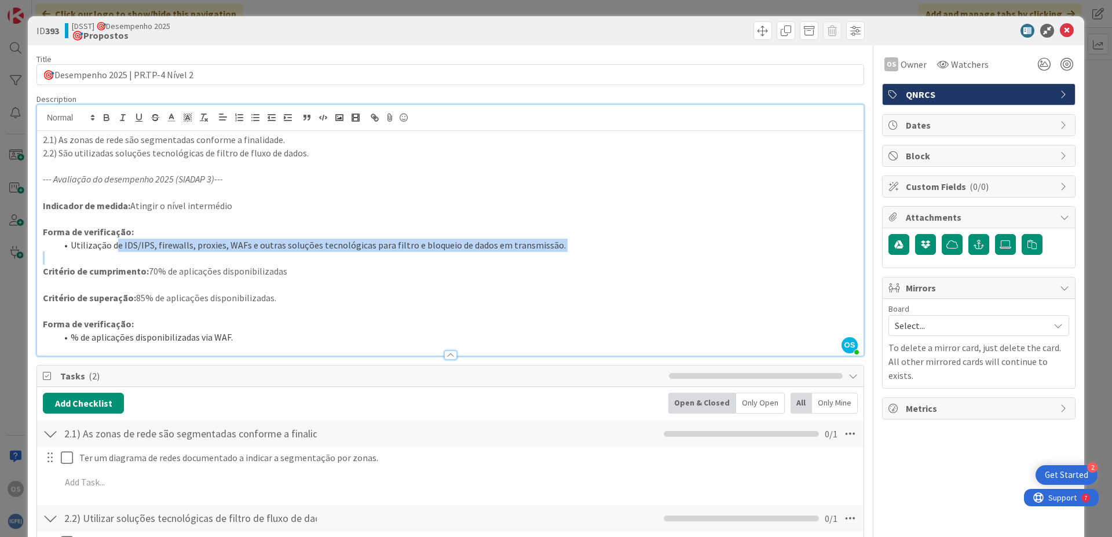
drag, startPoint x: 117, startPoint y: 245, endPoint x: 540, endPoint y: 254, distance: 423.3
click at [540, 254] on div "2.1) As zonas de rede são segmentadas conforme a finalidade. 2.2) São utilizada…" at bounding box center [450, 243] width 826 height 225
click at [486, 278] on p at bounding box center [450, 284] width 815 height 13
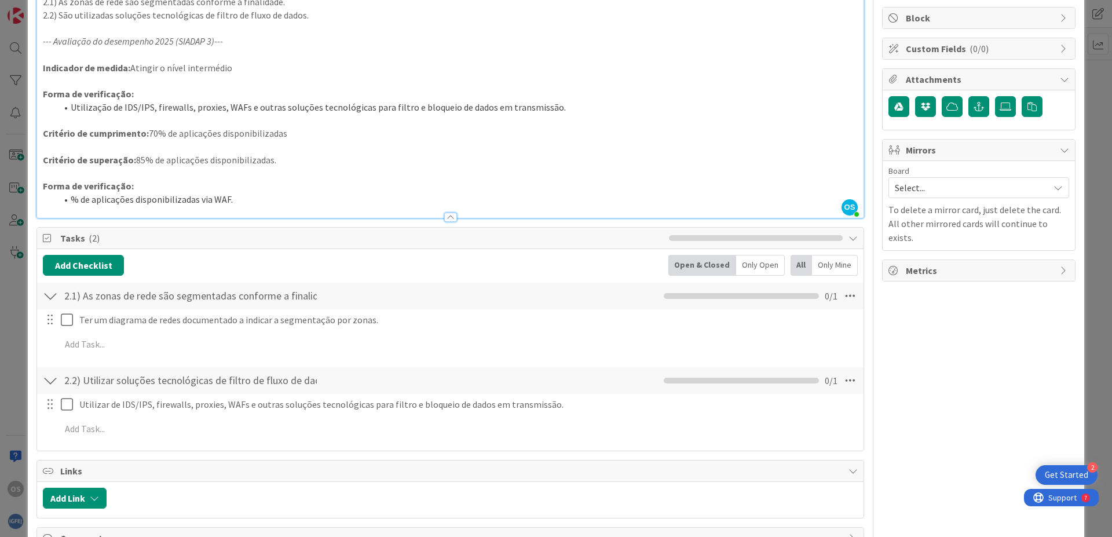
scroll to position [139, 0]
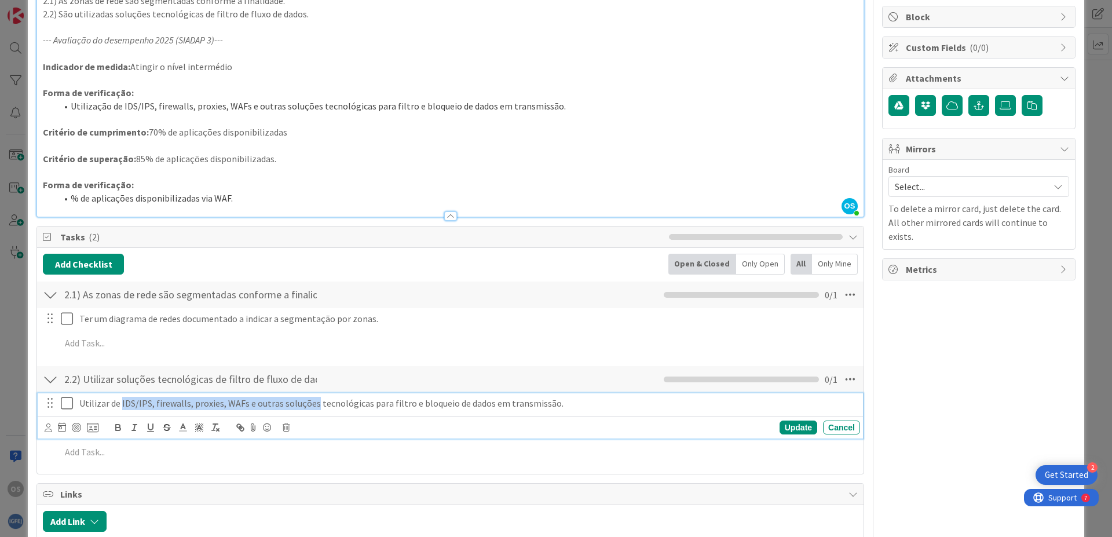
drag, startPoint x: 121, startPoint y: 405, endPoint x: 311, endPoint y: 404, distance: 189.9
click at [311, 404] on p "Utilizar de IDS/IPS, firewalls, proxies, WAFs e outras soluções tecnológicas pa…" at bounding box center [467, 403] width 776 height 13
click at [353, 399] on p "Utilizar de IDS/IPS, firewalls, proxies, WAFs e outras soluções tecnológicas pa…" at bounding box center [467, 403] width 776 height 13
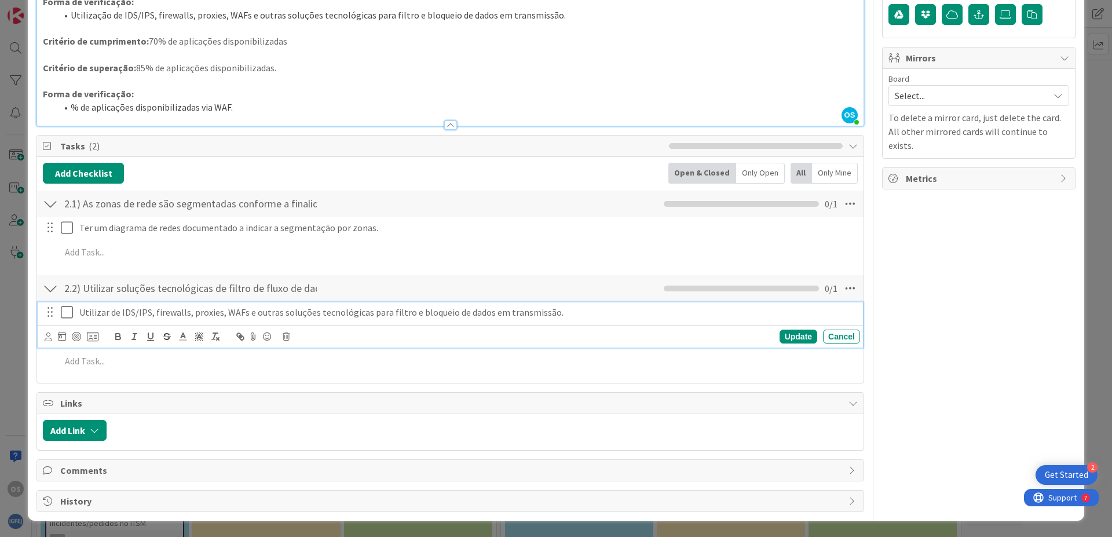
scroll to position [0, 0]
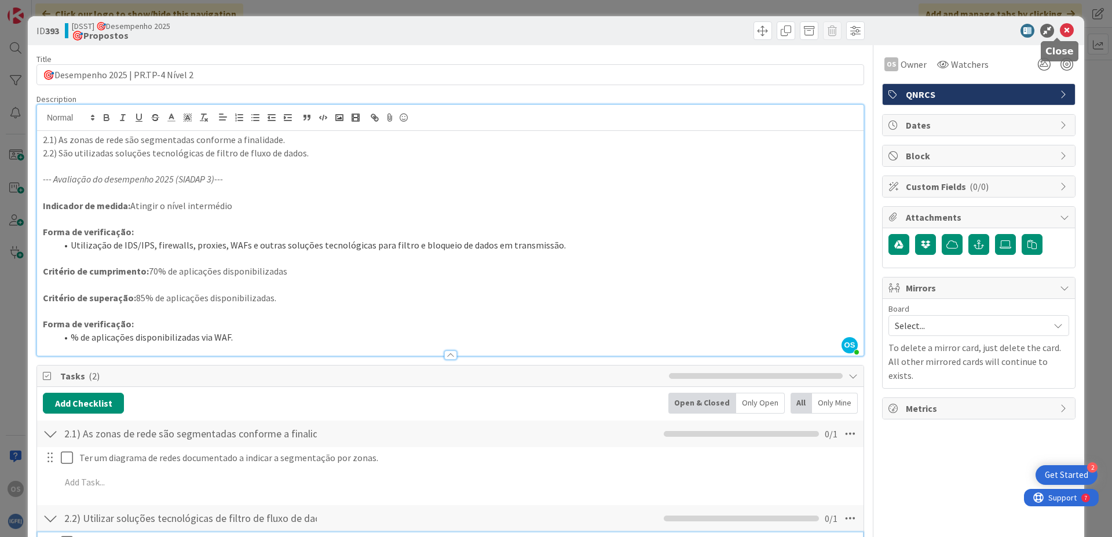
click at [1061, 27] on icon at bounding box center [1066, 31] width 14 height 14
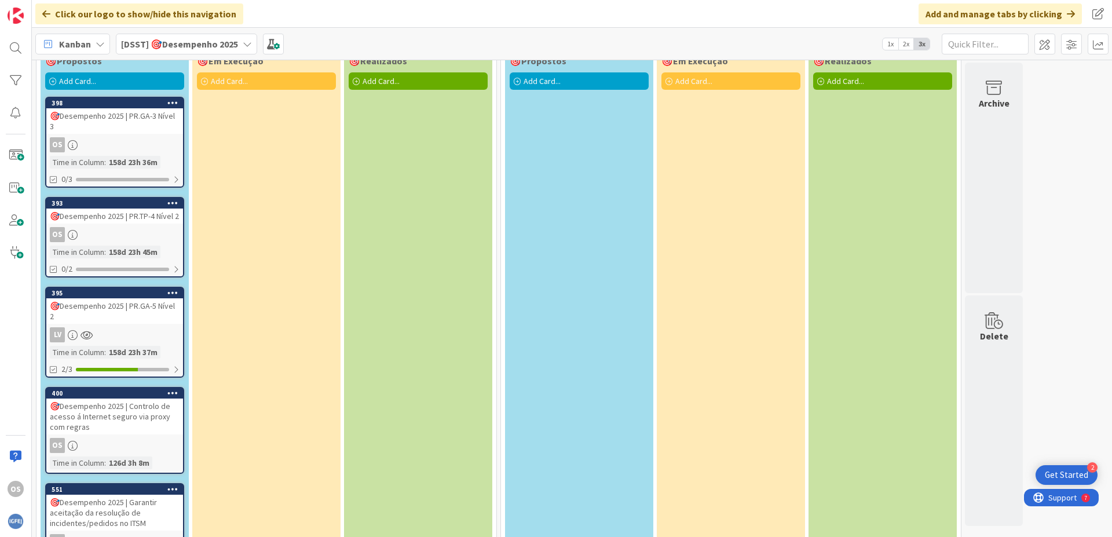
scroll to position [124, 0]
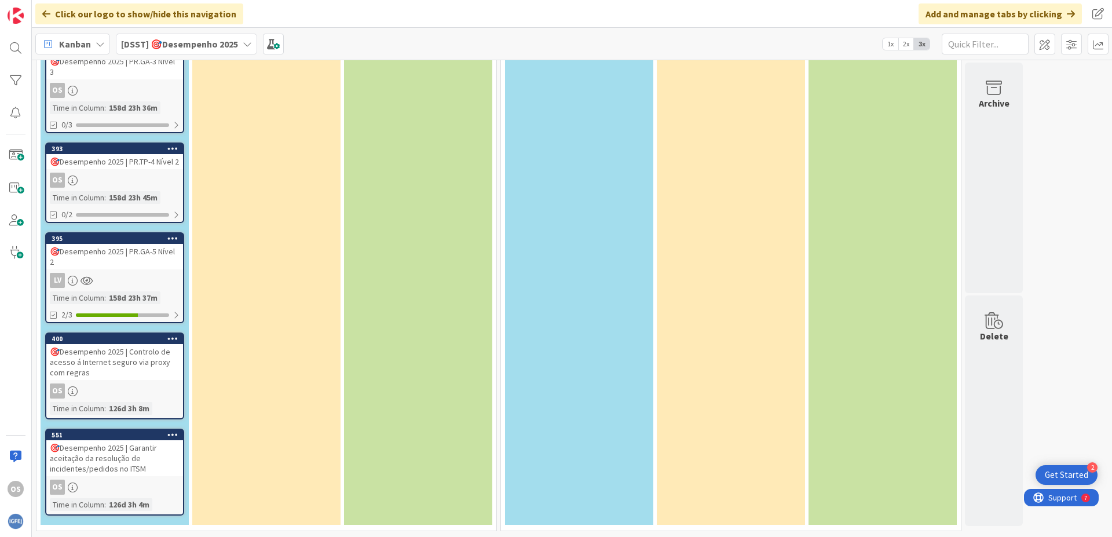
click at [134, 359] on div "🎯Desempenho 2025 | Controlo de acesso á Internet seguro via proxy com regras" at bounding box center [114, 362] width 137 height 36
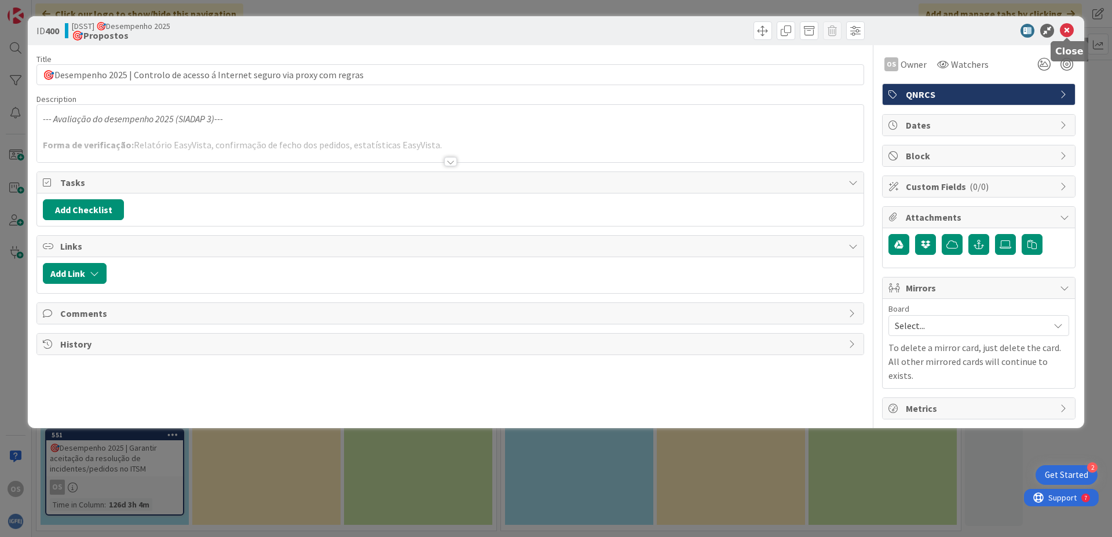
click at [1066, 32] on icon at bounding box center [1066, 31] width 14 height 14
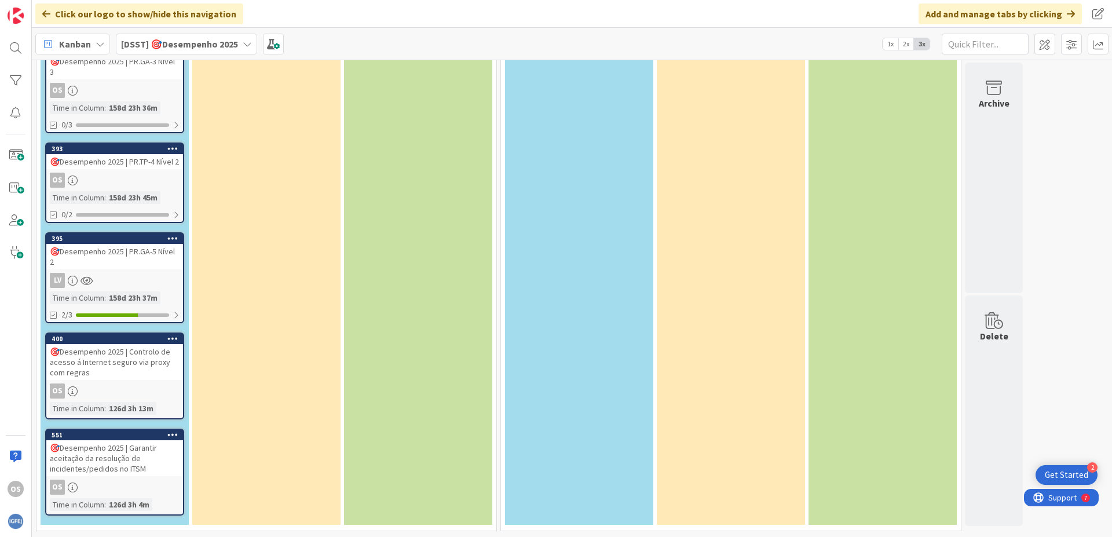
click at [102, 468] on div "🎯Desempenho 2025 | Garantir aceitação da resolução de incidentes/pedidos no ITSM" at bounding box center [114, 458] width 137 height 36
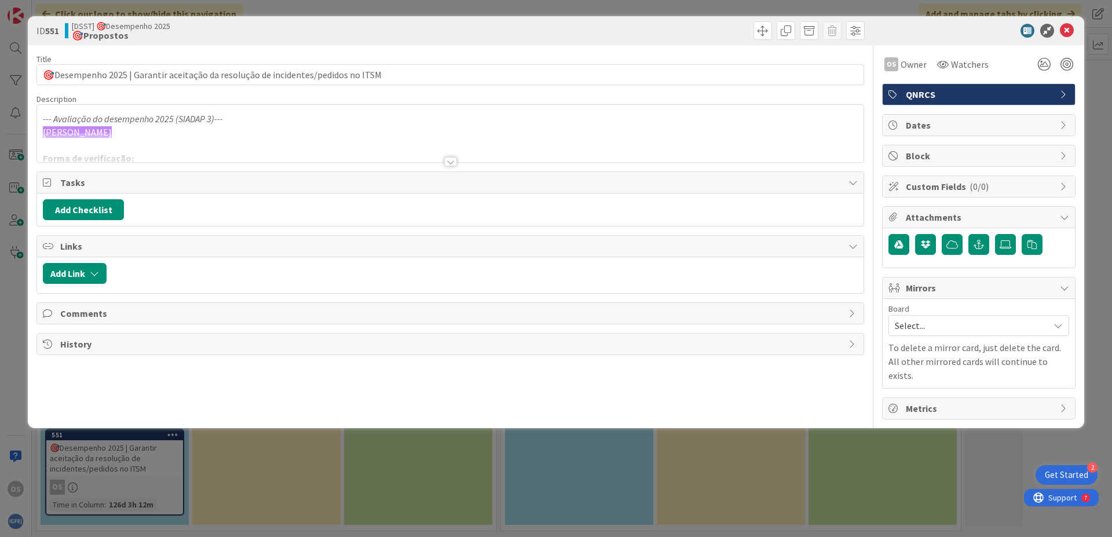
click at [448, 164] on div at bounding box center [450, 161] width 13 height 9
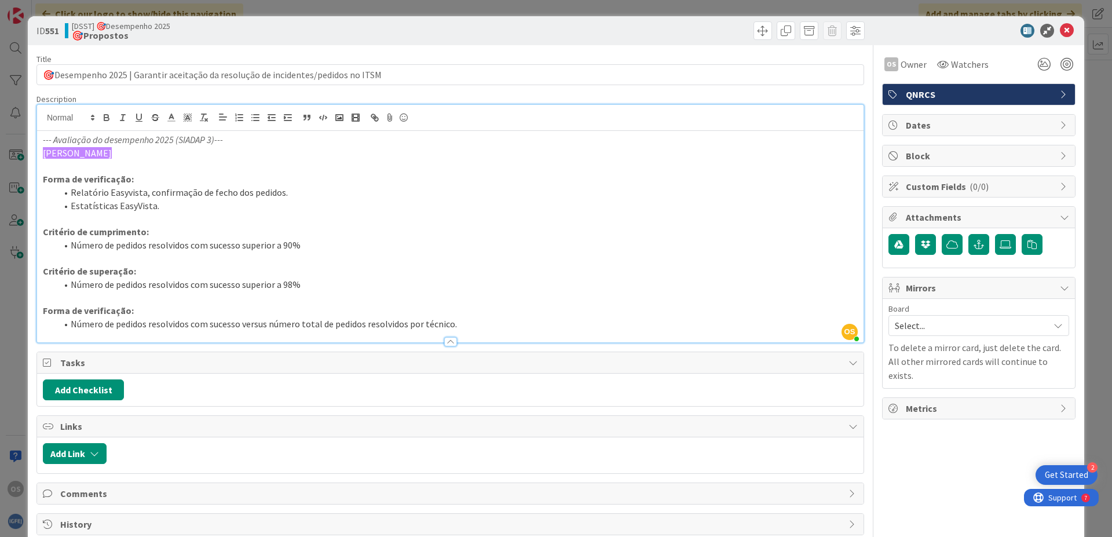
drag, startPoint x: 81, startPoint y: 187, endPoint x: 339, endPoint y: 266, distance: 269.4
click at [339, 266] on div "--- Avaliação do desempenho 2025 (SIADAP 3)--- Oleksii Salmanov Forma de verifi…" at bounding box center [450, 236] width 826 height 211
click at [404, 246] on li "Número de pedidos resolvidos com sucesso superior a 90%" at bounding box center [457, 245] width 801 height 13
click at [1059, 30] on icon at bounding box center [1066, 31] width 14 height 14
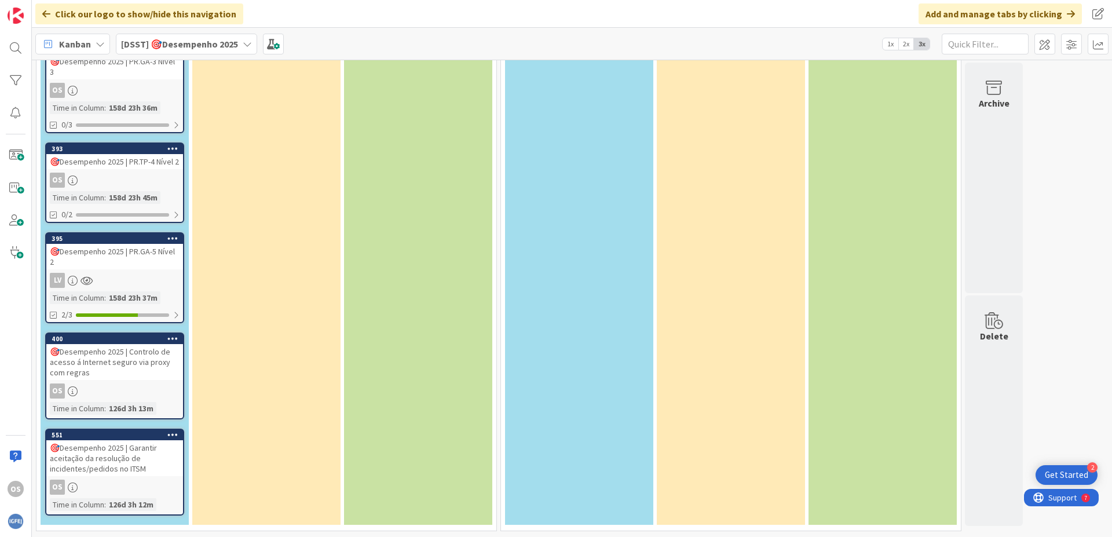
click at [117, 459] on div "🎯Desempenho 2025 | Garantir aceitação da resolução de incidentes/pedidos no ITSM" at bounding box center [114, 458] width 137 height 36
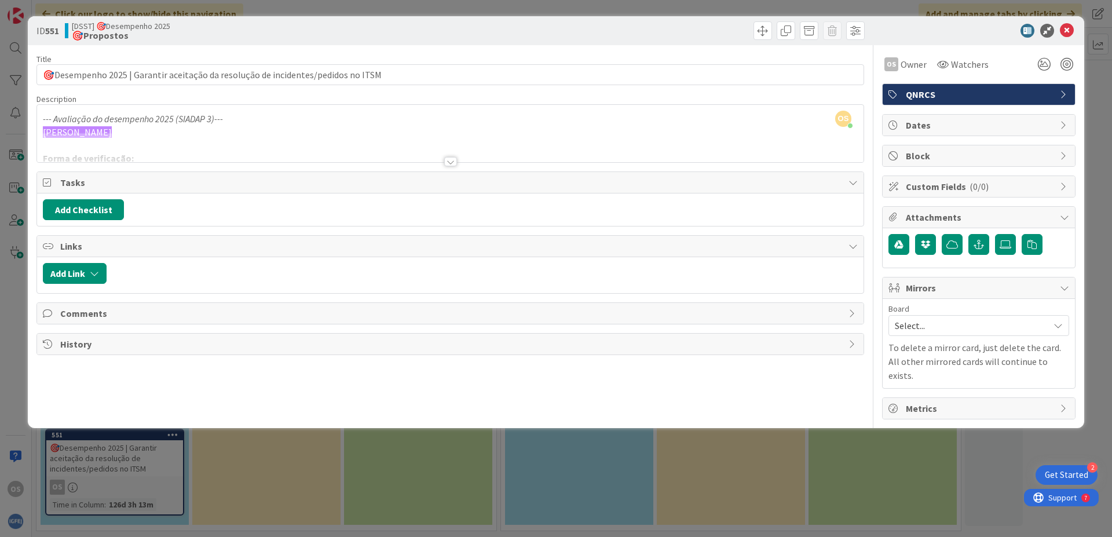
click at [452, 159] on div at bounding box center [450, 161] width 13 height 9
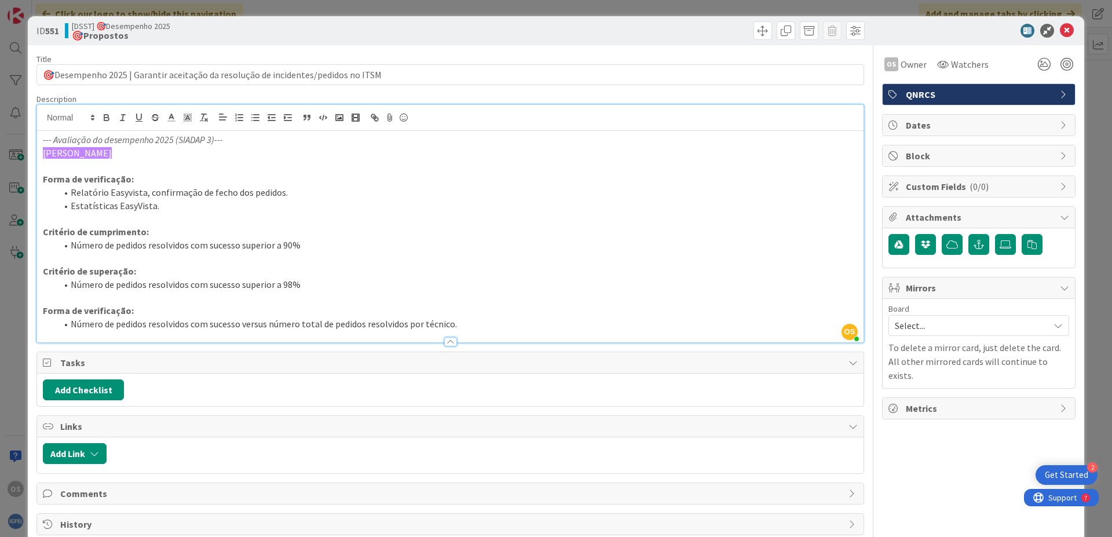
drag, startPoint x: 124, startPoint y: 198, endPoint x: 342, endPoint y: 229, distance: 220.4
click at [342, 229] on div "--- Avaliação do desempenho 2025 (SIADAP 3)--- Oleksii Salmanov Forma de verifi…" at bounding box center [450, 236] width 826 height 211
click at [1059, 25] on icon at bounding box center [1066, 31] width 14 height 14
